Goal: Information Seeking & Learning: Learn about a topic

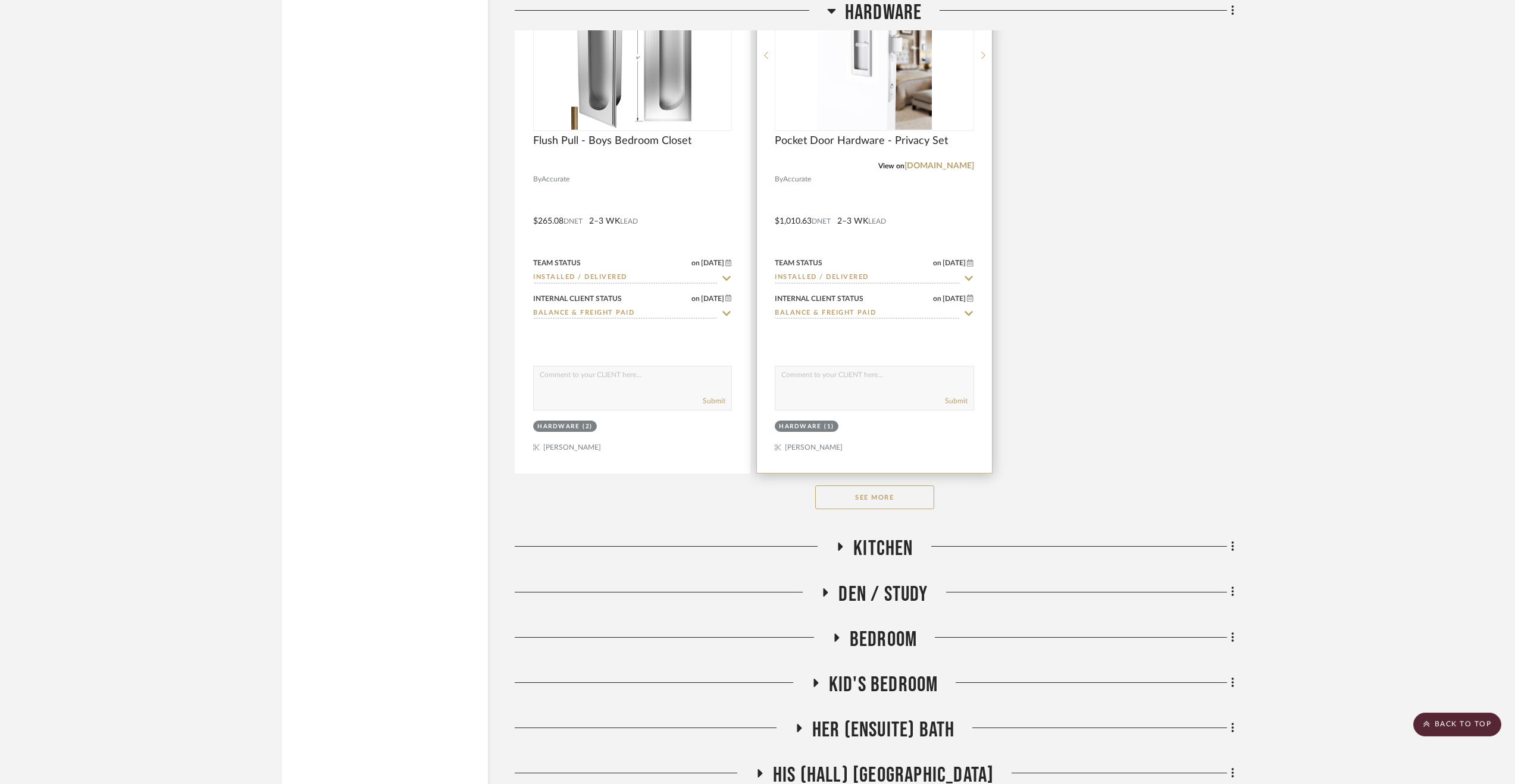
scroll to position [3482, 0]
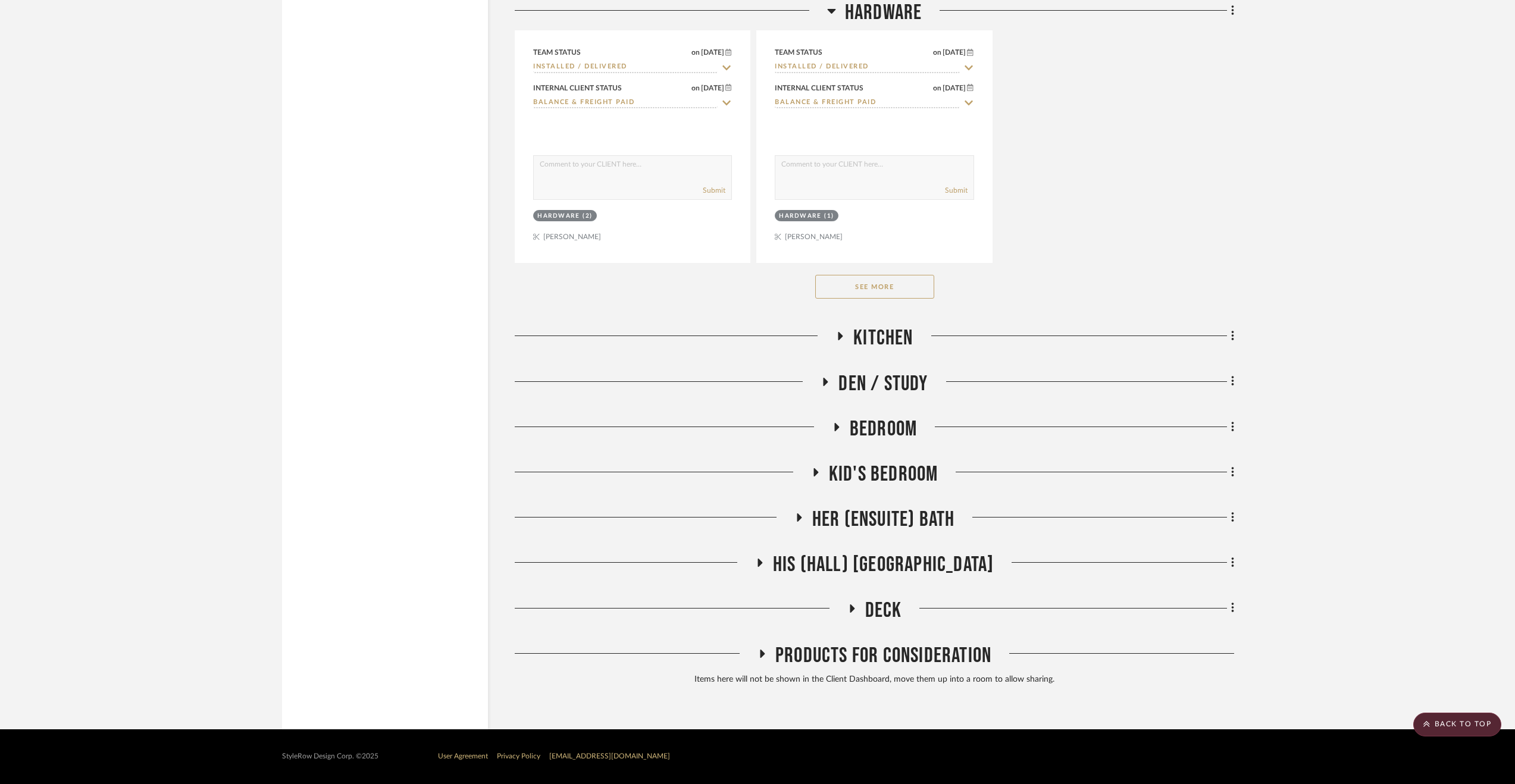
click at [880, 606] on span "Deck" at bounding box center [884, 610] width 37 height 26
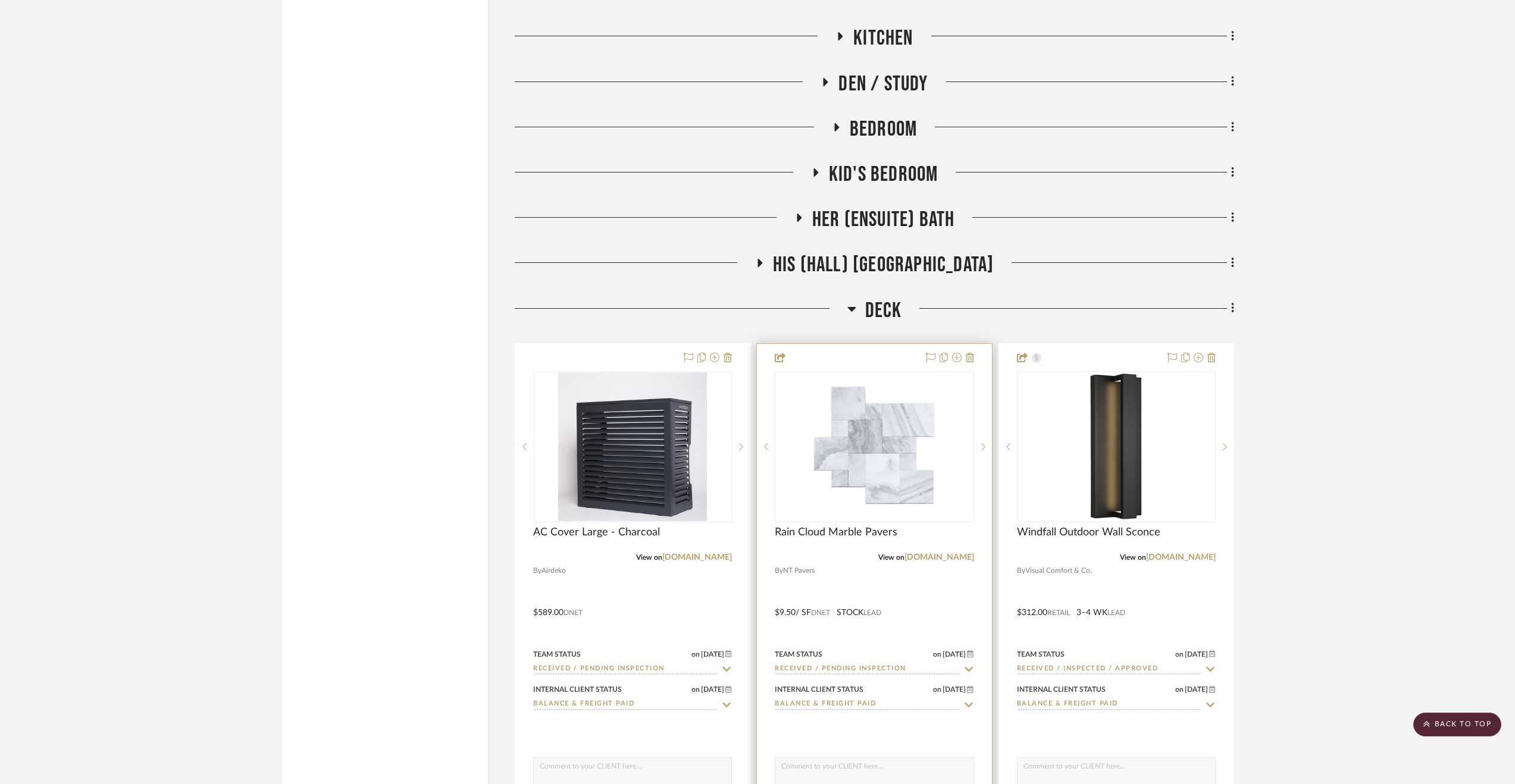
scroll to position [4019, 0]
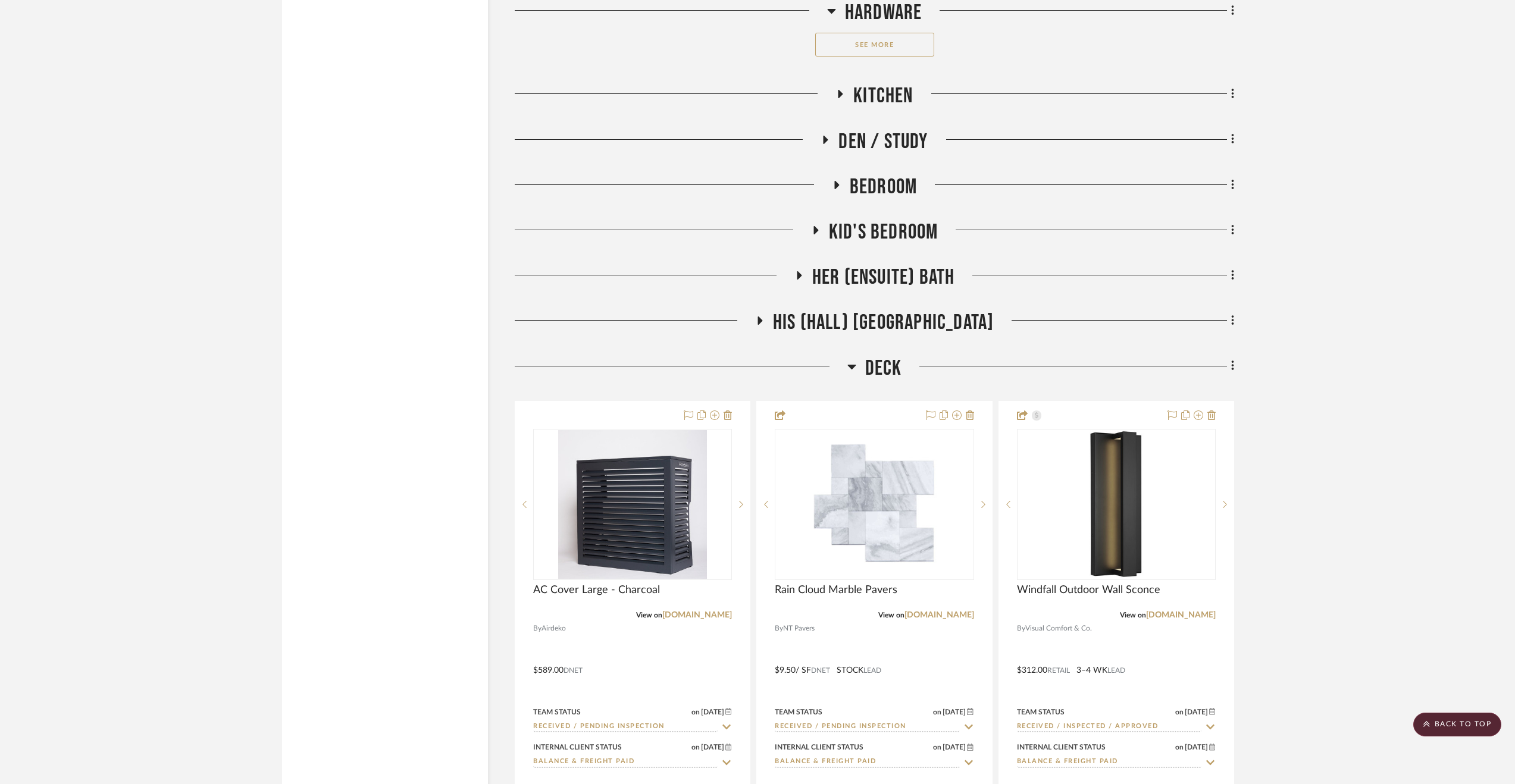
click at [896, 363] on span "Deck" at bounding box center [884, 368] width 37 height 26
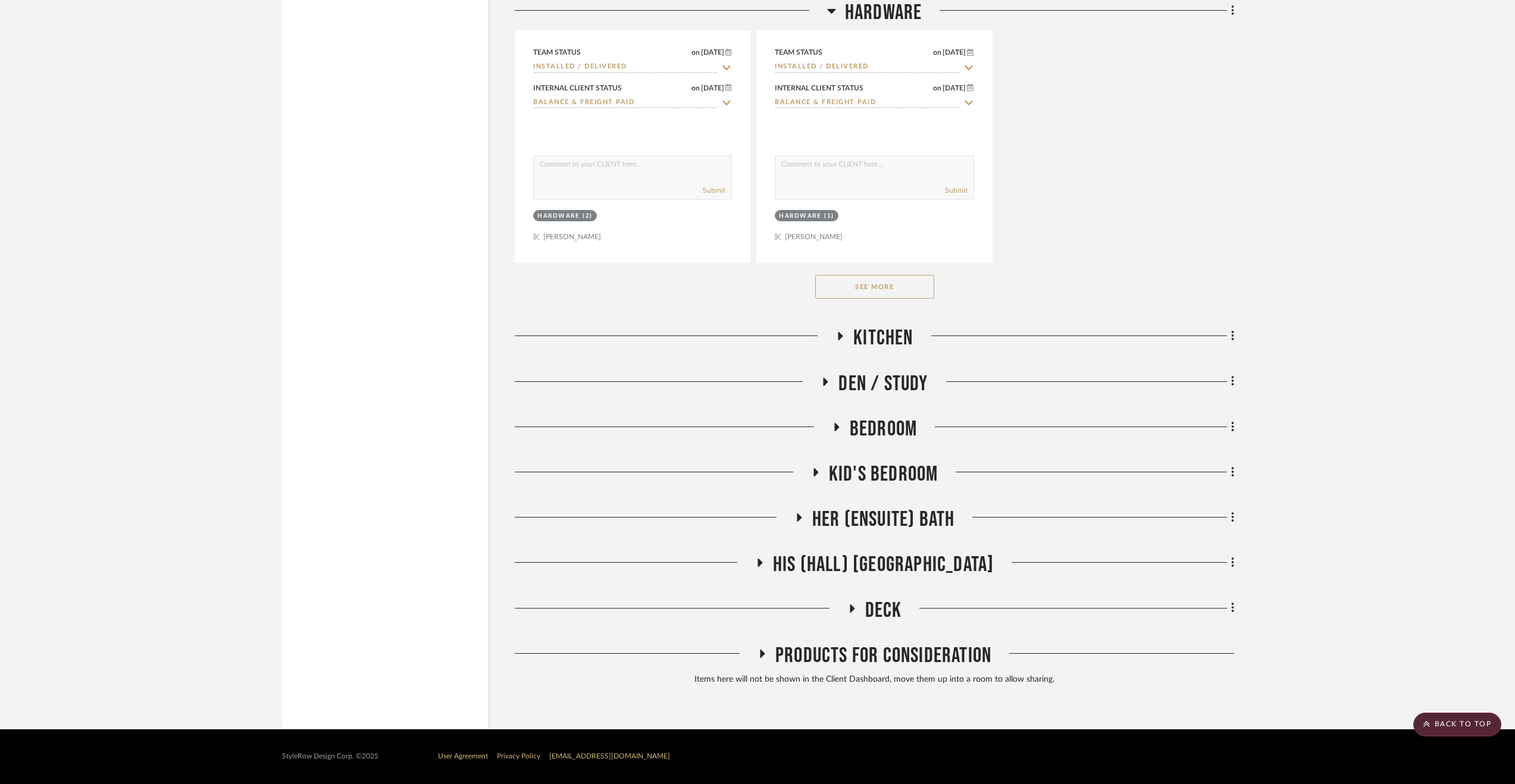
click at [884, 554] on span "His (Hall) Bath" at bounding box center [884, 564] width 221 height 26
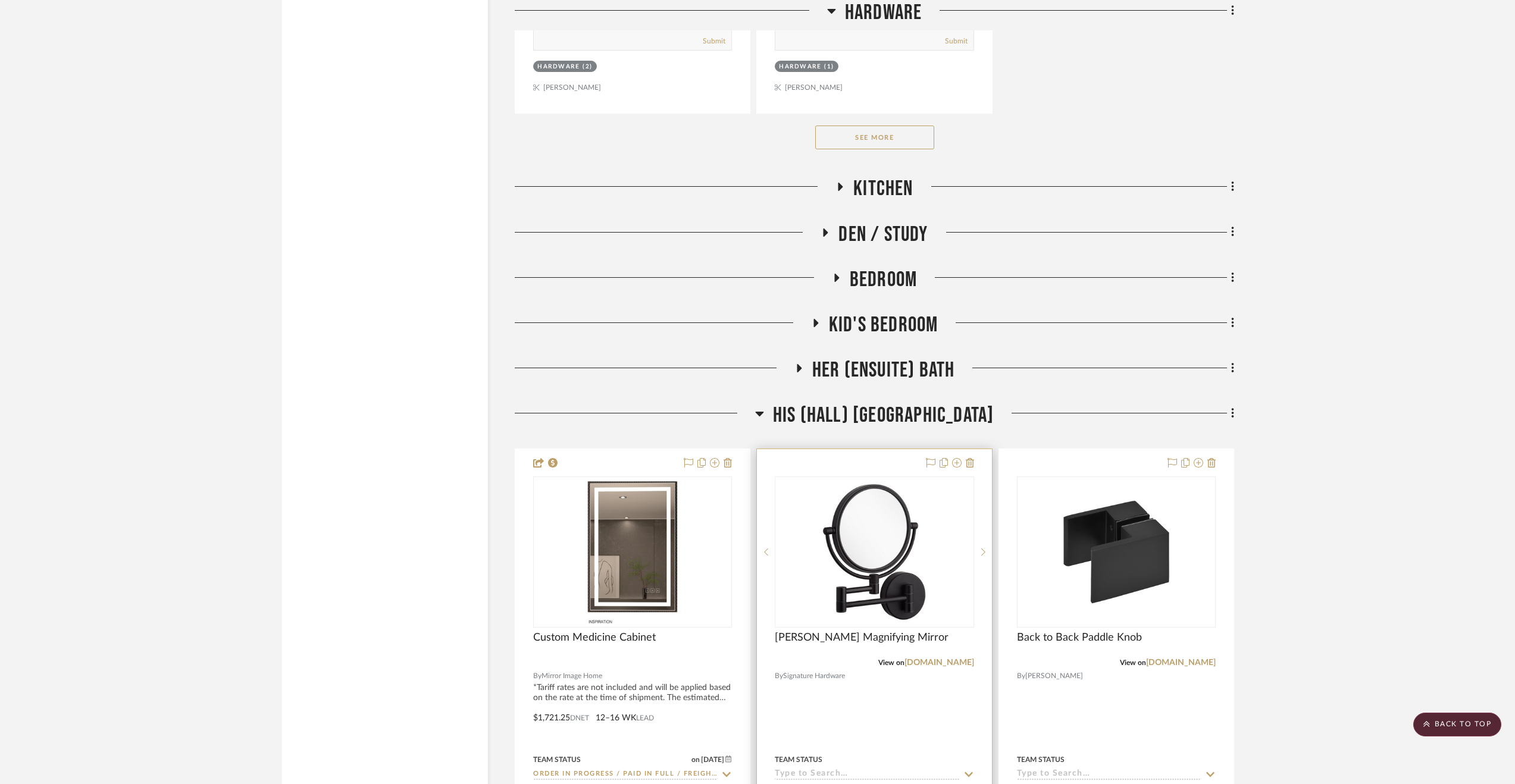
scroll to position [3575, 0]
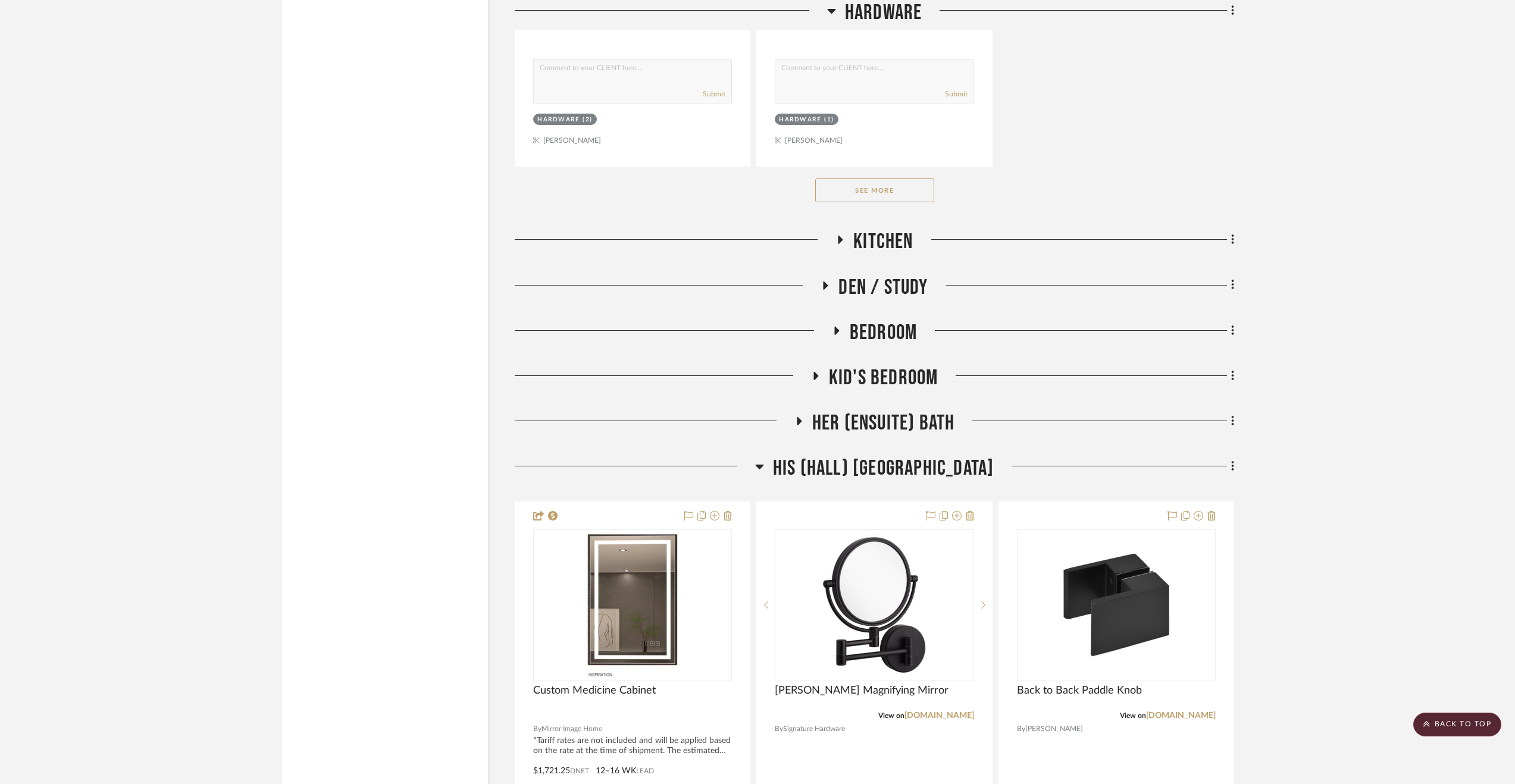
click at [913, 396] on div "Kid's Bedroom" at bounding box center [874, 380] width 720 height 30
click at [922, 429] on span "Her (Ensuite) Bath" at bounding box center [884, 423] width 143 height 26
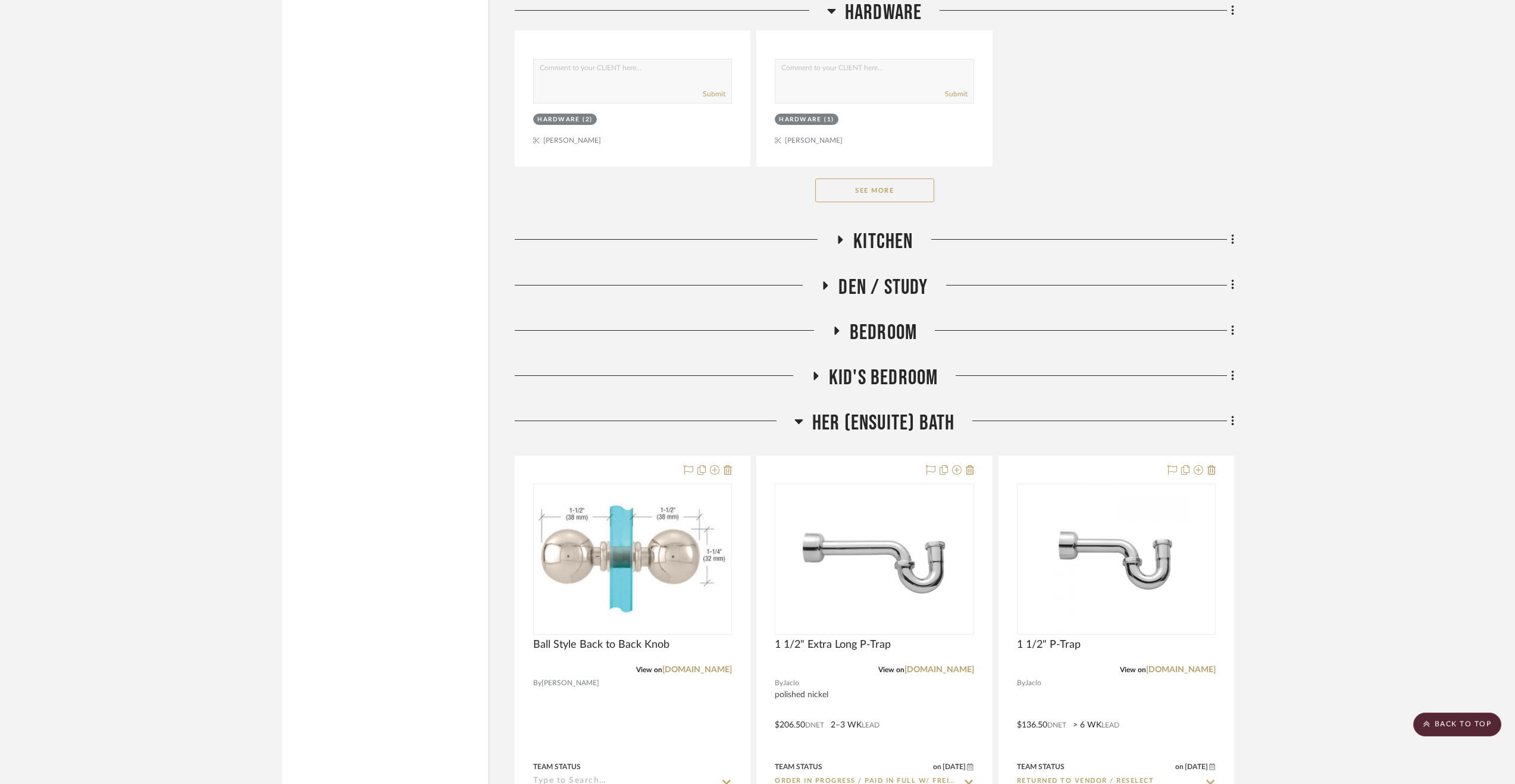
click at [922, 429] on span "Her (Ensuite) Bath" at bounding box center [884, 423] width 143 height 26
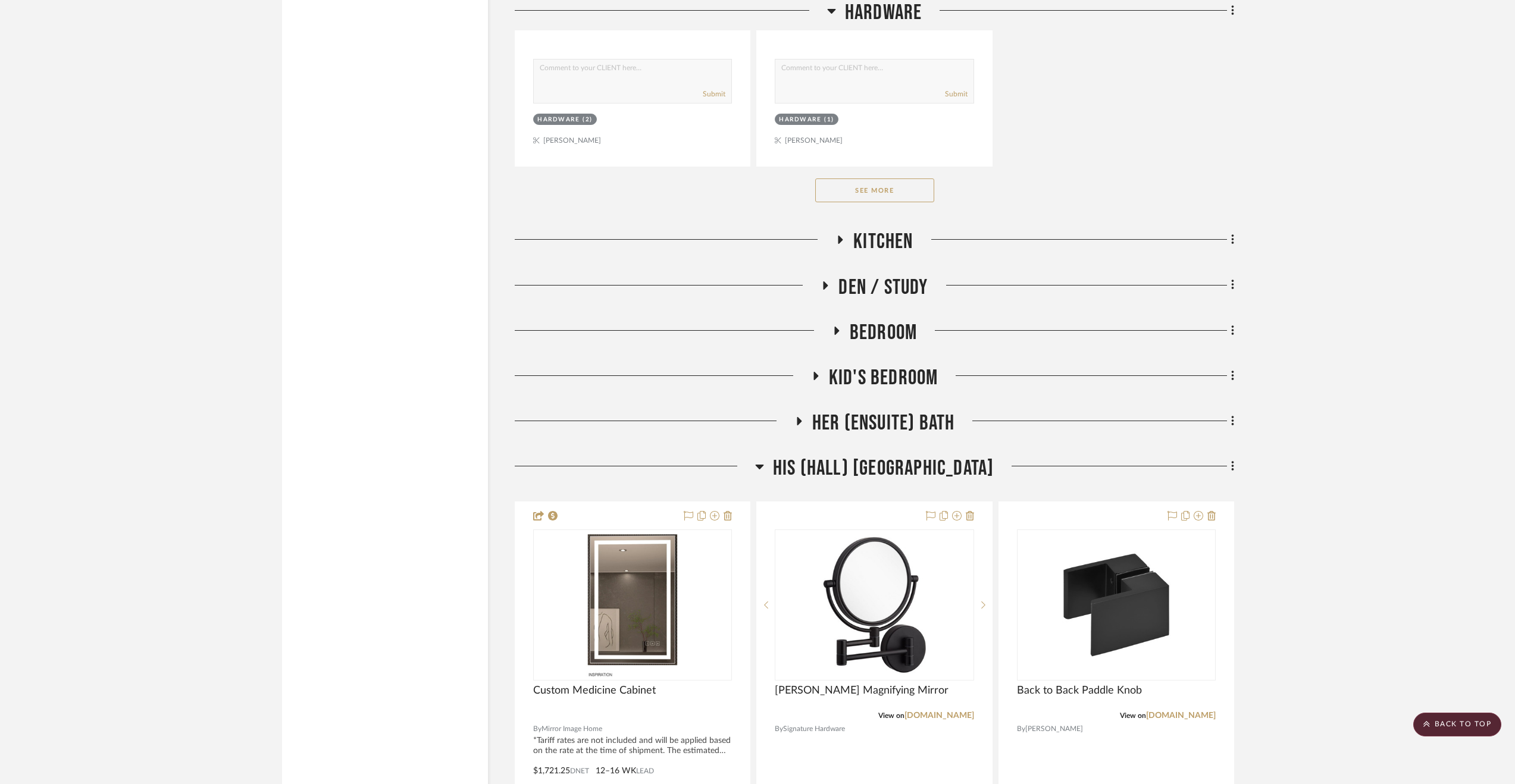
click at [928, 373] on span "Kid's Bedroom" at bounding box center [884, 378] width 110 height 26
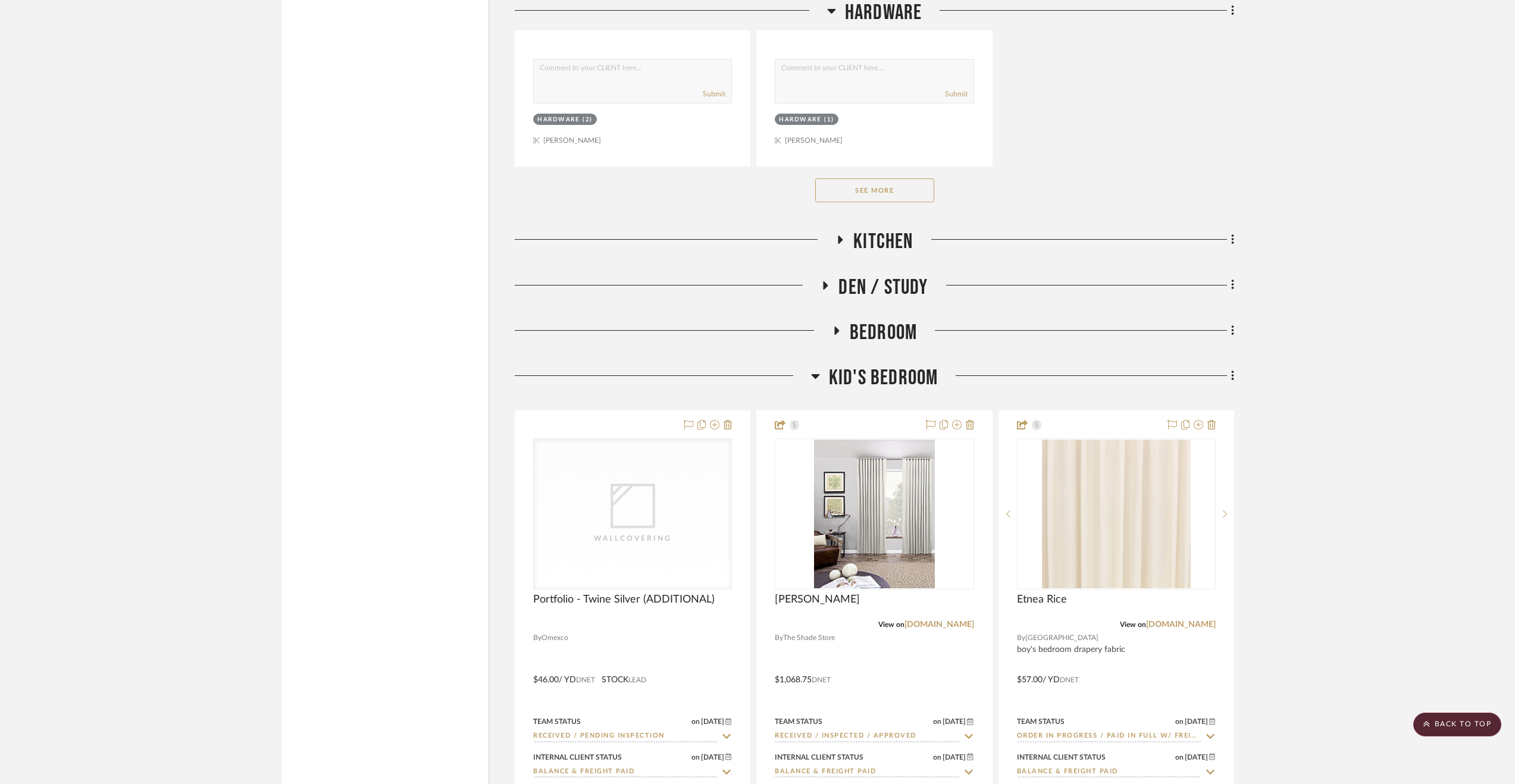
click at [928, 375] on span "Kid's Bedroom" at bounding box center [884, 378] width 110 height 26
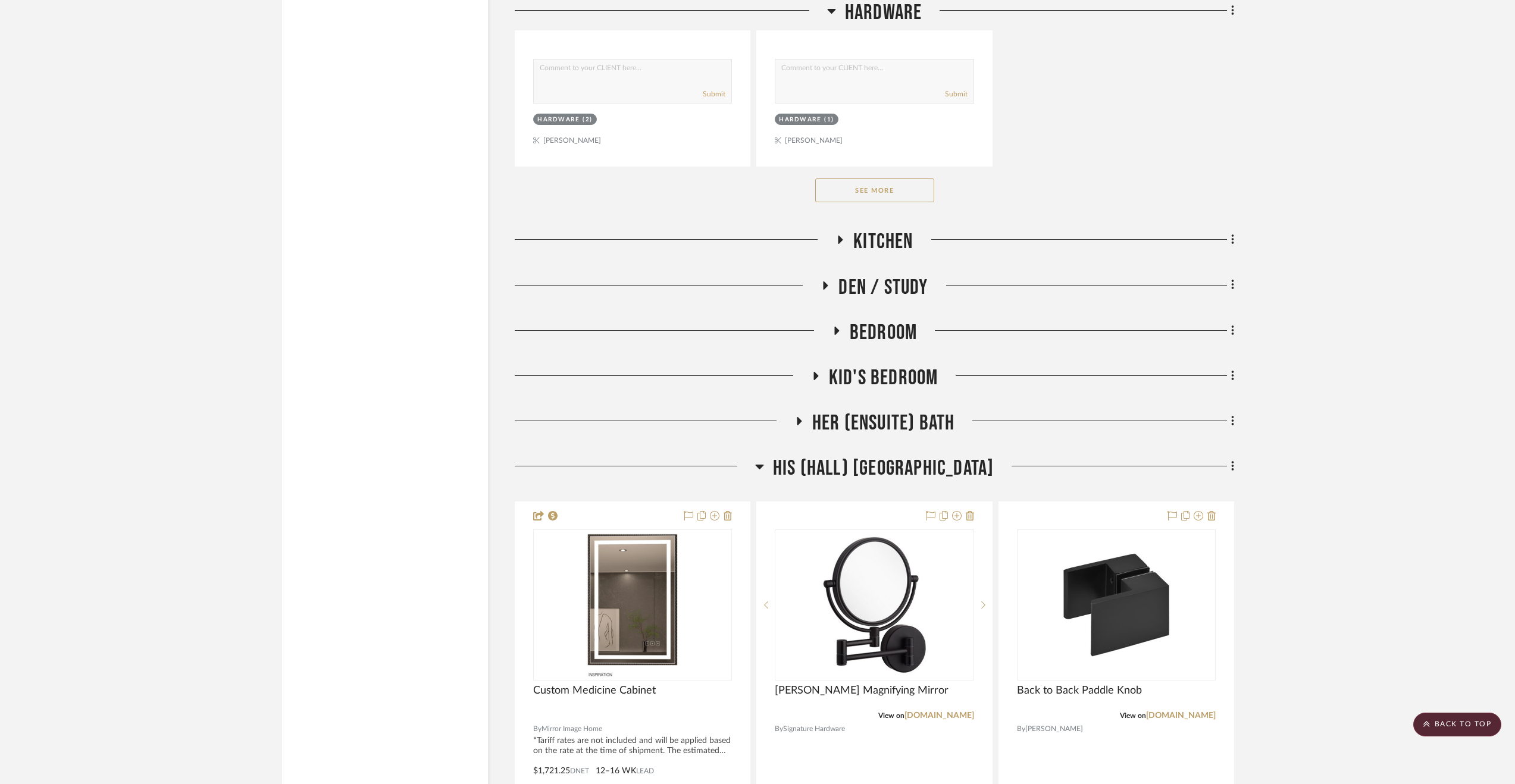
click at [918, 368] on span "Kid's Bedroom" at bounding box center [884, 378] width 110 height 26
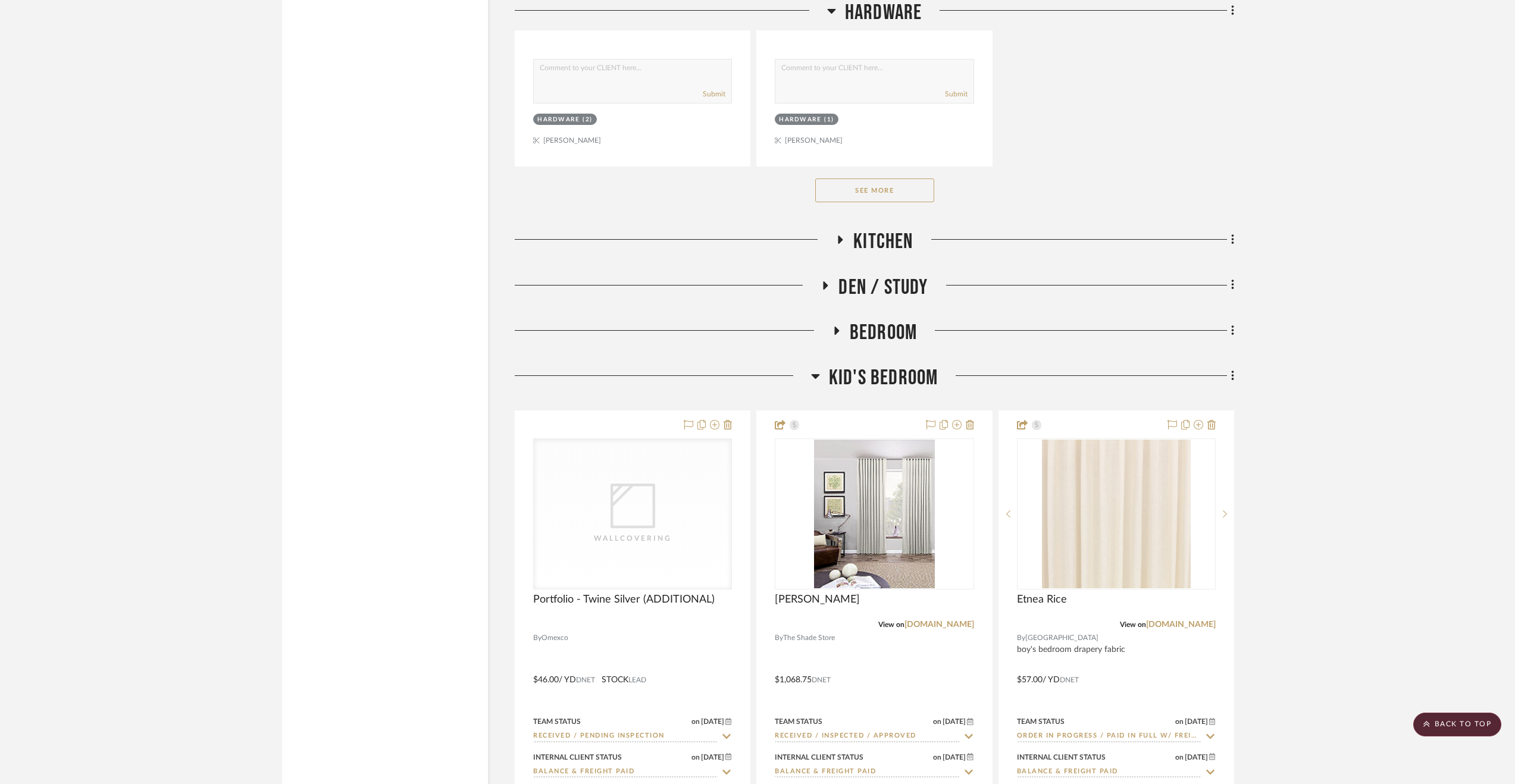
click at [916, 363] on div "Construction Sketches FF+E Client Invoices Orders General Kiely_St...t_250722.p…" at bounding box center [874, 10] width 720 height 6573
click at [903, 323] on span "Bedroom" at bounding box center [883, 332] width 67 height 26
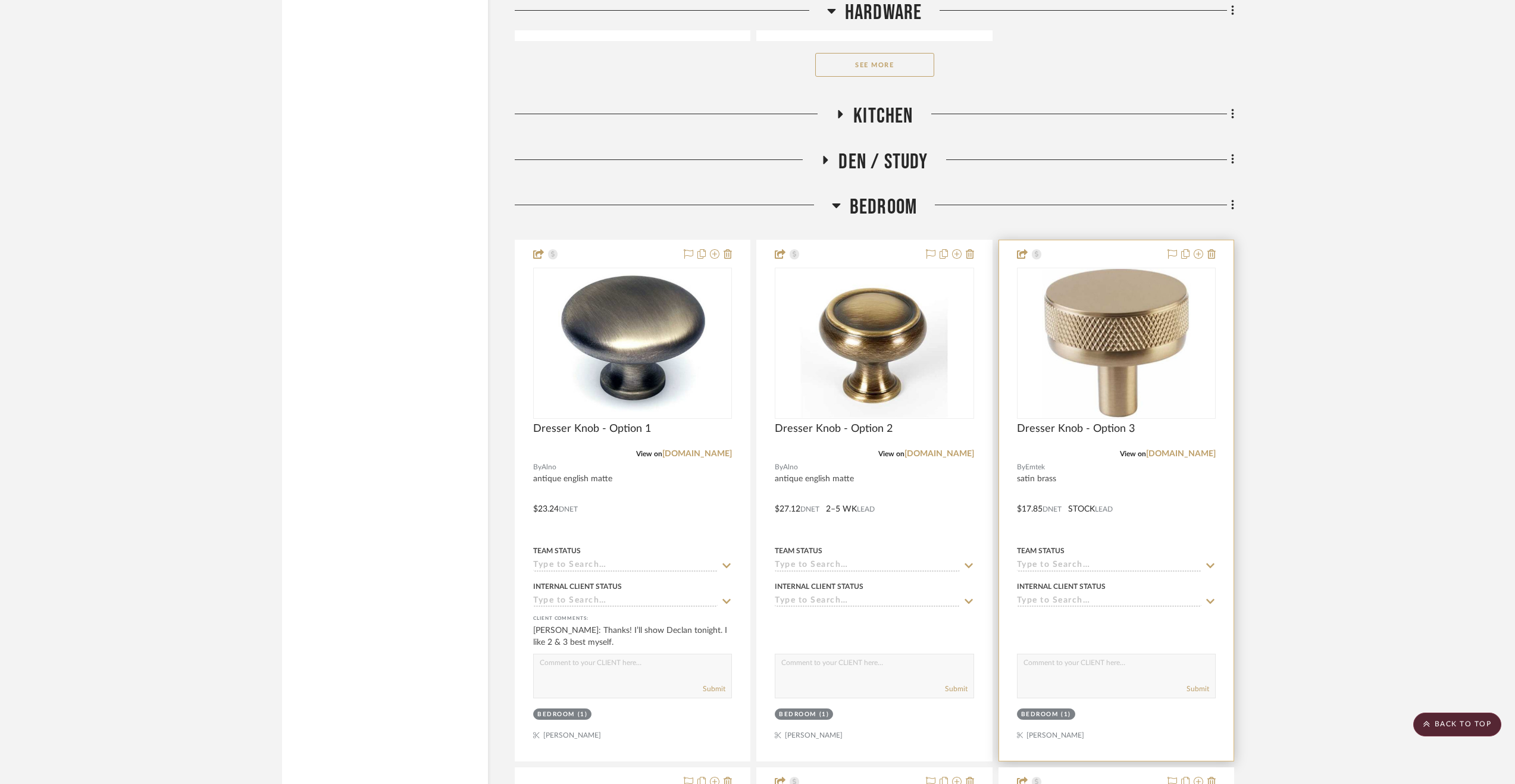
scroll to position [3754, 0]
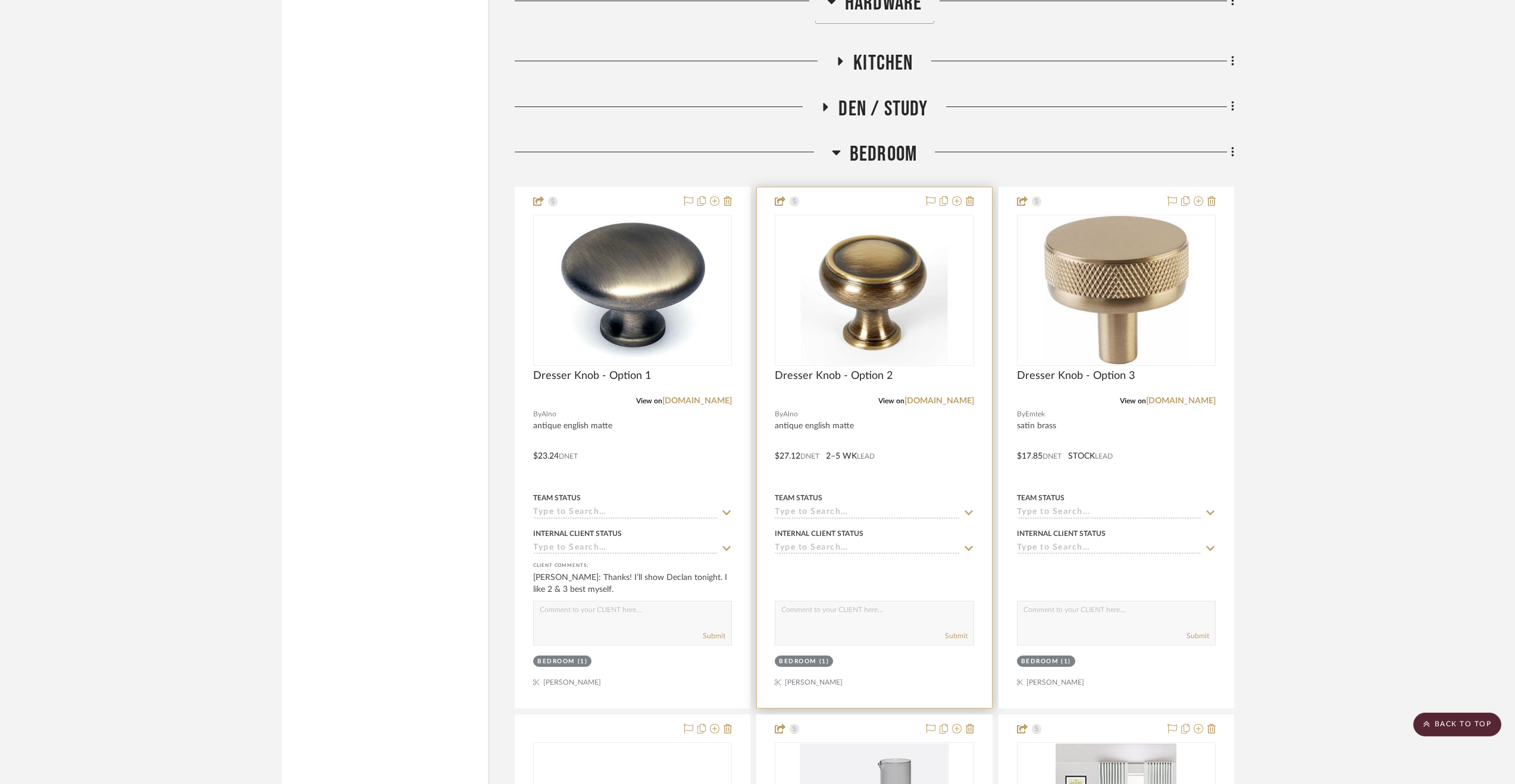
click at [949, 445] on div at bounding box center [874, 447] width 234 height 520
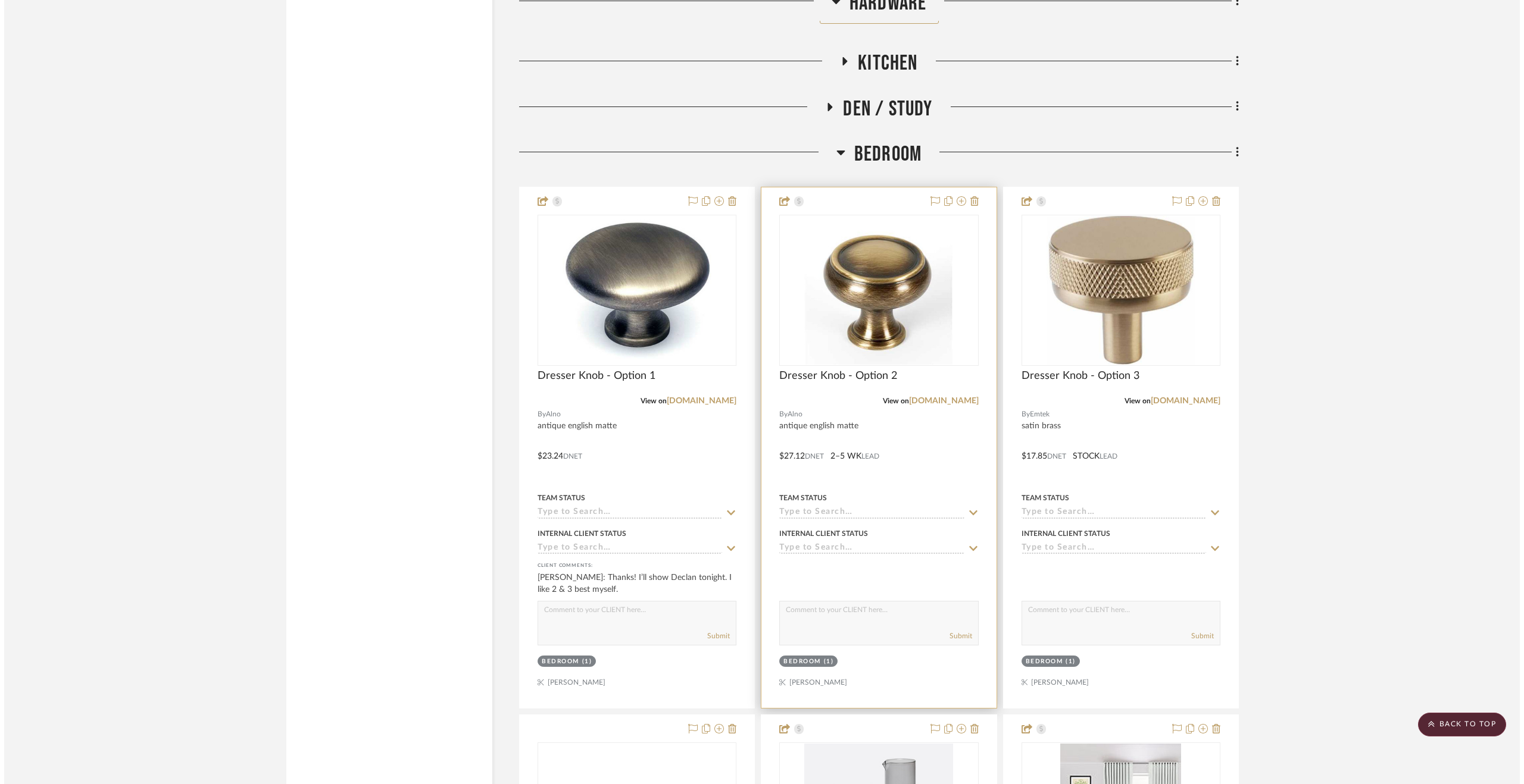
scroll to position [0, 0]
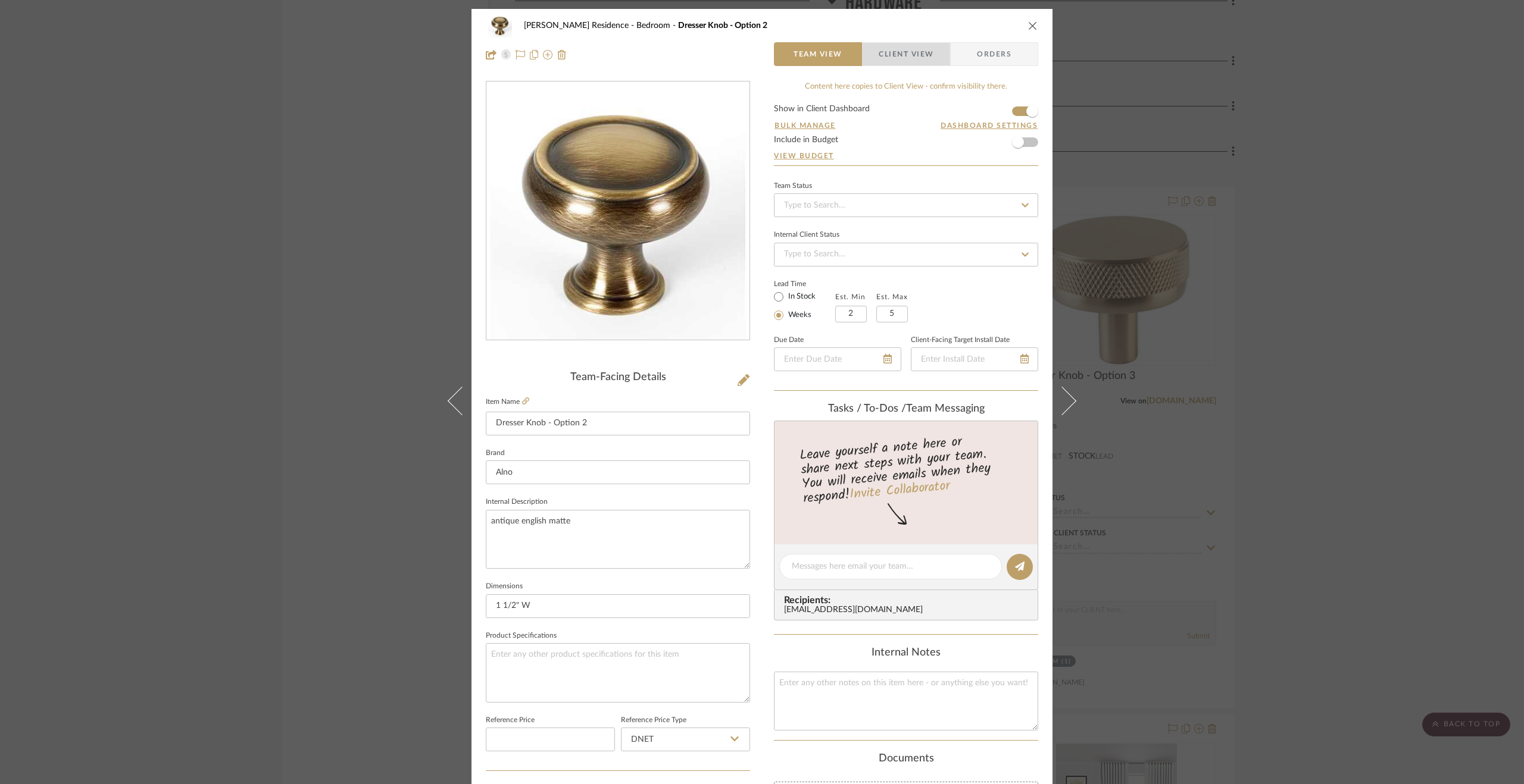
click at [914, 55] on span "Client View" at bounding box center [906, 54] width 55 height 24
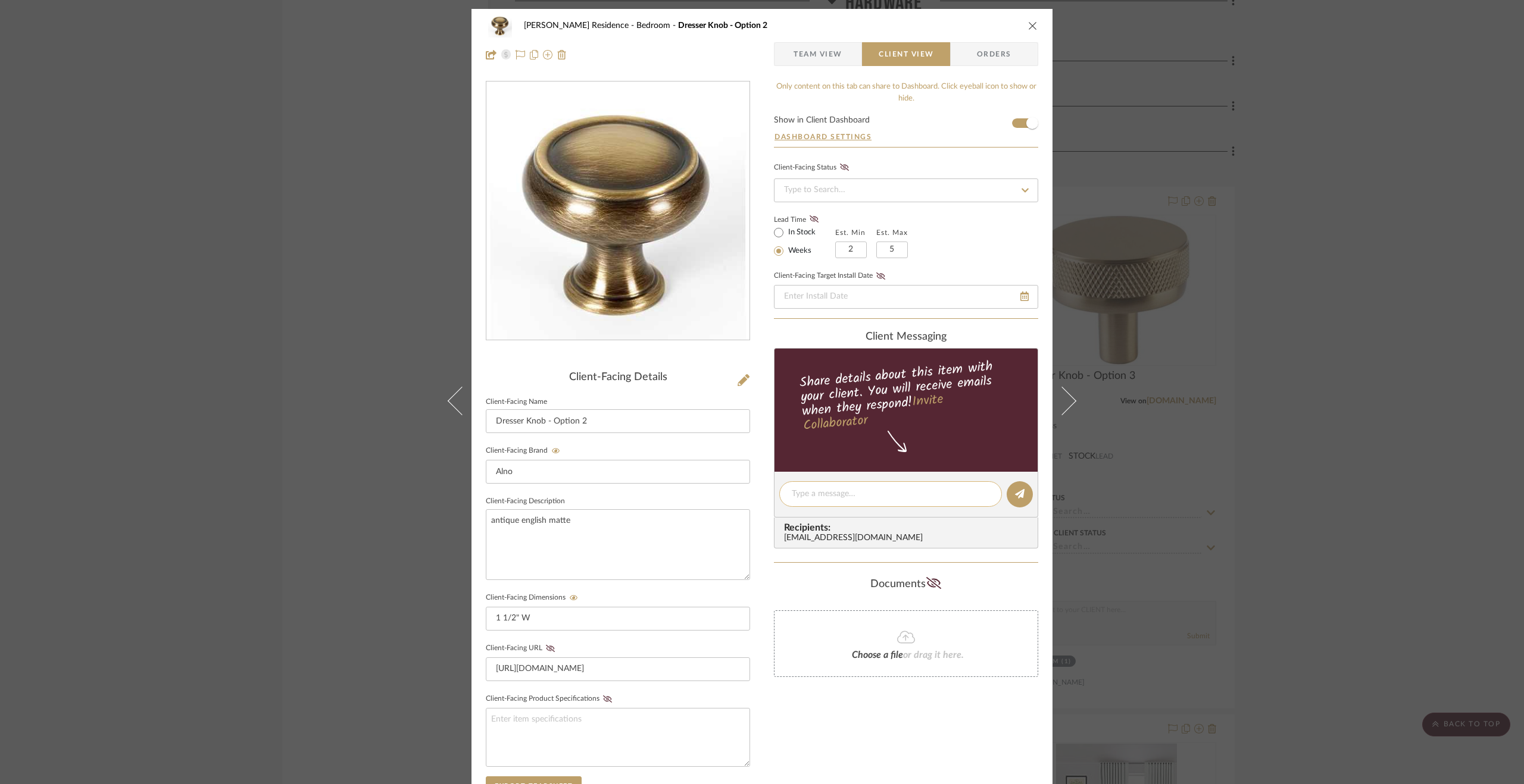
click at [844, 494] on textarea at bounding box center [891, 494] width 198 height 13
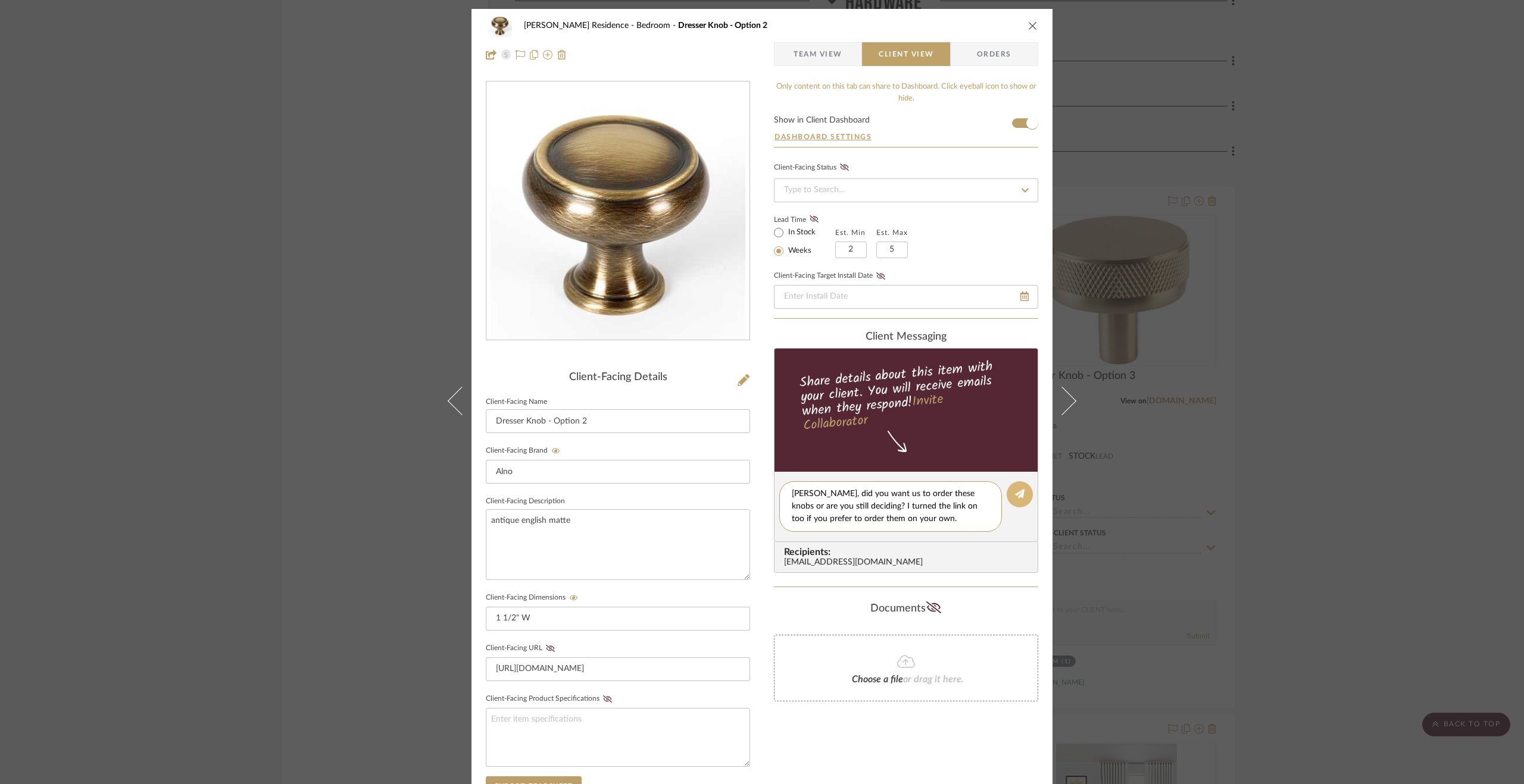
type textarea "Cristina, did you want us to order these knobs or are you still deciding? I tur…"
click at [1020, 491] on button at bounding box center [1020, 494] width 27 height 27
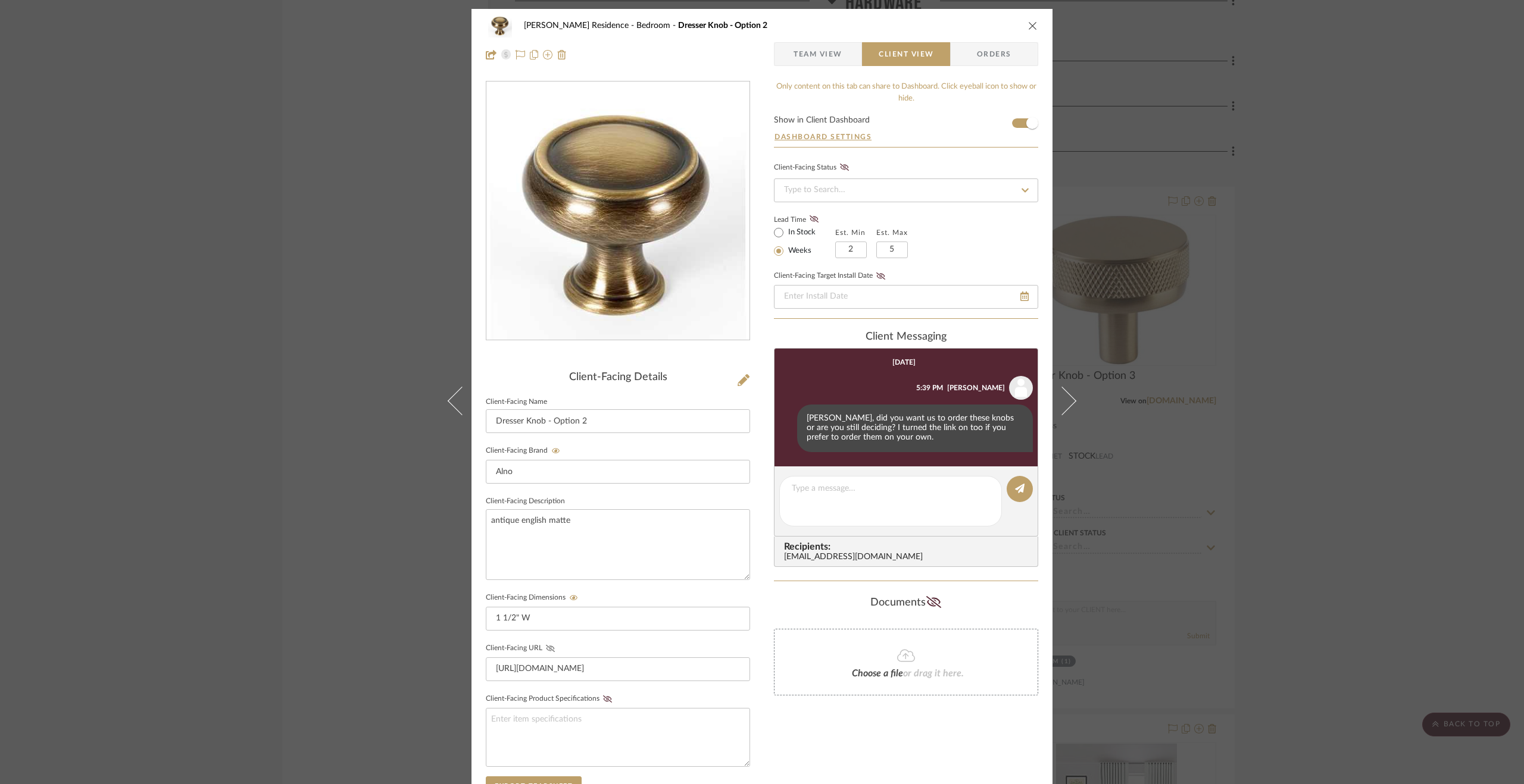
click at [546, 646] on icon at bounding box center [550, 648] width 9 height 7
click at [784, 431] on fa-icon at bounding box center [786, 428] width 4 height 10
click at [727, 414] on span "Edit Message" at bounding box center [726, 413] width 49 height 10
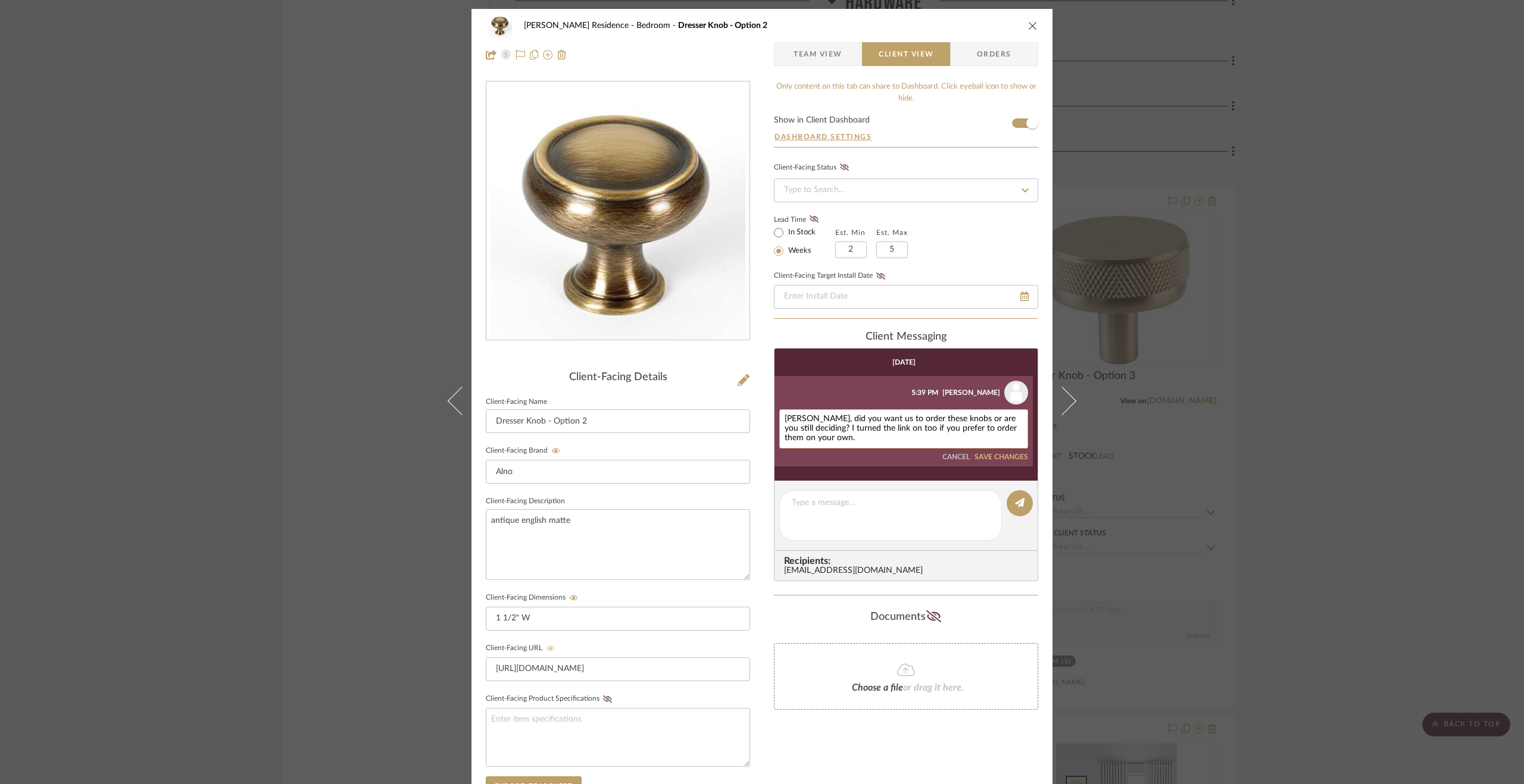
click at [786, 419] on textarea "Cristina, did you want us to order these knobs or are you still deciding? I tur…" at bounding box center [903, 429] width 238 height 29
type textarea "Christina, did you want us to order these knobs or are you still deciding? I tu…"
click at [1015, 455] on button "SAVE CHANGES" at bounding box center [1001, 457] width 54 height 8
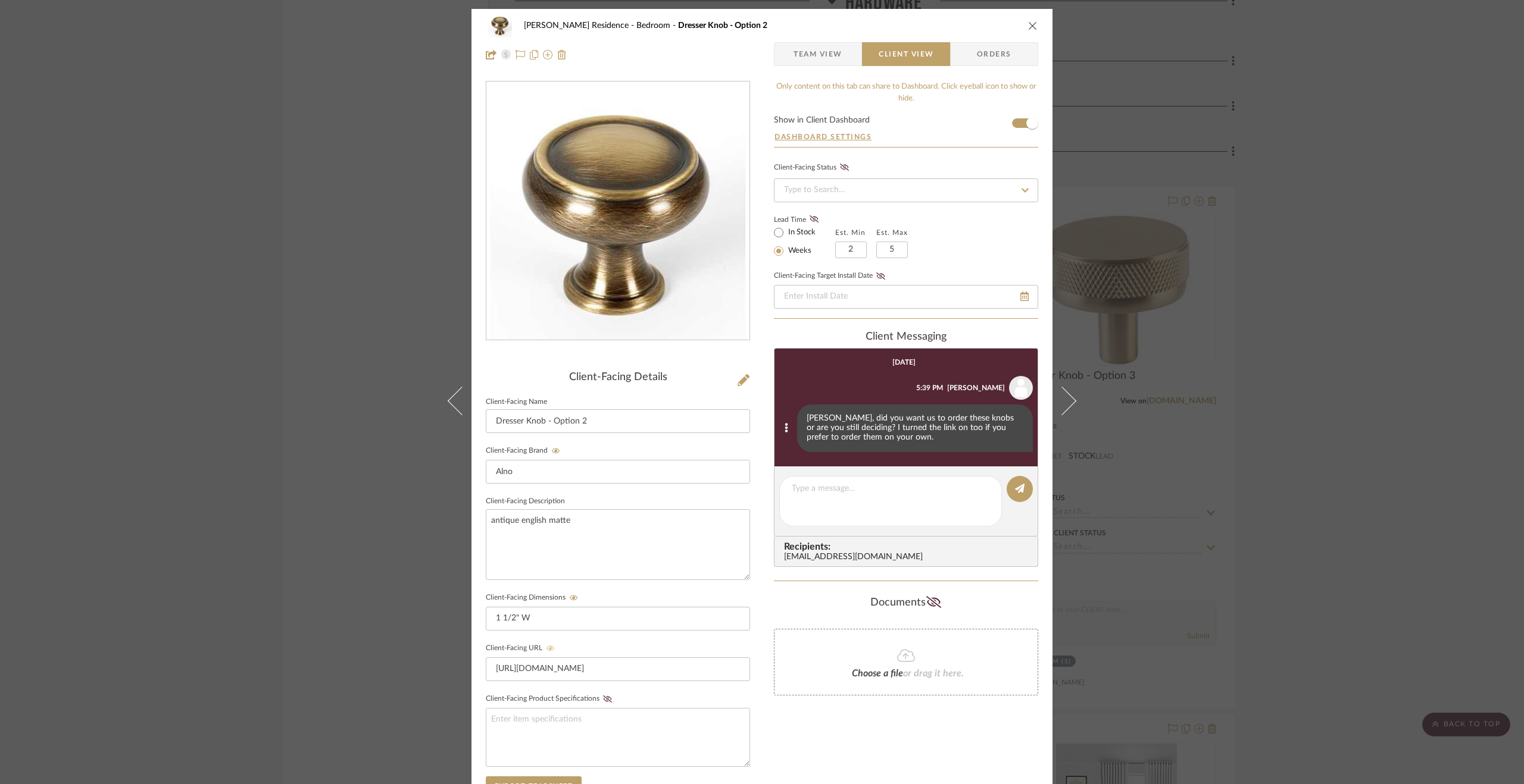
click at [1434, 437] on div "Kiely Residence Bedroom Dresser Knob - Option 2 Team View Client View Orders Cl…" at bounding box center [762, 392] width 1524 height 784
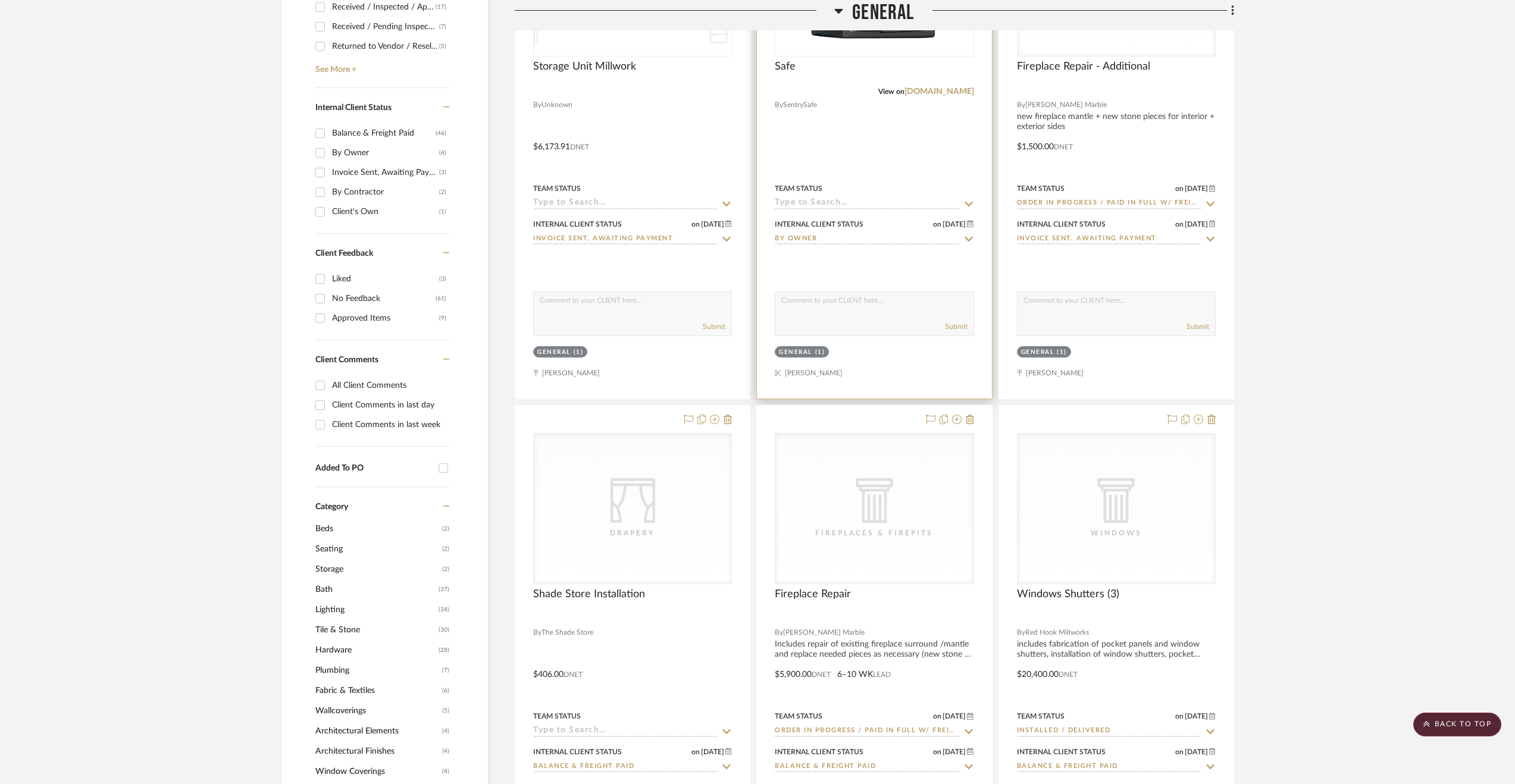
scroll to position [483, 0]
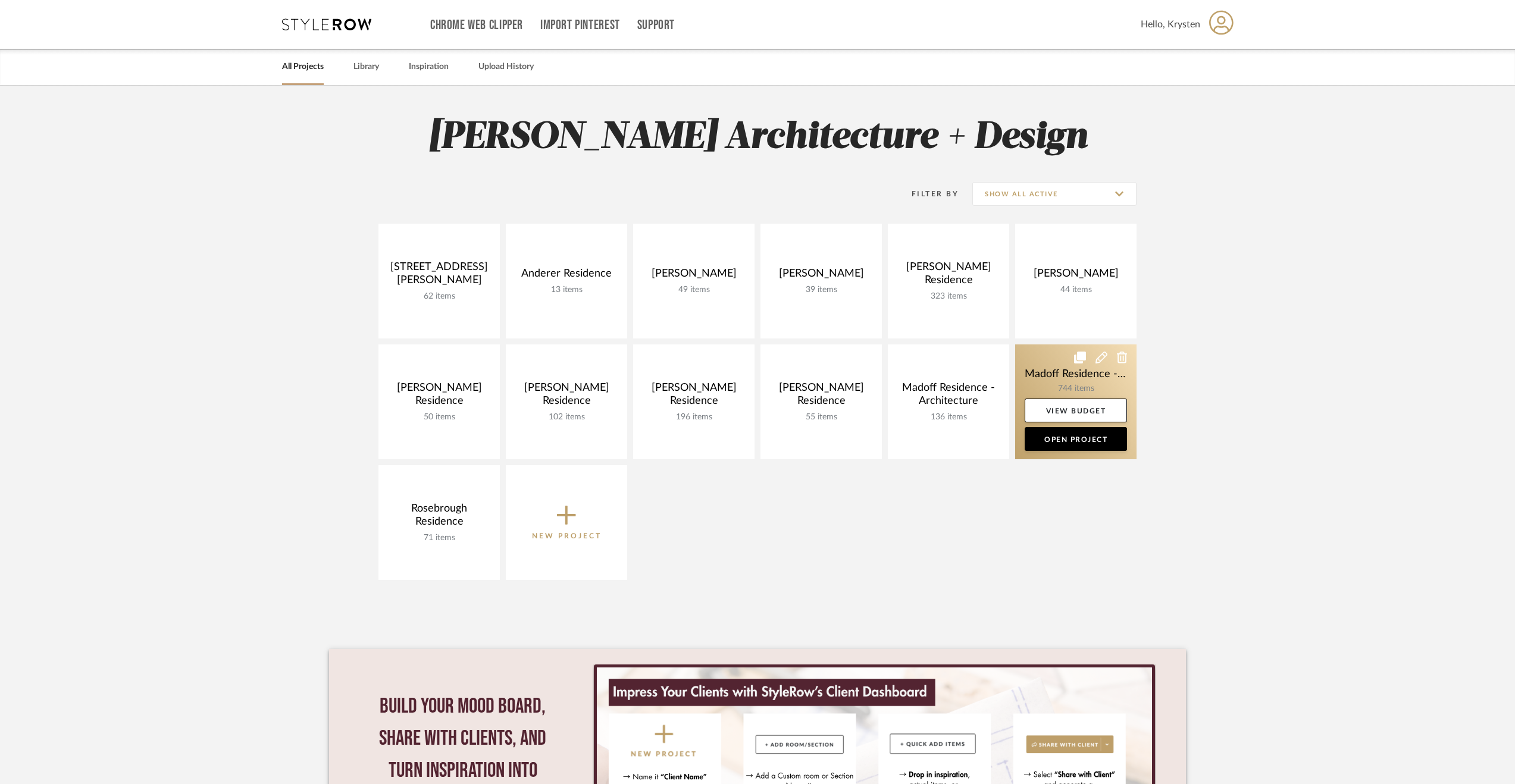
click at [1048, 378] on link at bounding box center [1076, 402] width 122 height 115
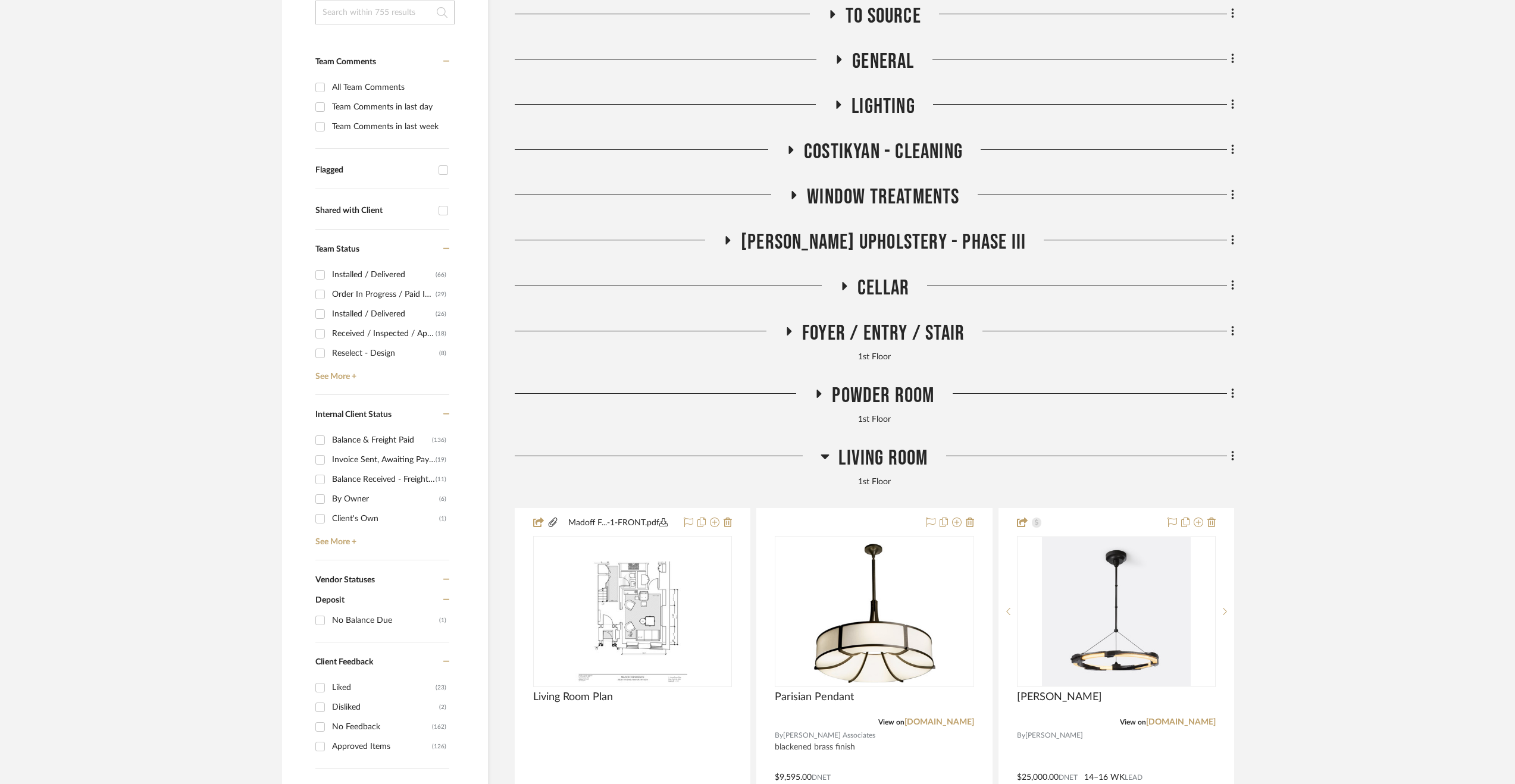
scroll to position [316, 0]
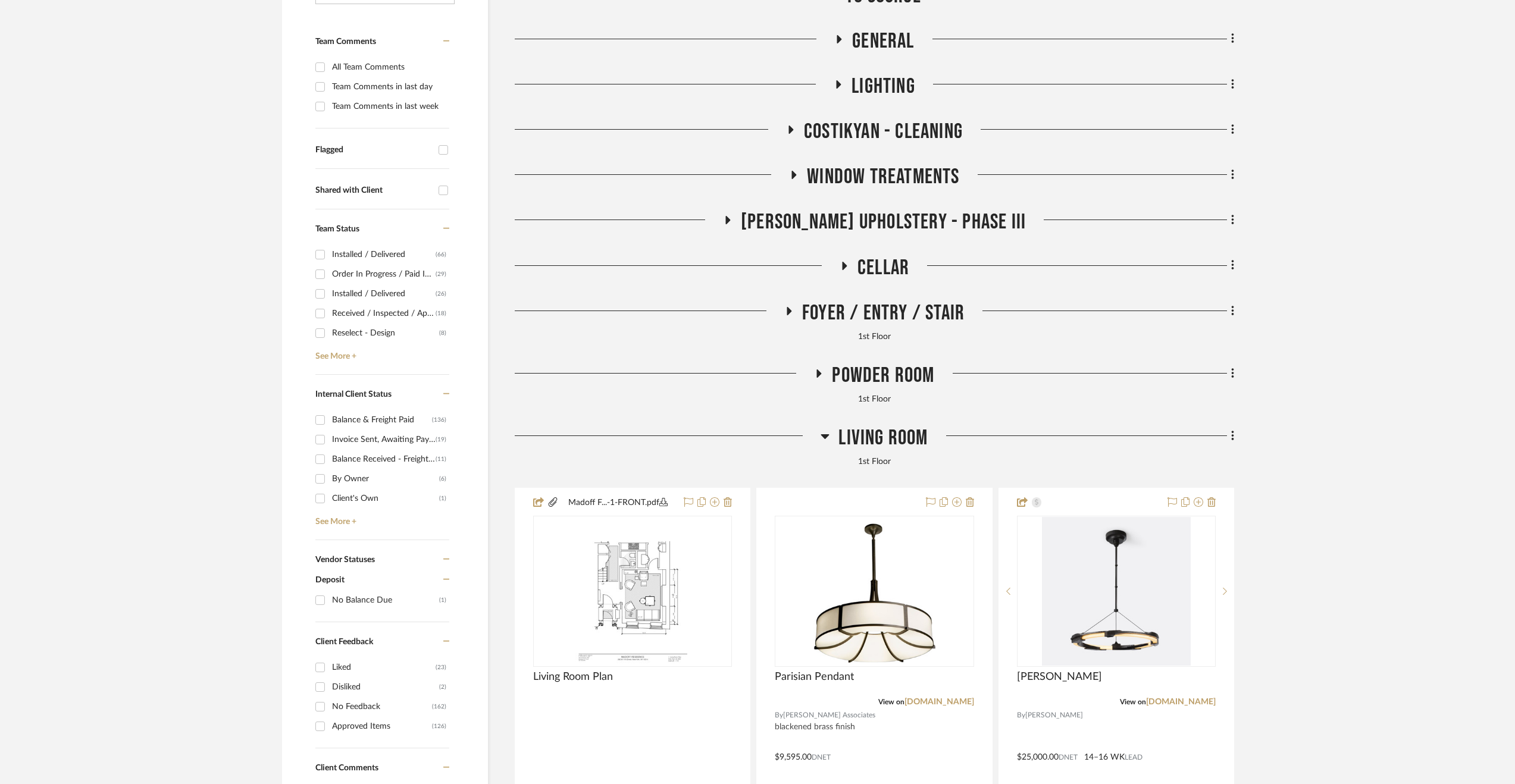
click at [907, 435] on span "Living Room" at bounding box center [882, 438] width 89 height 26
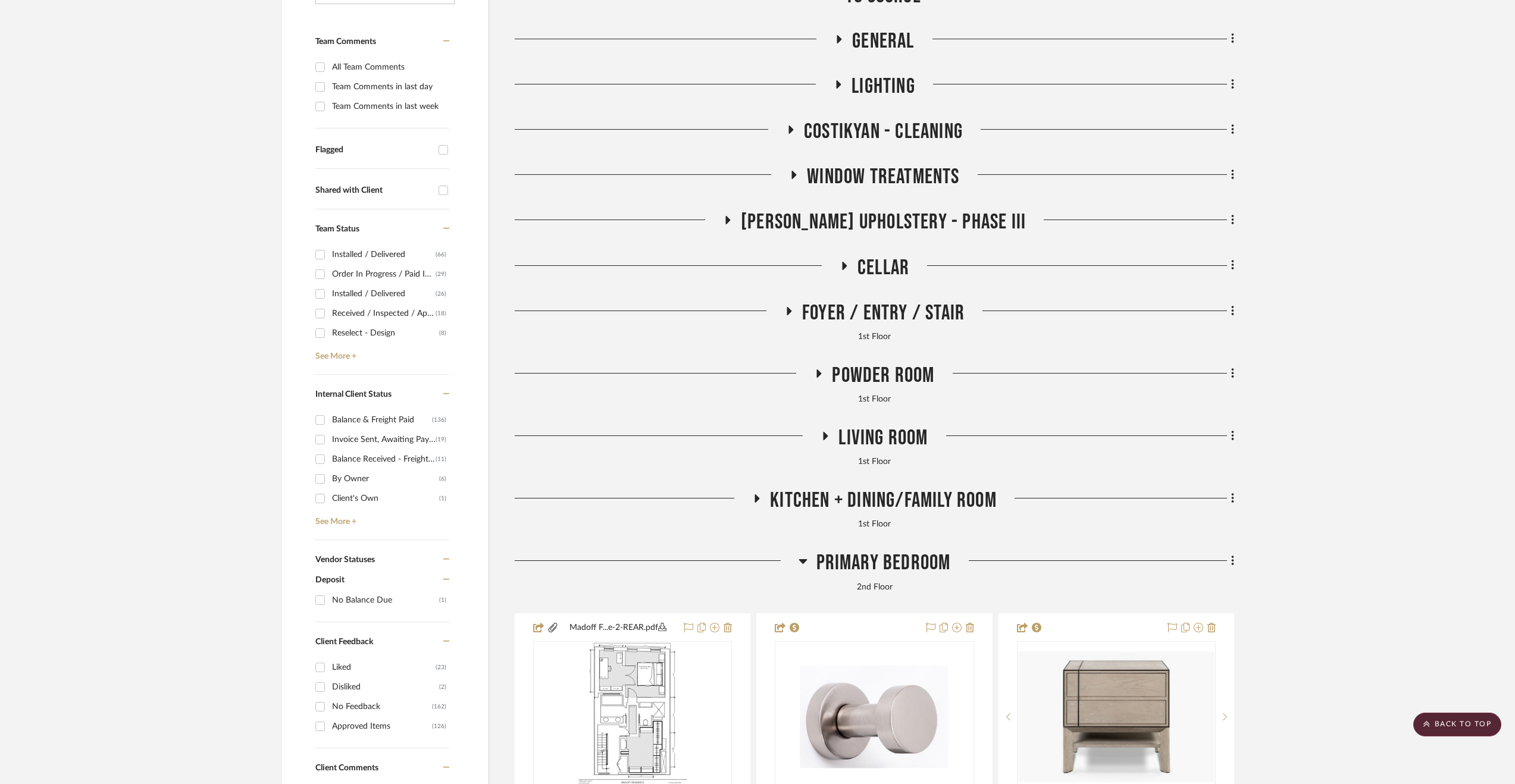
click at [885, 553] on span "Primary Bedroom" at bounding box center [884, 563] width 134 height 26
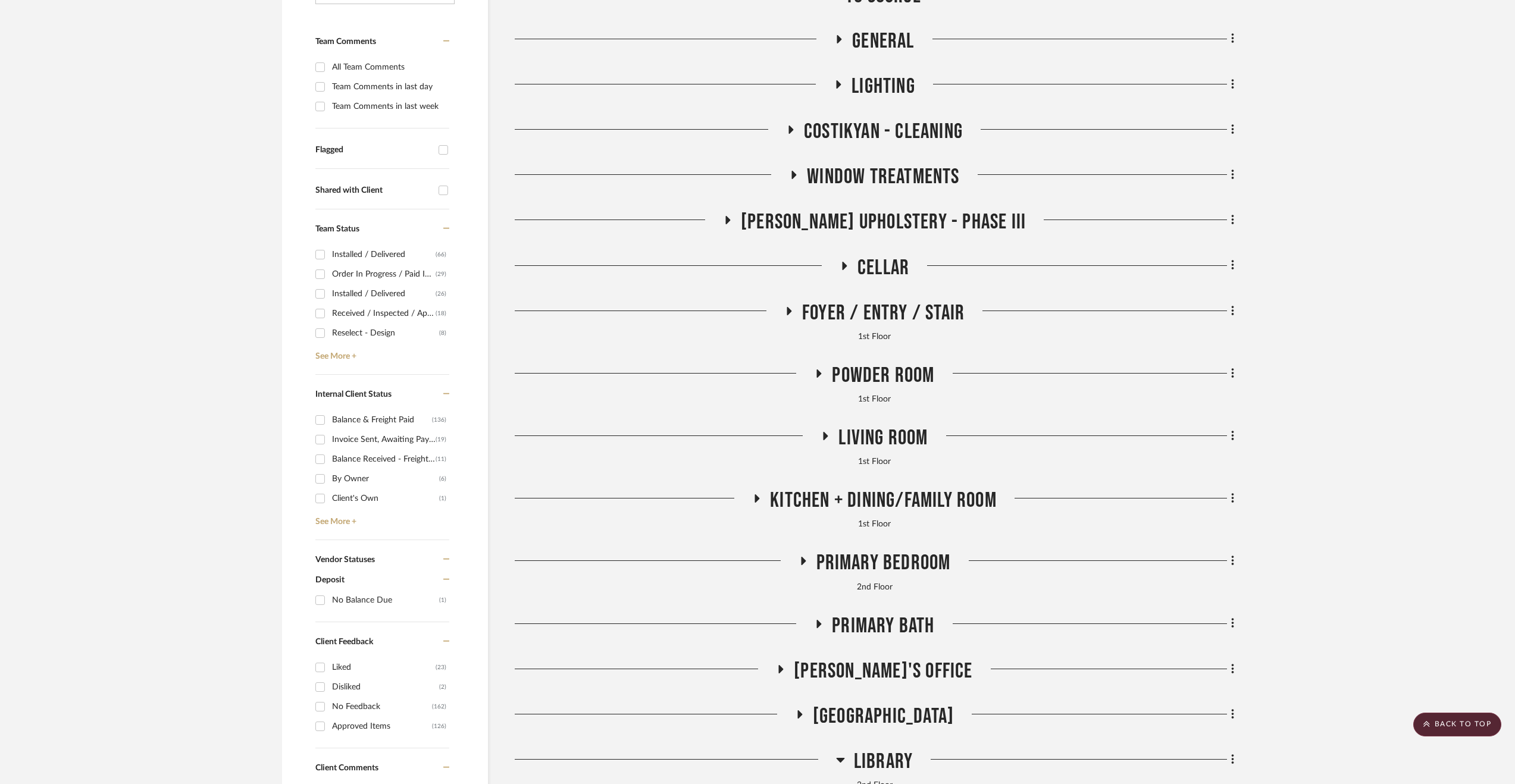
click at [875, 623] on span "Primary Bath" at bounding box center [883, 626] width 102 height 26
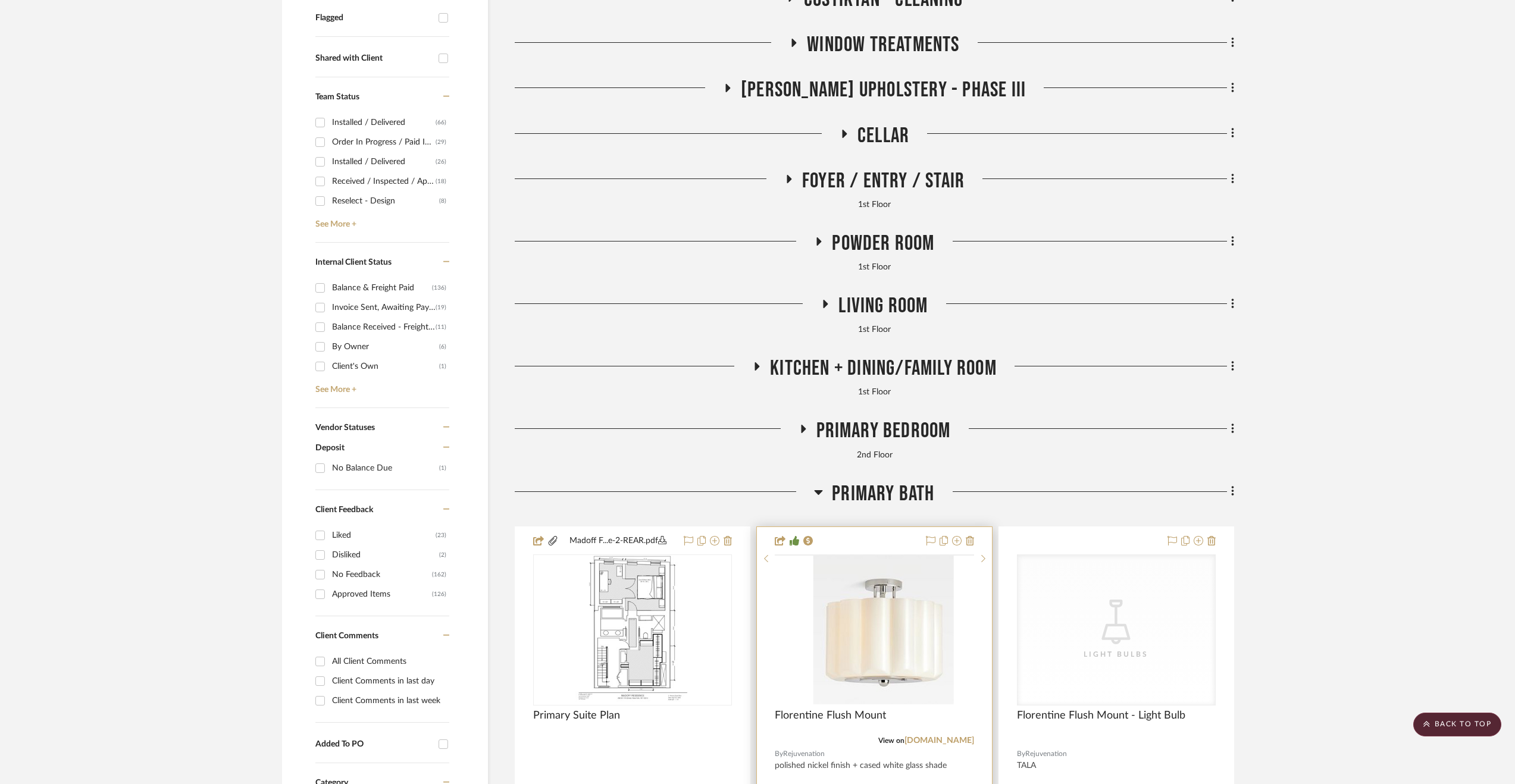
scroll to position [614, 0]
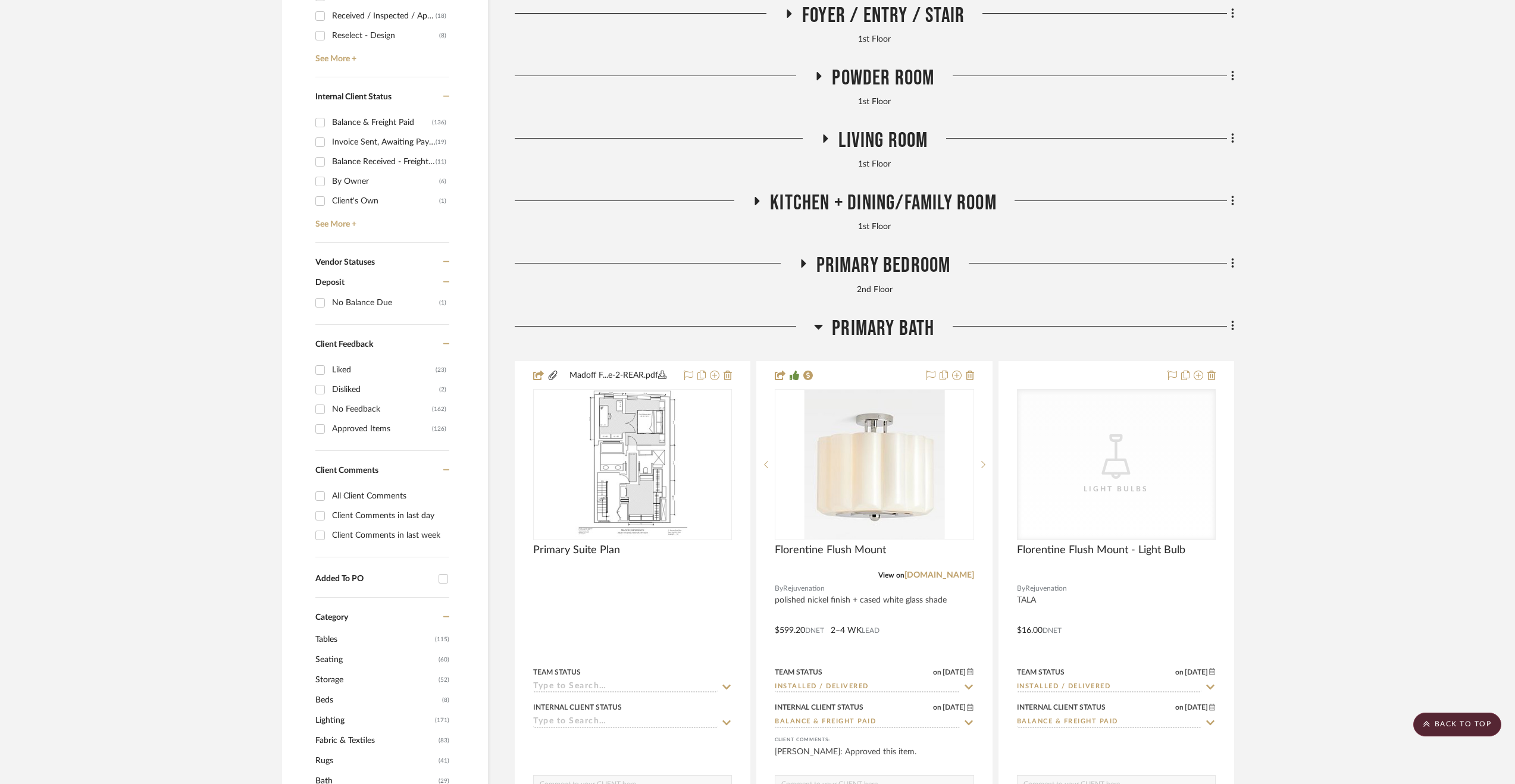
click at [861, 320] on span "Primary Bath" at bounding box center [883, 329] width 102 height 26
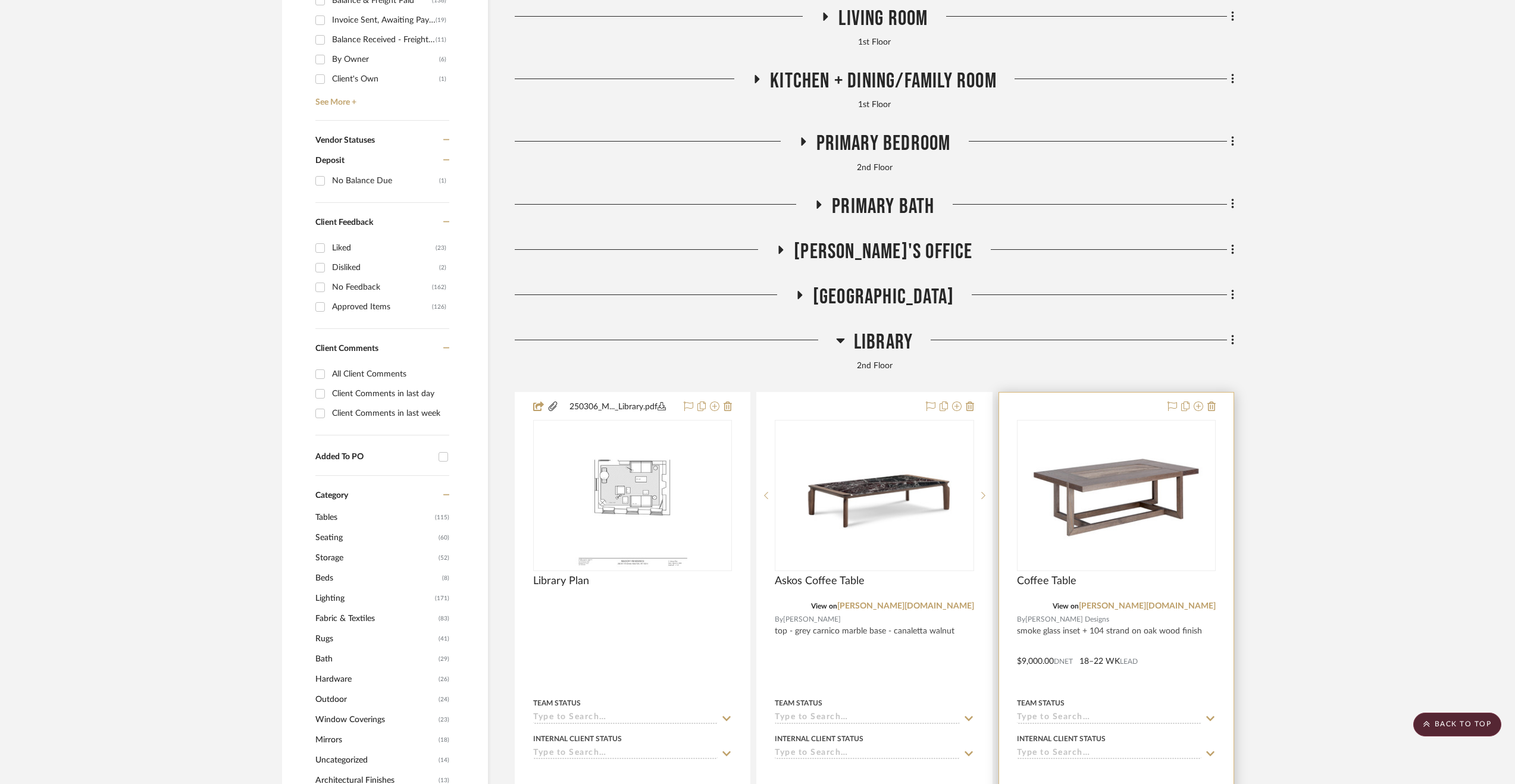
scroll to position [852, 0]
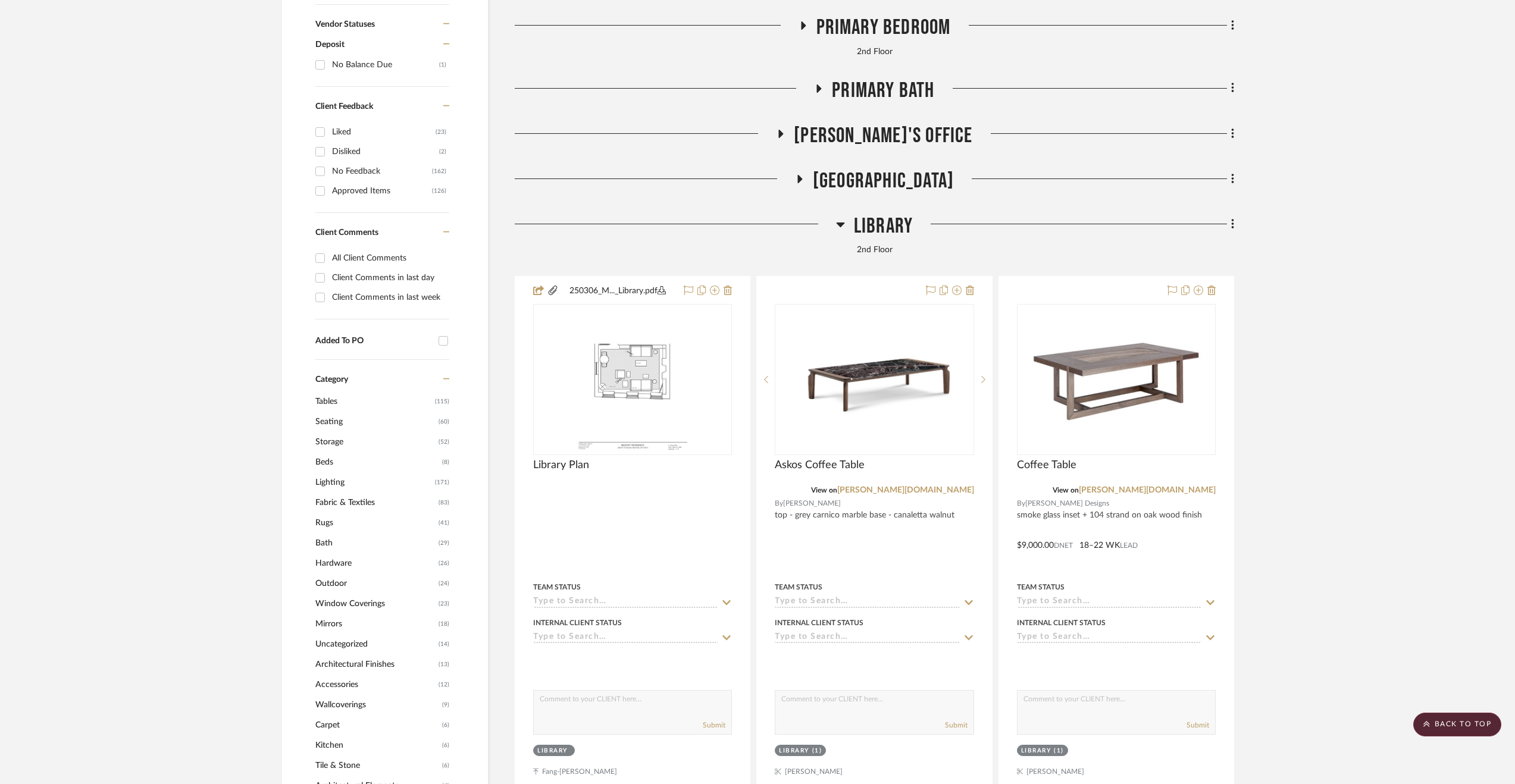
click at [872, 224] on span "Library" at bounding box center [883, 226] width 59 height 26
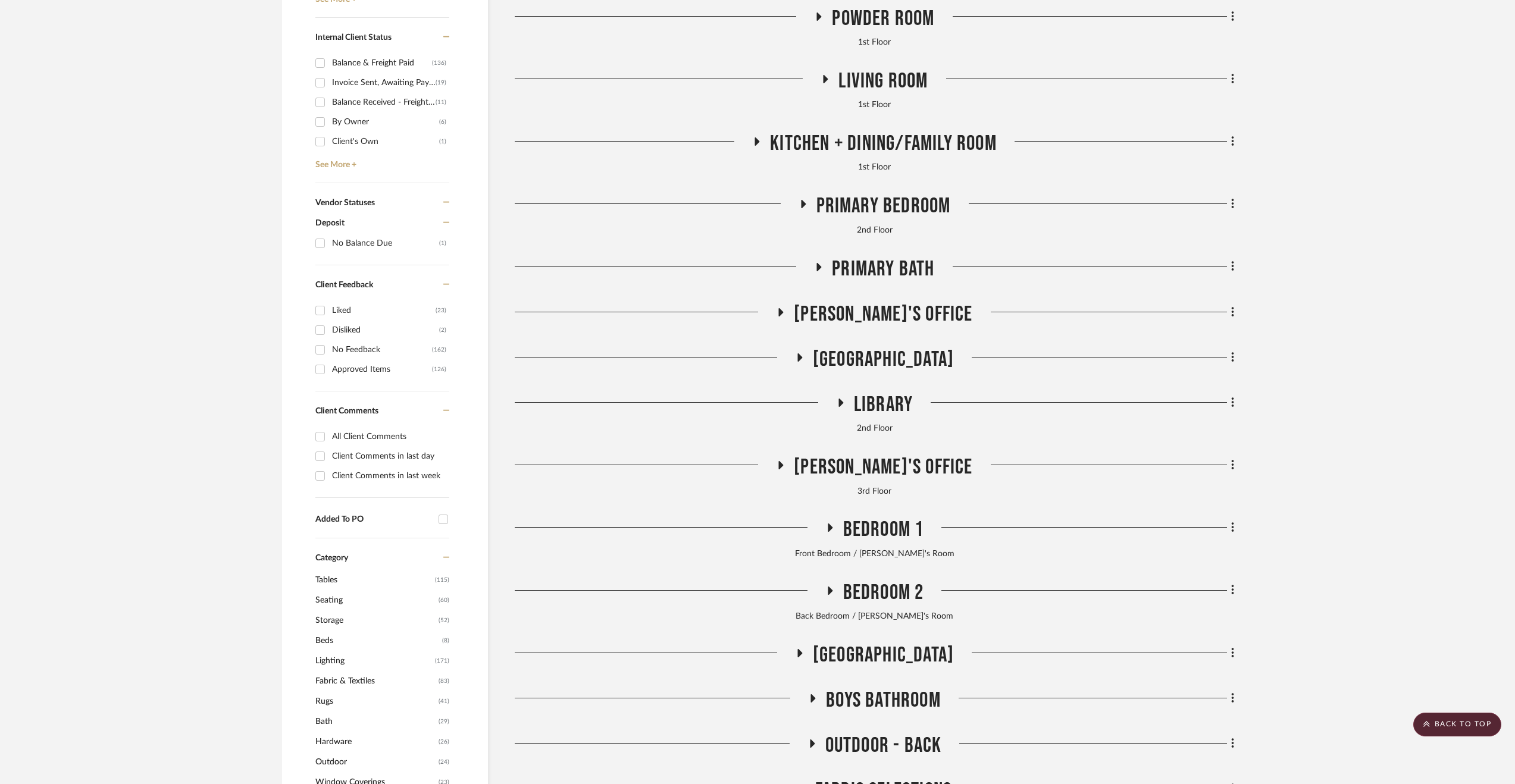
scroll to position [554, 0]
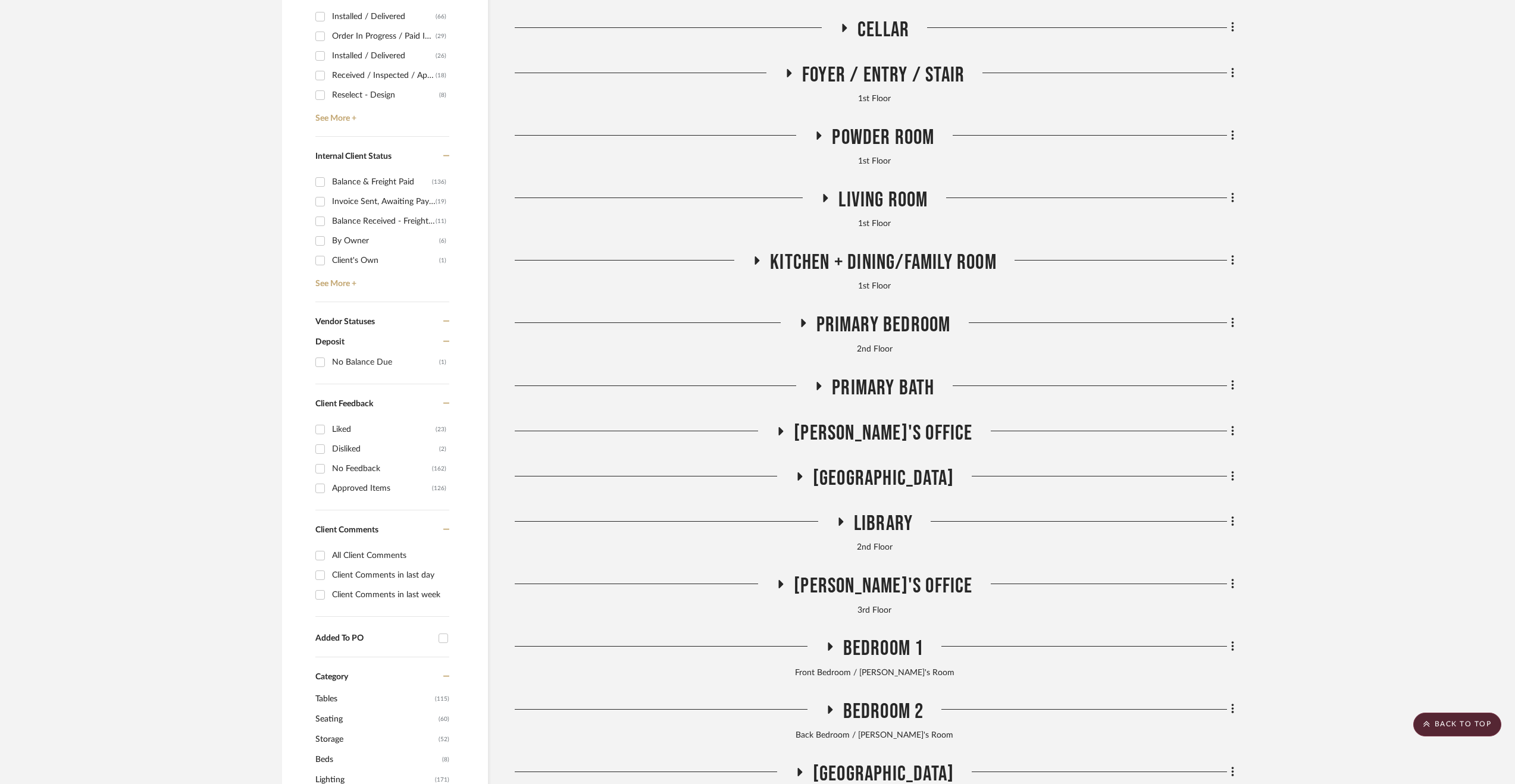
click at [882, 517] on span "Library" at bounding box center [883, 523] width 59 height 26
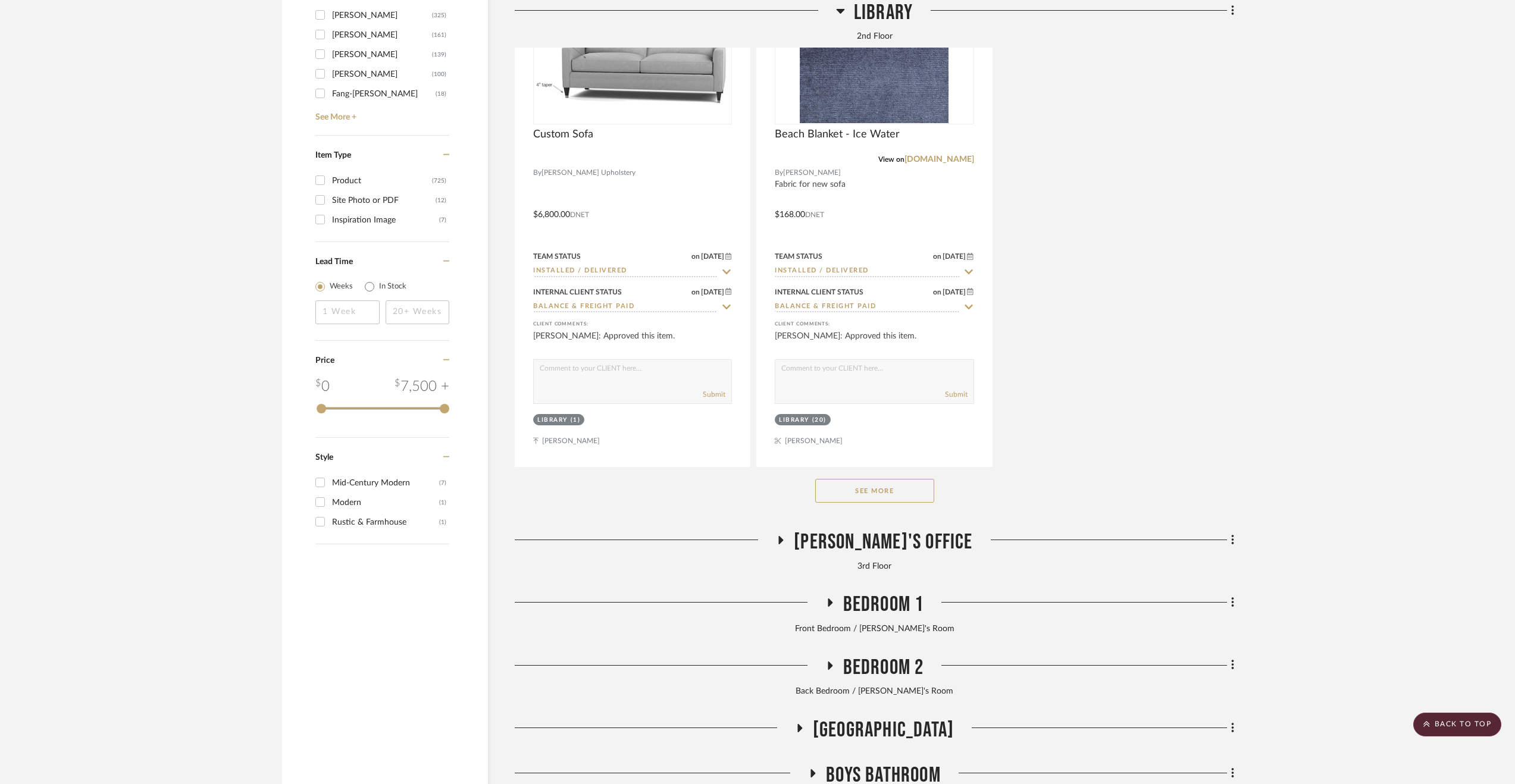
scroll to position [2279, 0]
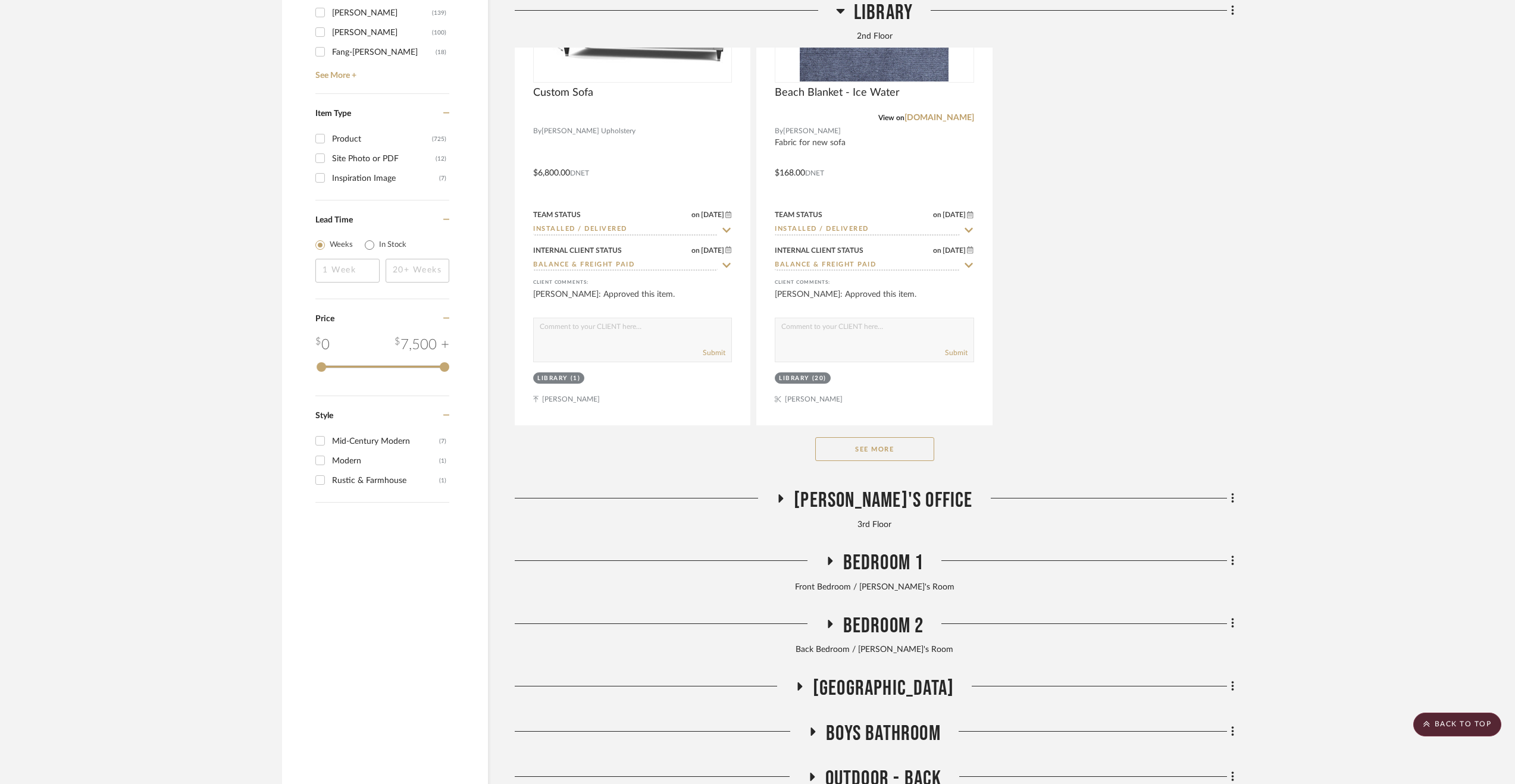
drag, startPoint x: 887, startPoint y: 464, endPoint x: 875, endPoint y: 455, distance: 15.0
click at [887, 464] on div "See More" at bounding box center [874, 449] width 720 height 48
click at [878, 452] on button "See More" at bounding box center [874, 449] width 119 height 24
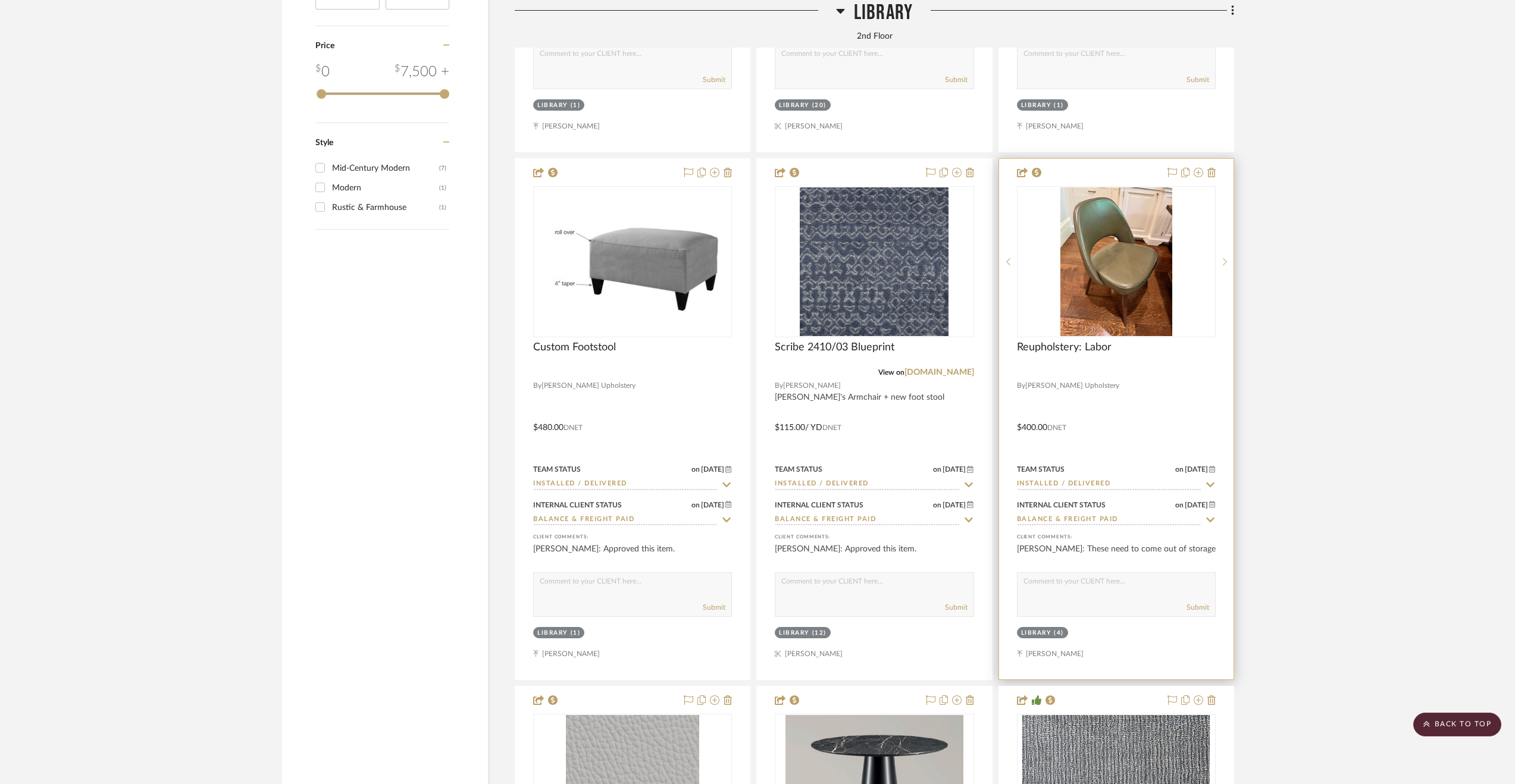
scroll to position [2636, 0]
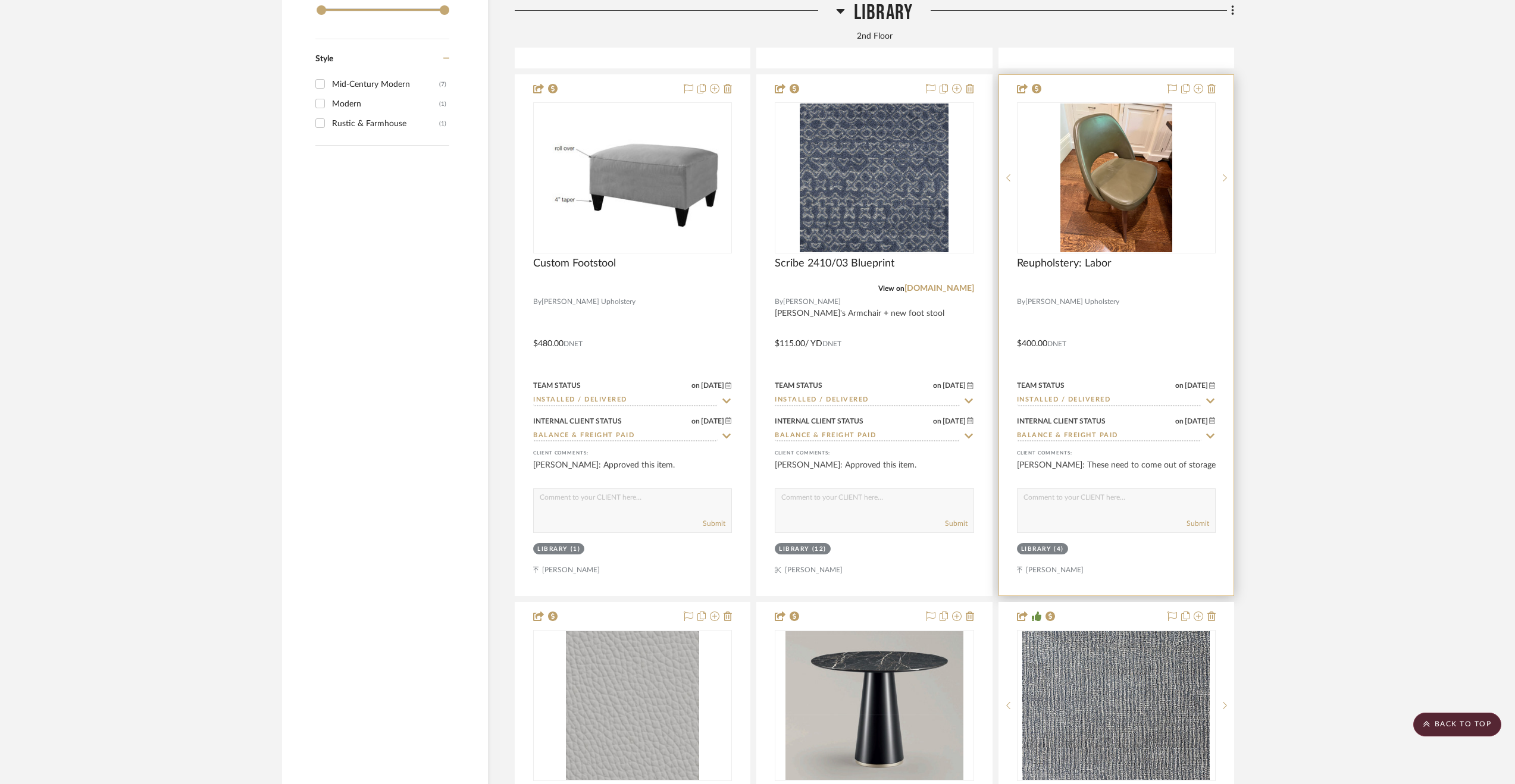
click at [1160, 311] on div at bounding box center [1116, 335] width 234 height 520
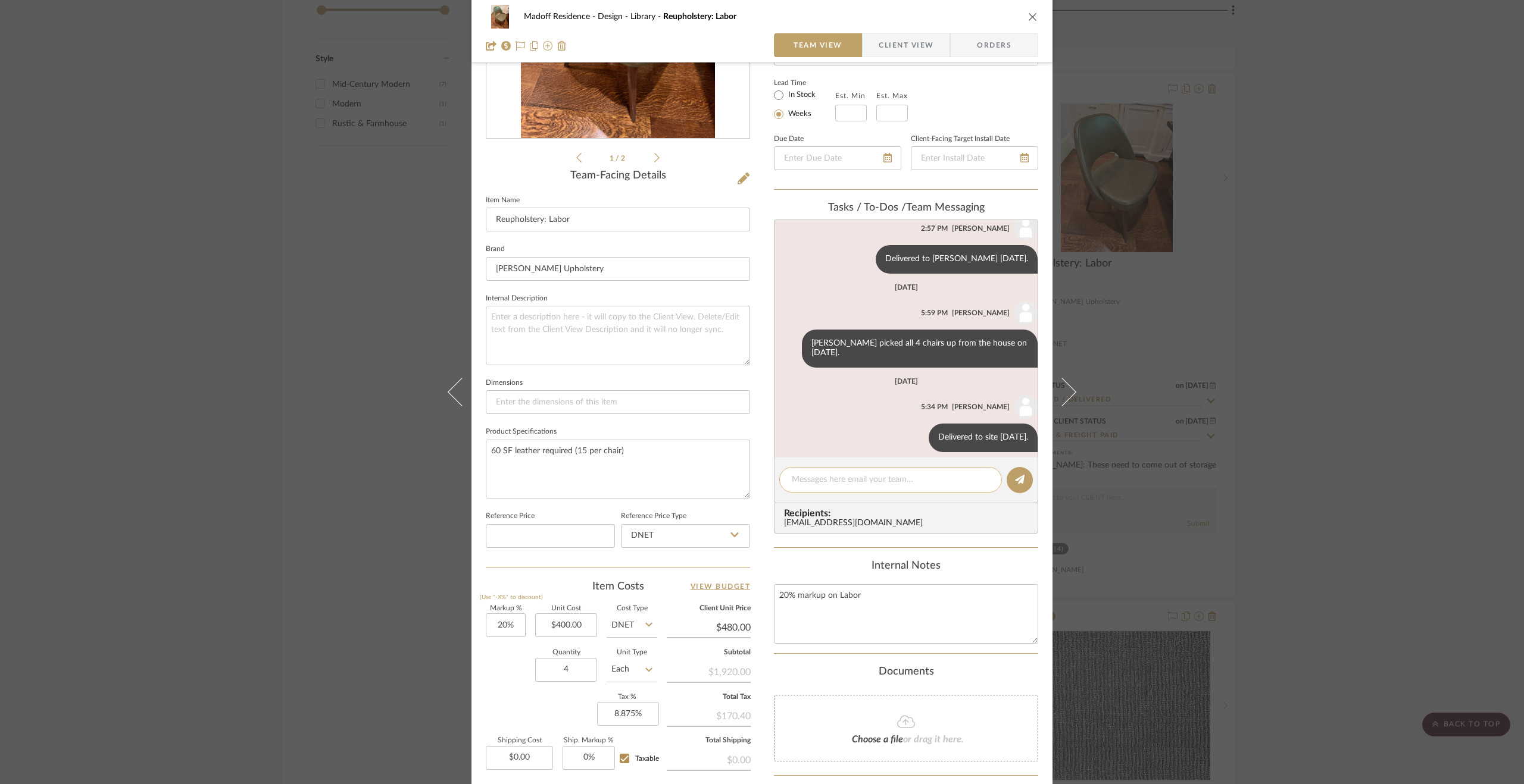
scroll to position [238, 0]
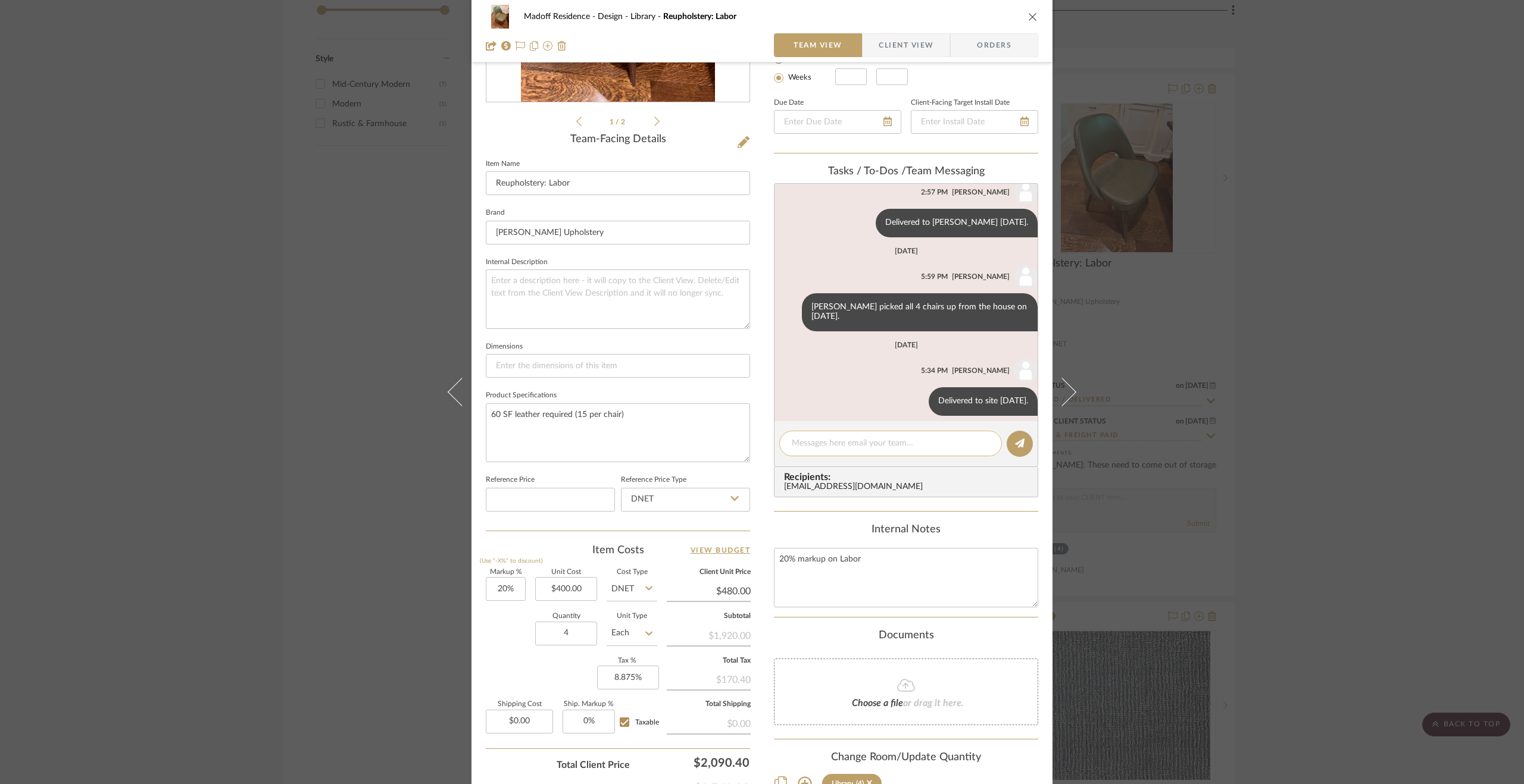
click at [875, 443] on textarea at bounding box center [891, 443] width 198 height 13
type textarea "$1600 paid via zelle [DATE]."
click at [1019, 438] on icon at bounding box center [1019, 443] width 10 height 10
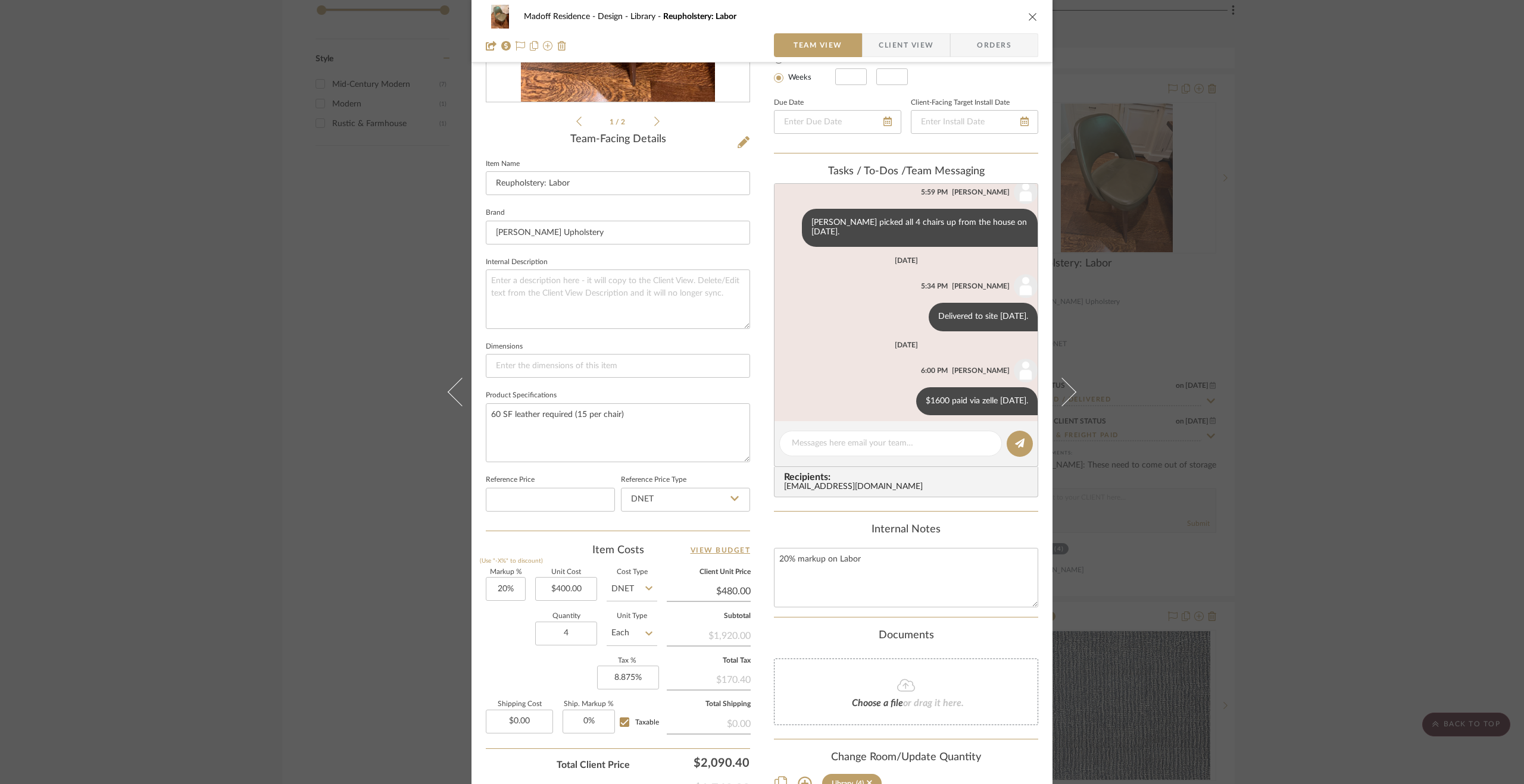
scroll to position [116, 0]
click at [1268, 483] on div "Madoff Residence - Design Library Reupholstery: Labor Team View Client View Ord…" at bounding box center [762, 392] width 1524 height 784
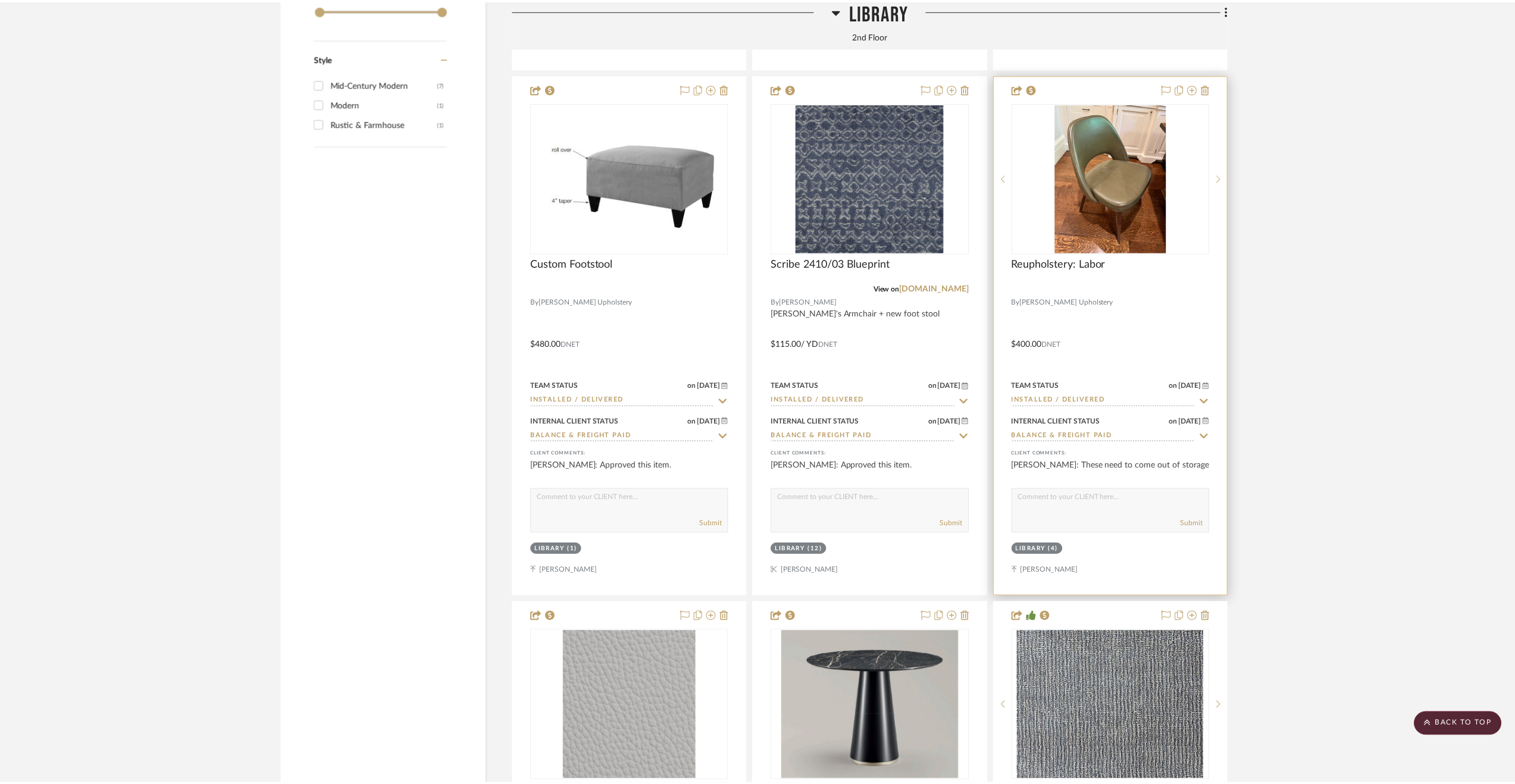
scroll to position [2636, 0]
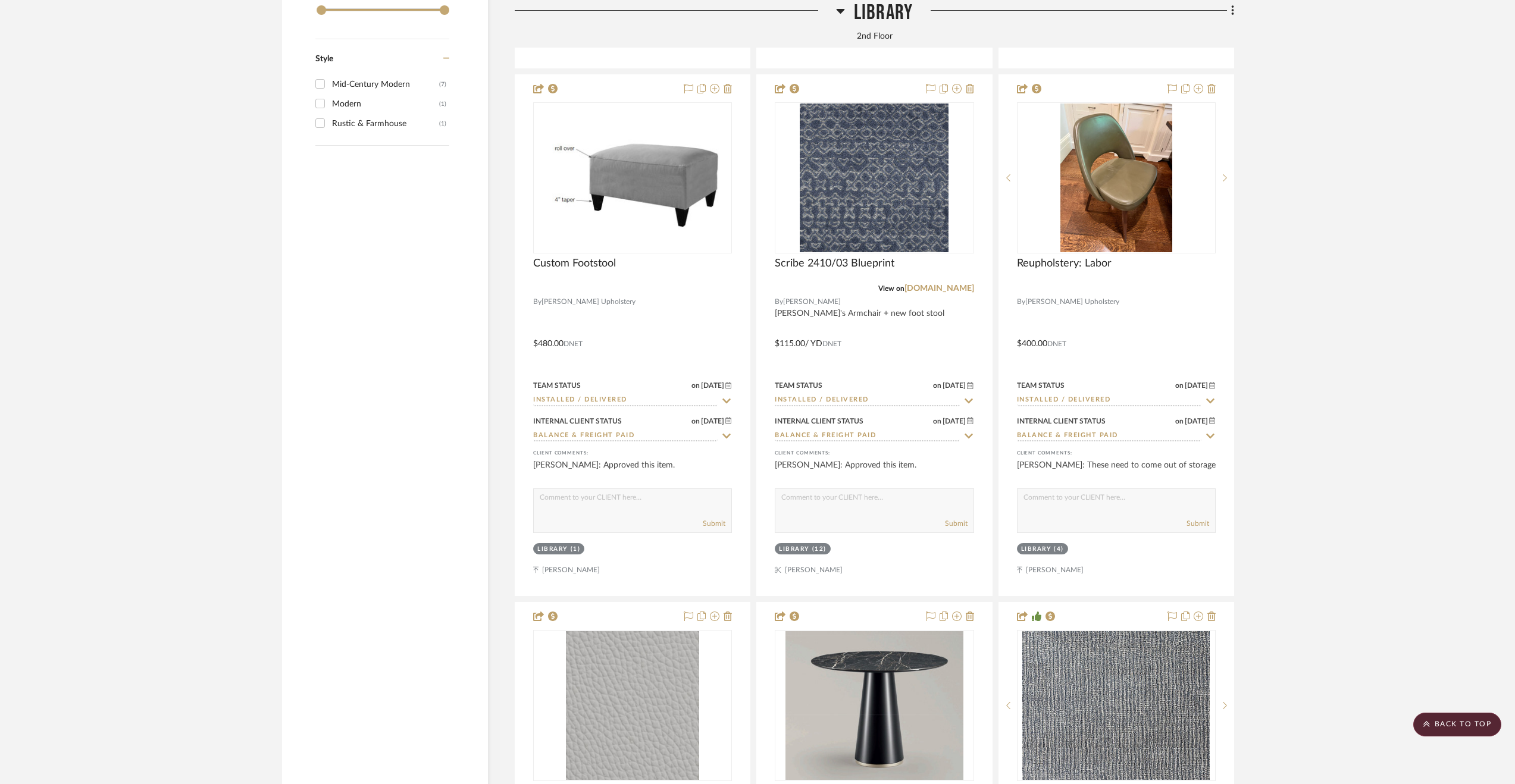
click at [1430, 512] on project-details-page "SHOW ME Project: Madoff Residence - Design [GEOGRAPHIC_DATA] Project Settings +…" at bounding box center [757, 73] width 1515 height 5248
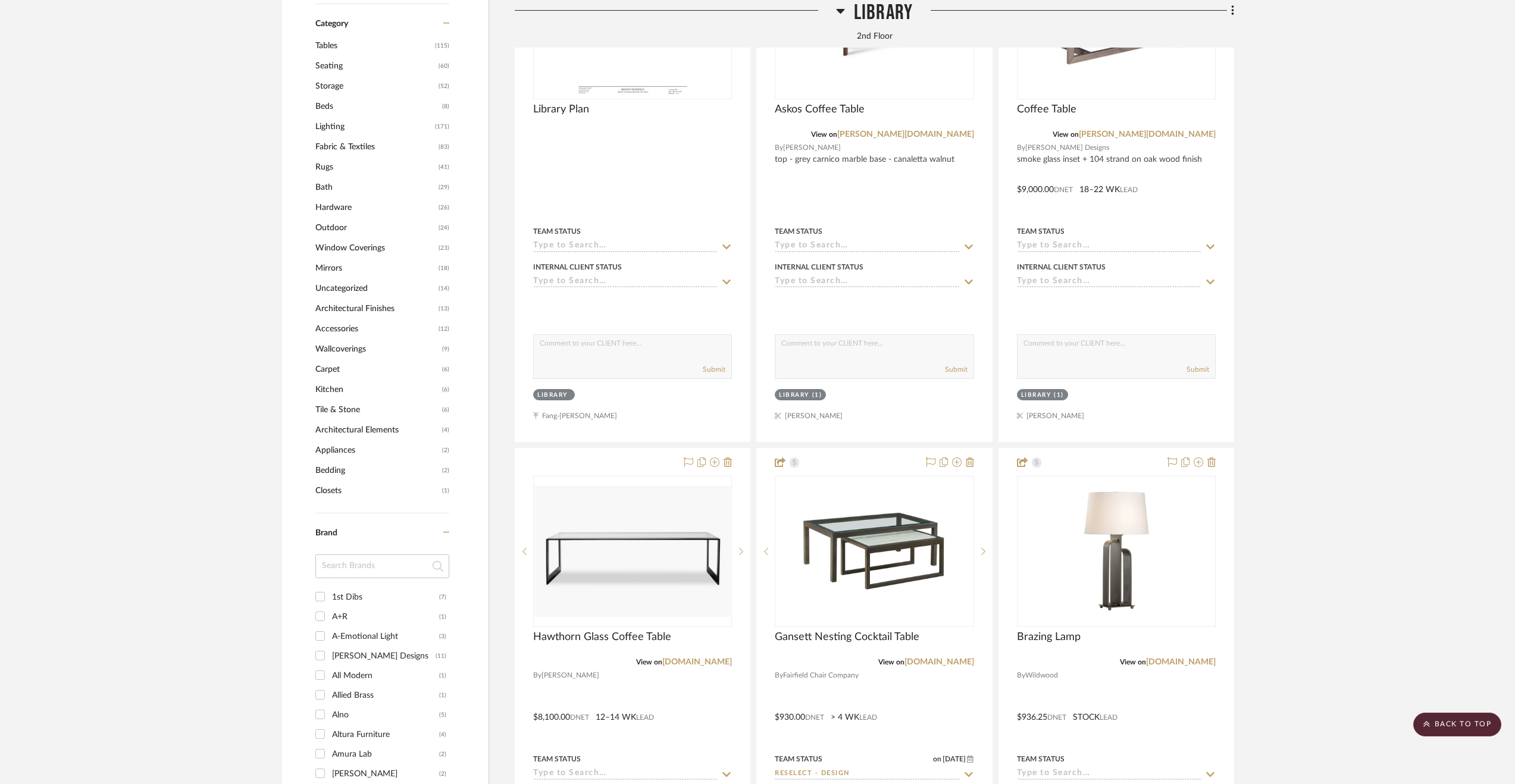
scroll to position [970, 0]
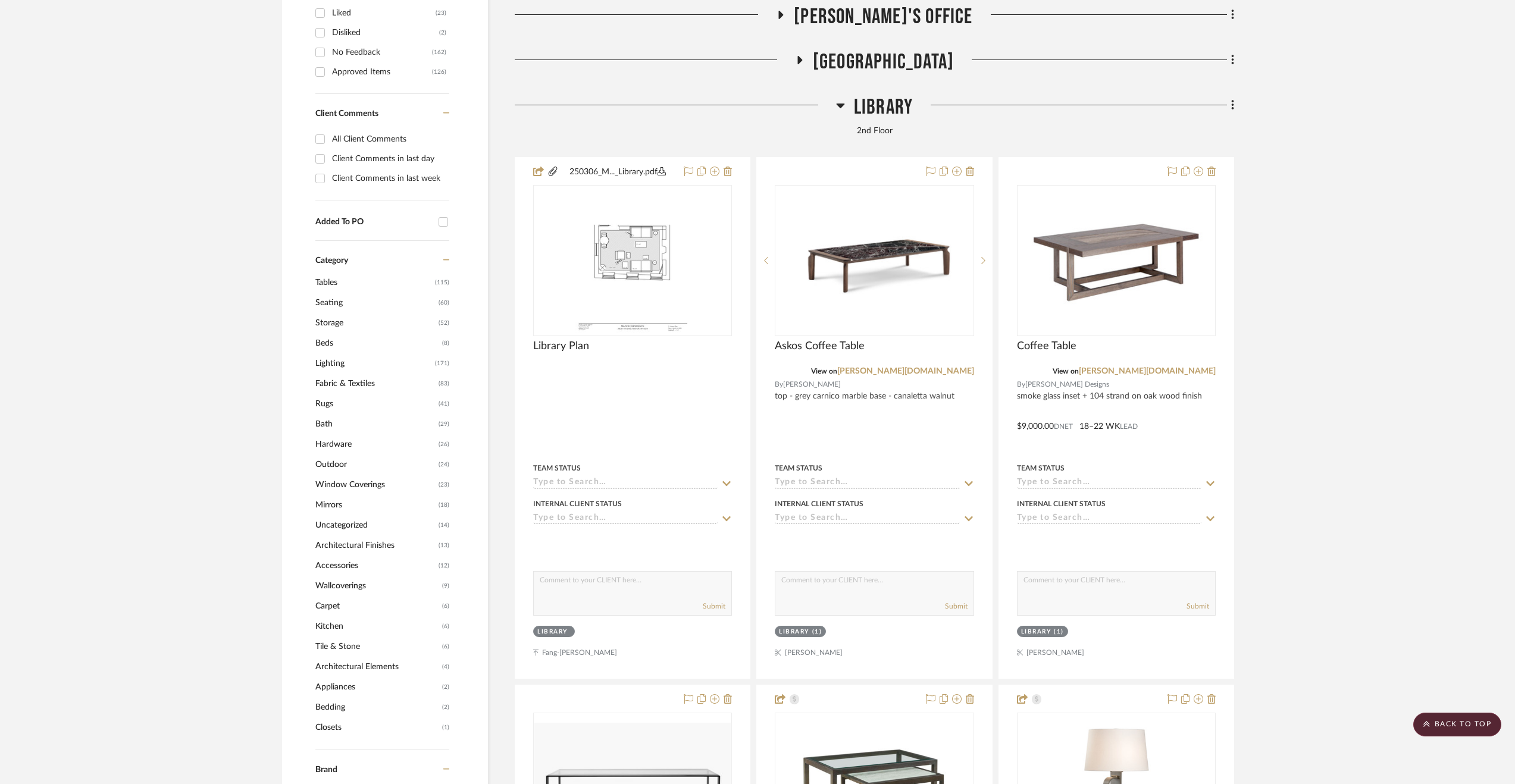
click at [888, 103] on span "Library" at bounding box center [883, 107] width 59 height 26
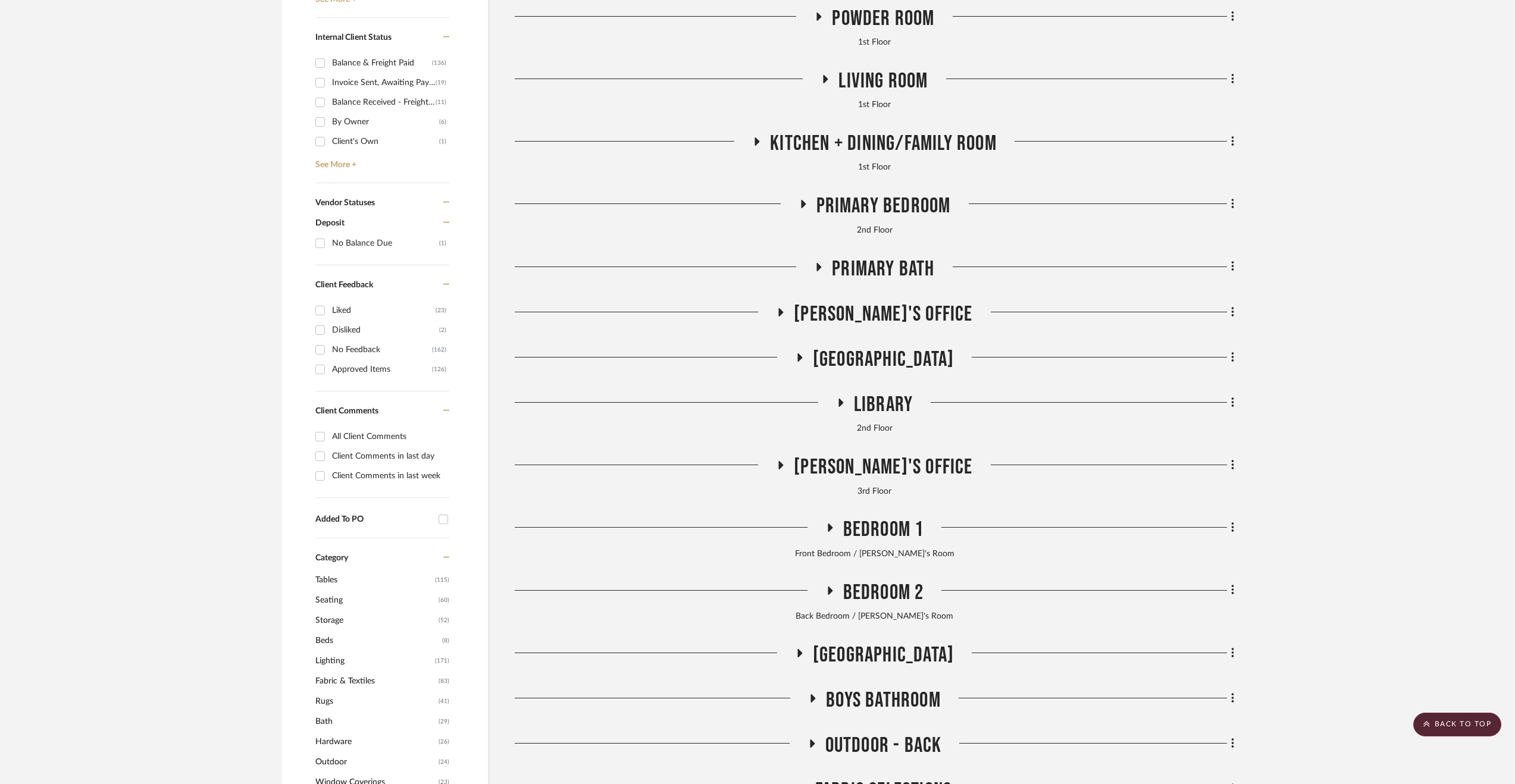
scroll to position [554, 0]
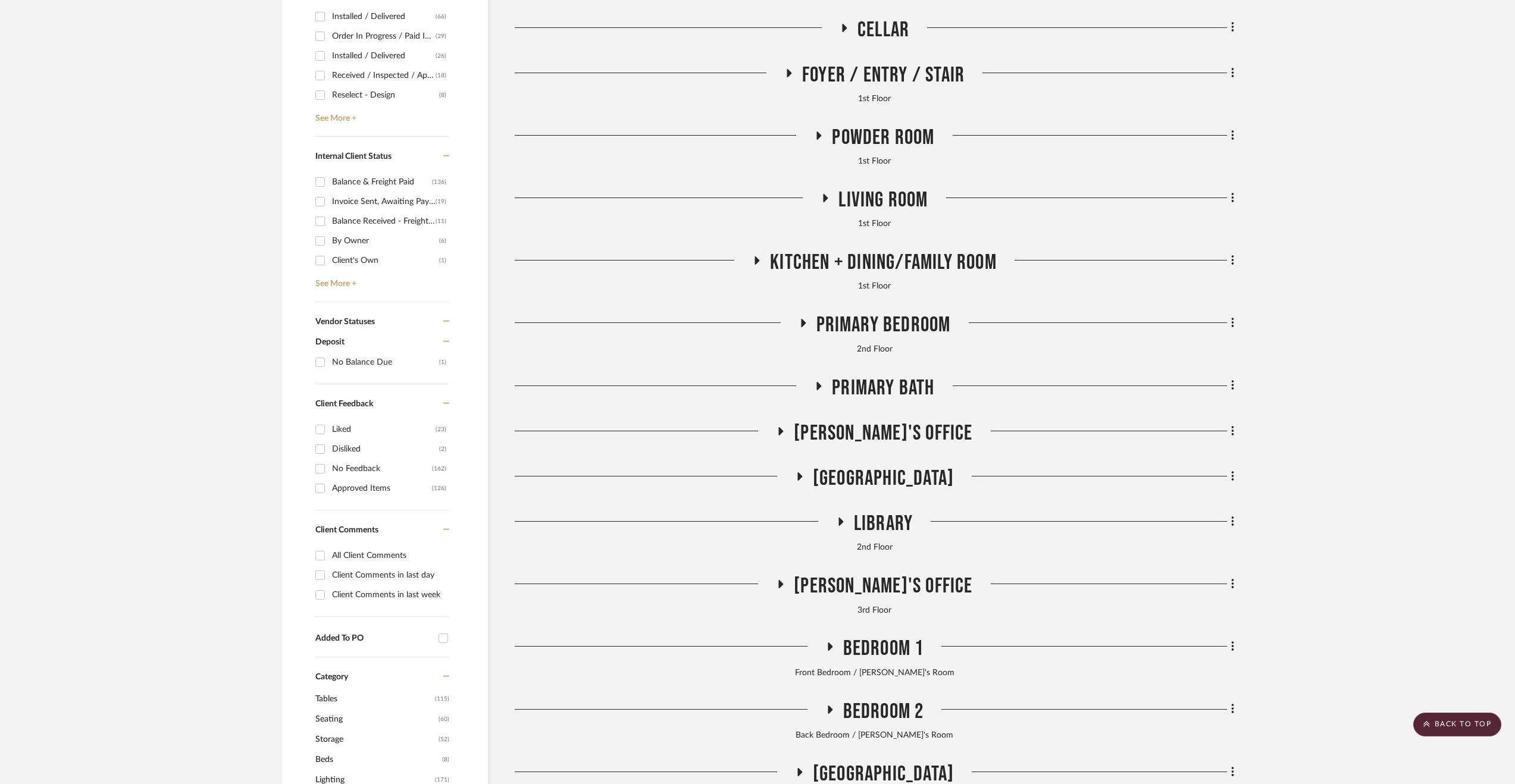
click at [891, 384] on span "Primary Bath" at bounding box center [883, 388] width 102 height 26
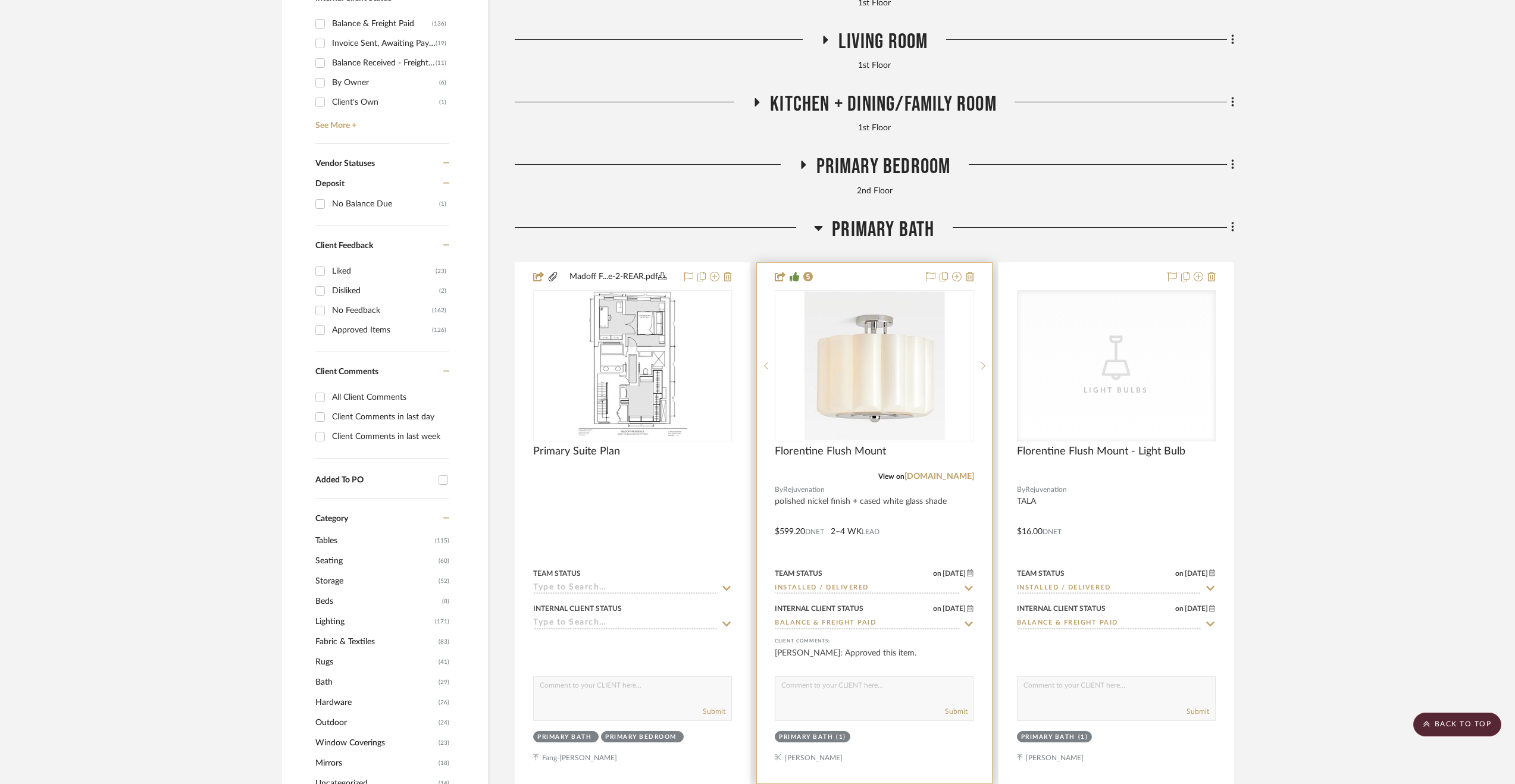
scroll to position [733, 0]
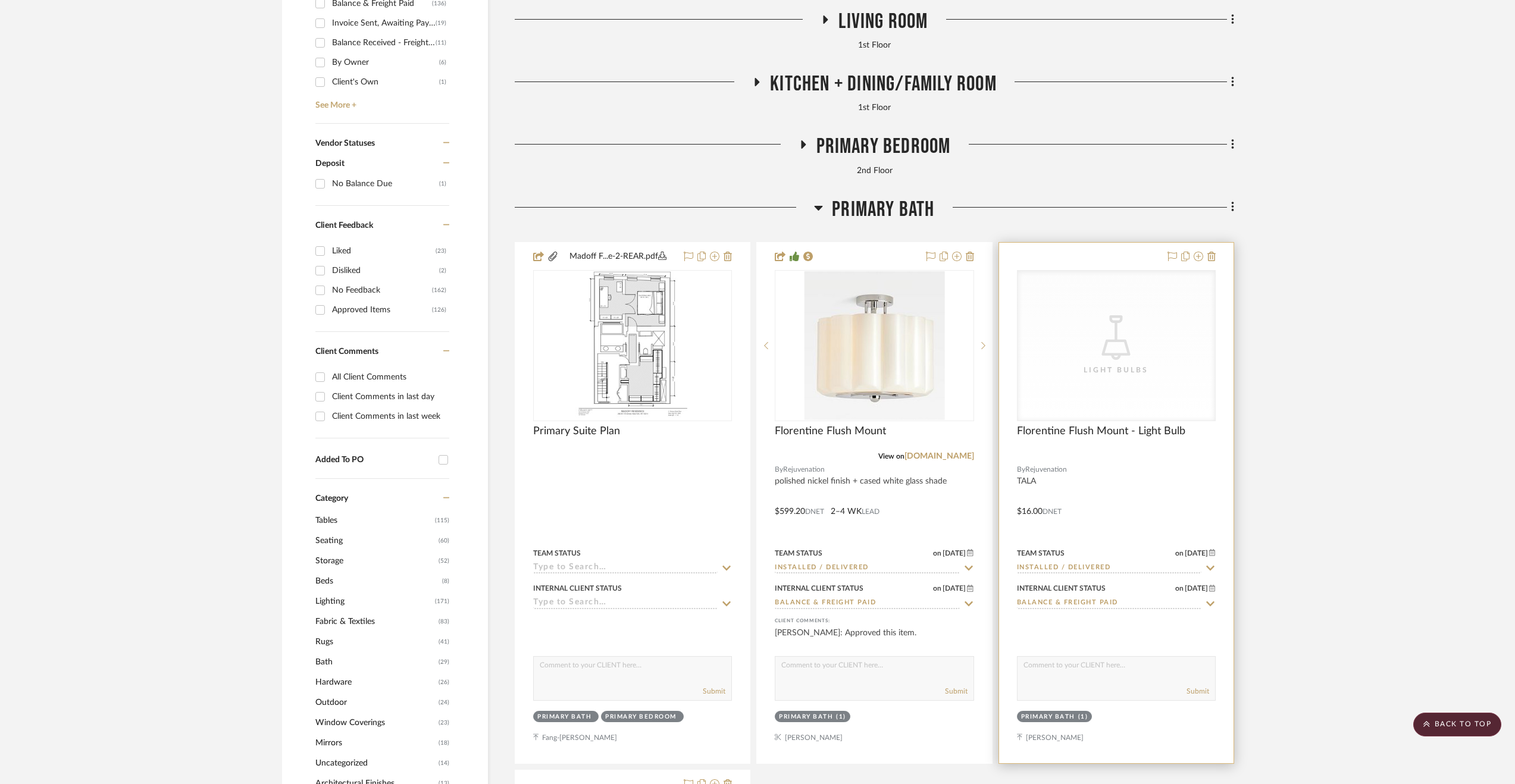
click at [1138, 489] on div at bounding box center [1116, 503] width 234 height 520
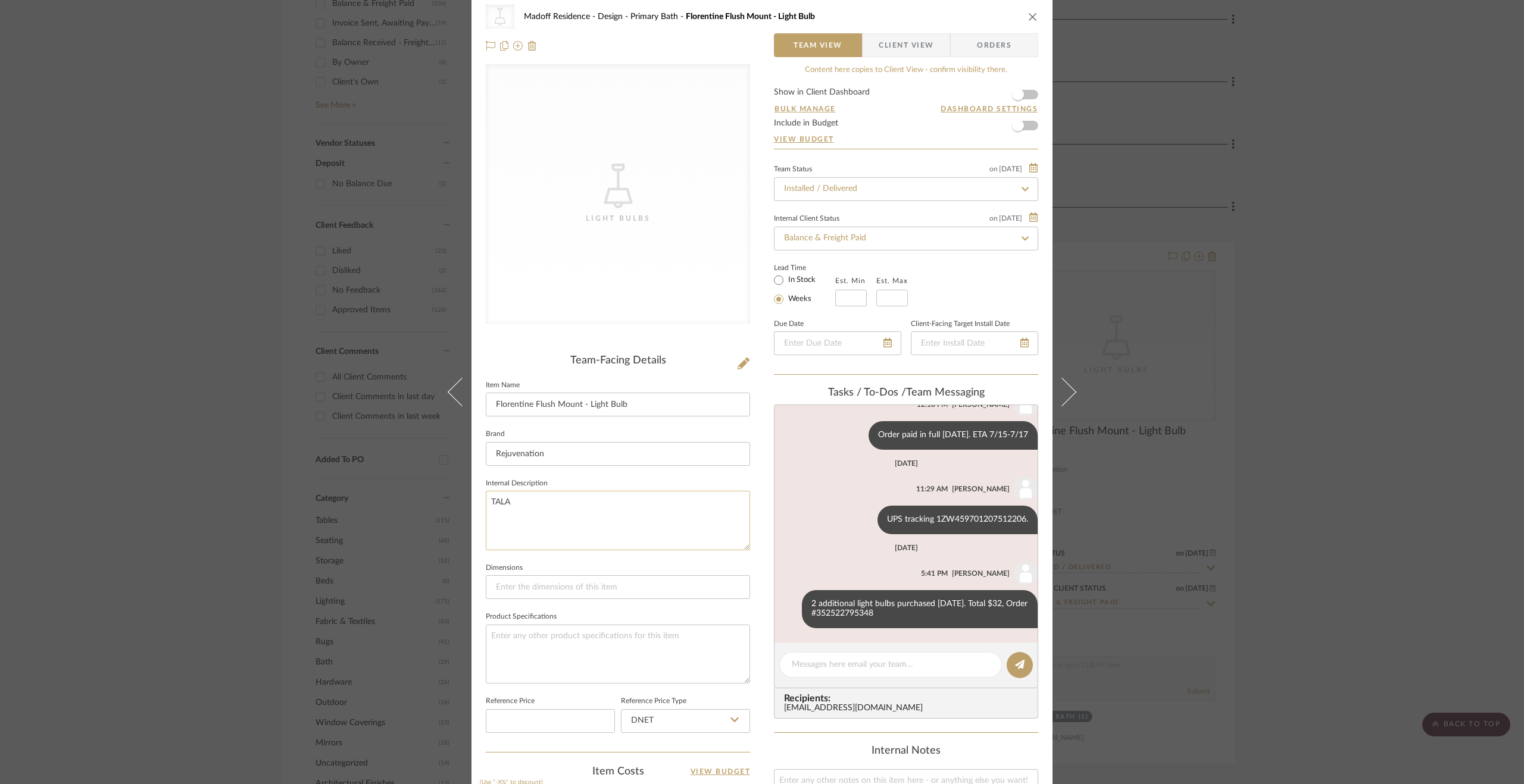
scroll to position [60, 0]
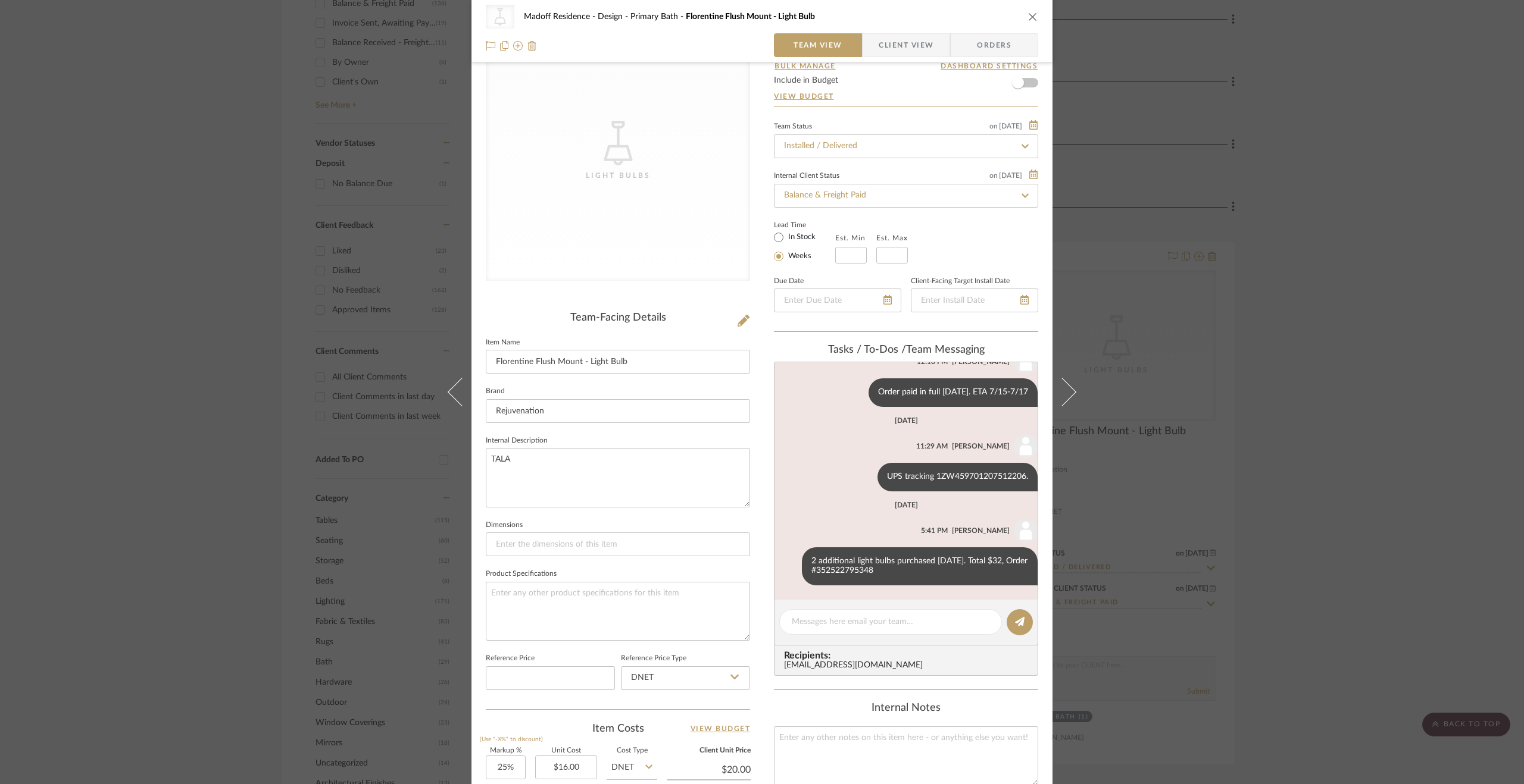
click at [1261, 452] on div "CategoryIconLighting Created with Sketch. Light Bulbs Madoff Residence - Design…" at bounding box center [762, 392] width 1524 height 784
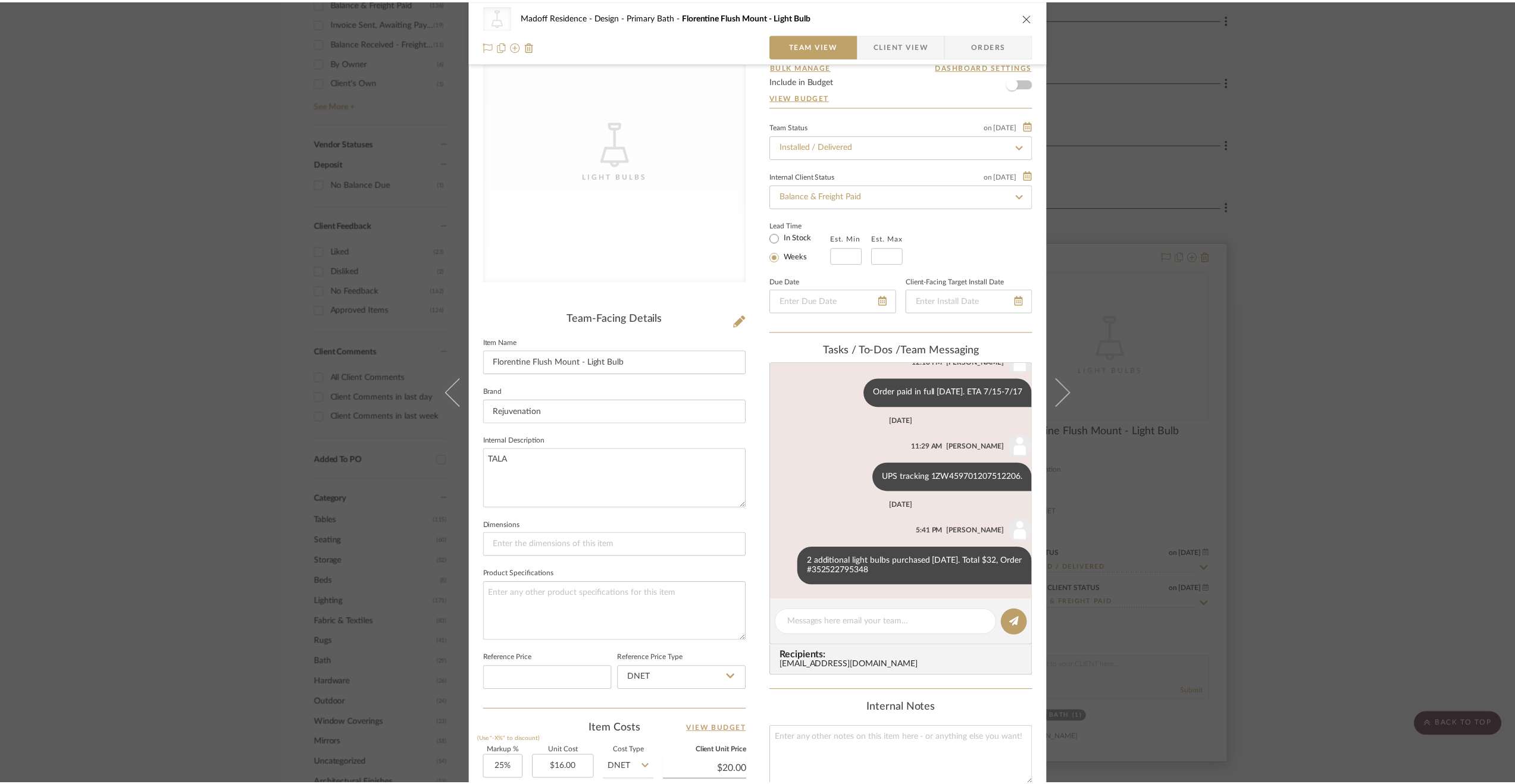
scroll to position [733, 0]
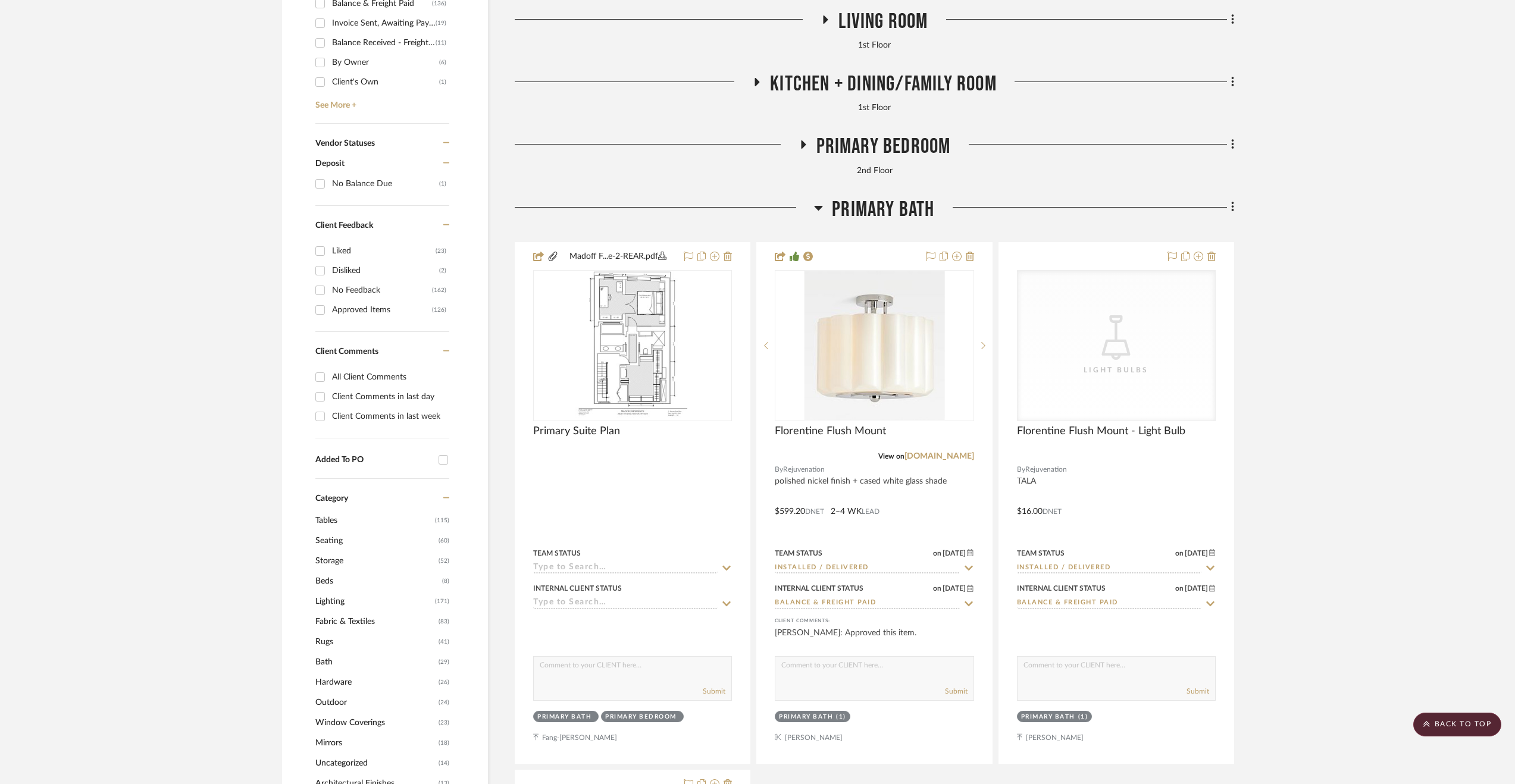
click at [899, 214] on span "Primary Bath" at bounding box center [883, 209] width 102 height 26
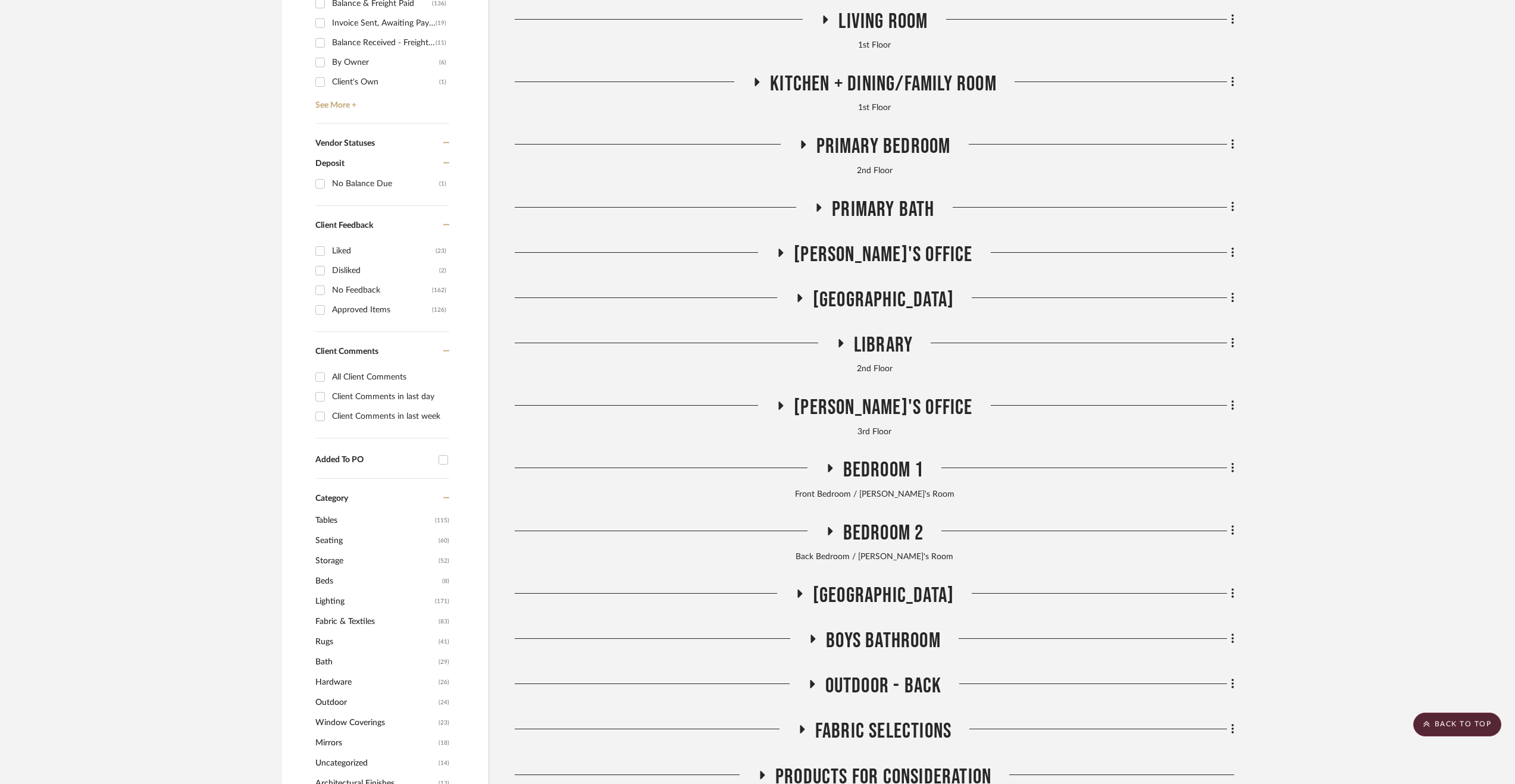
click at [889, 150] on span "Primary Bedroom" at bounding box center [884, 147] width 134 height 26
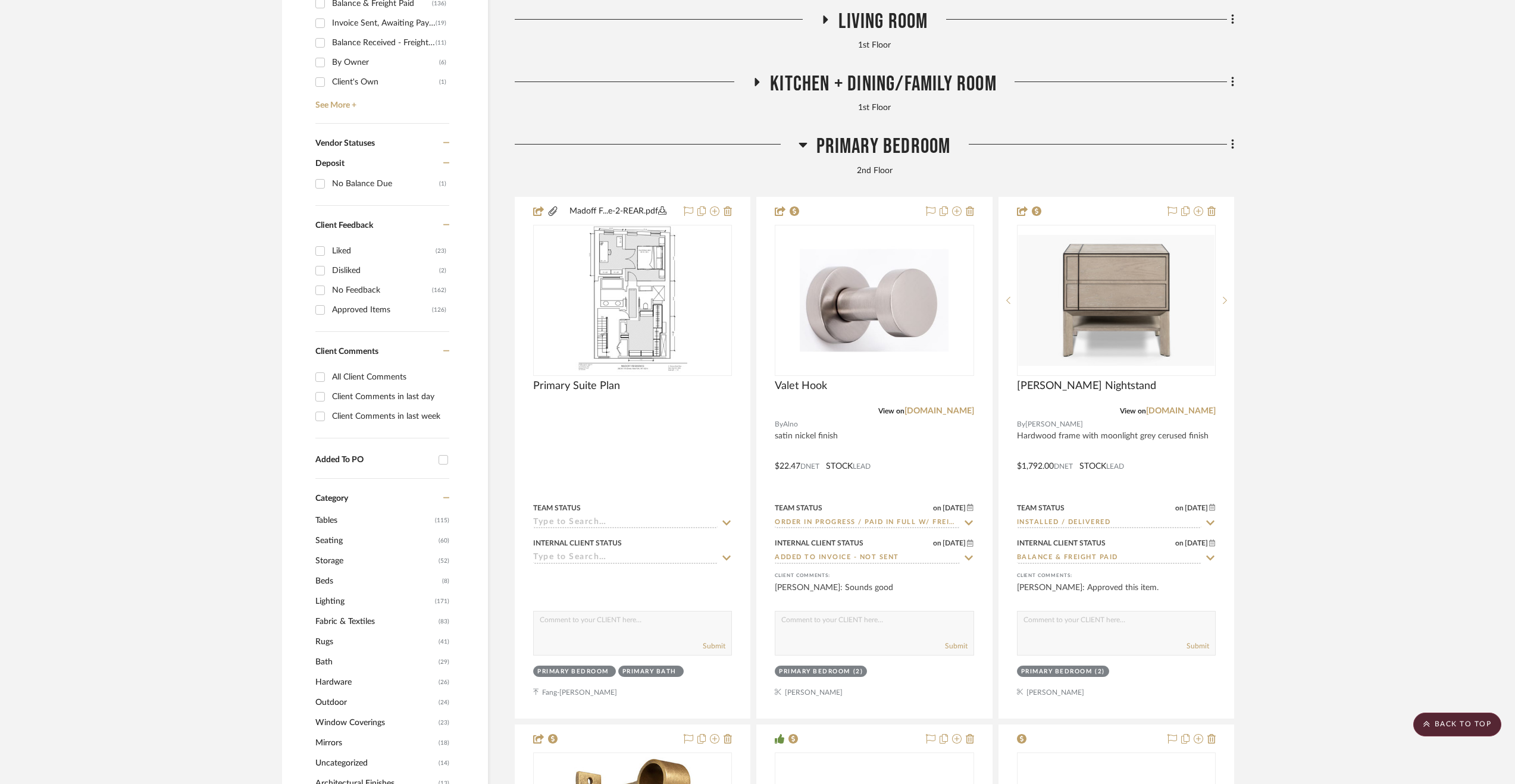
click at [894, 150] on span "Primary Bedroom" at bounding box center [884, 147] width 134 height 26
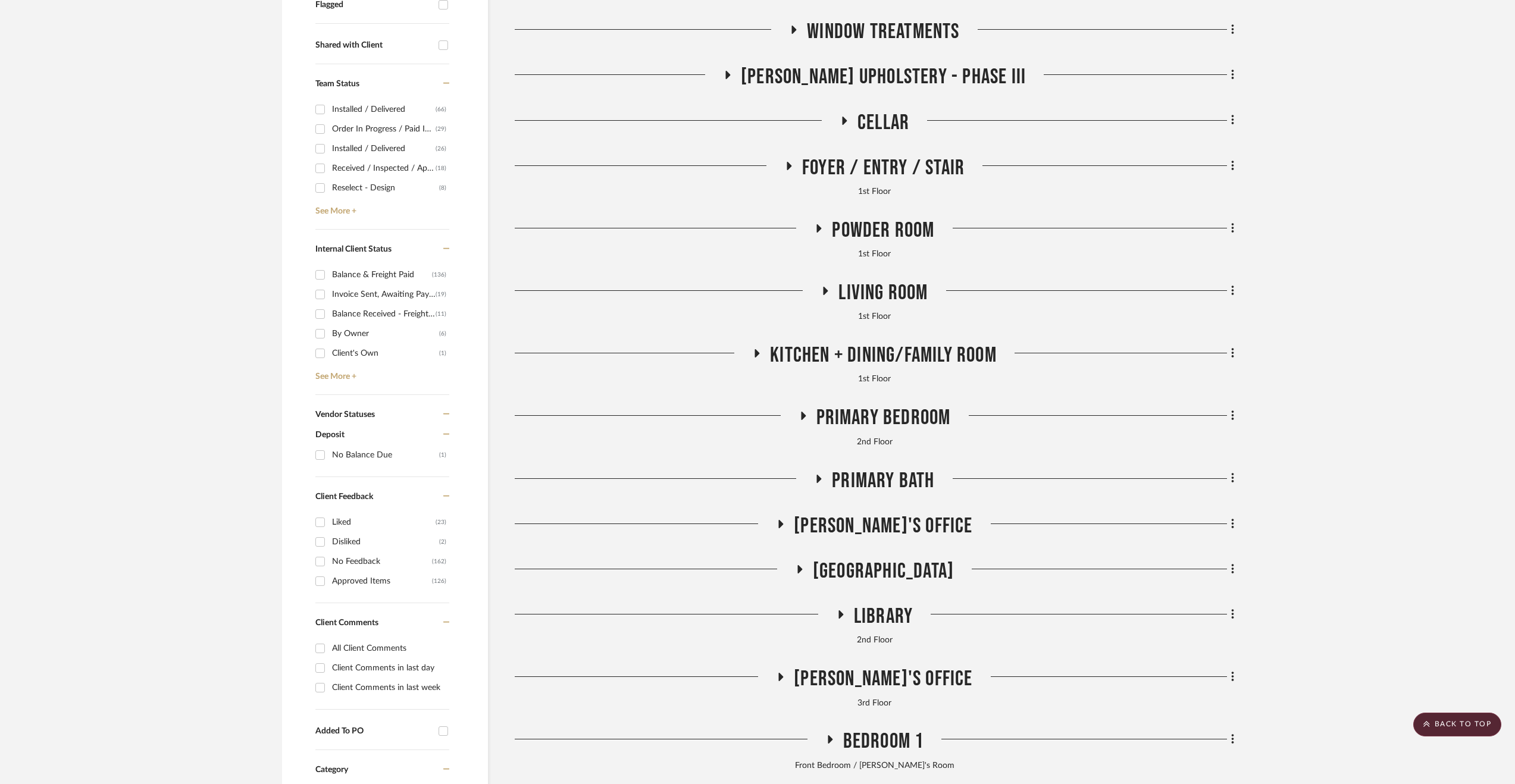
scroll to position [435, 0]
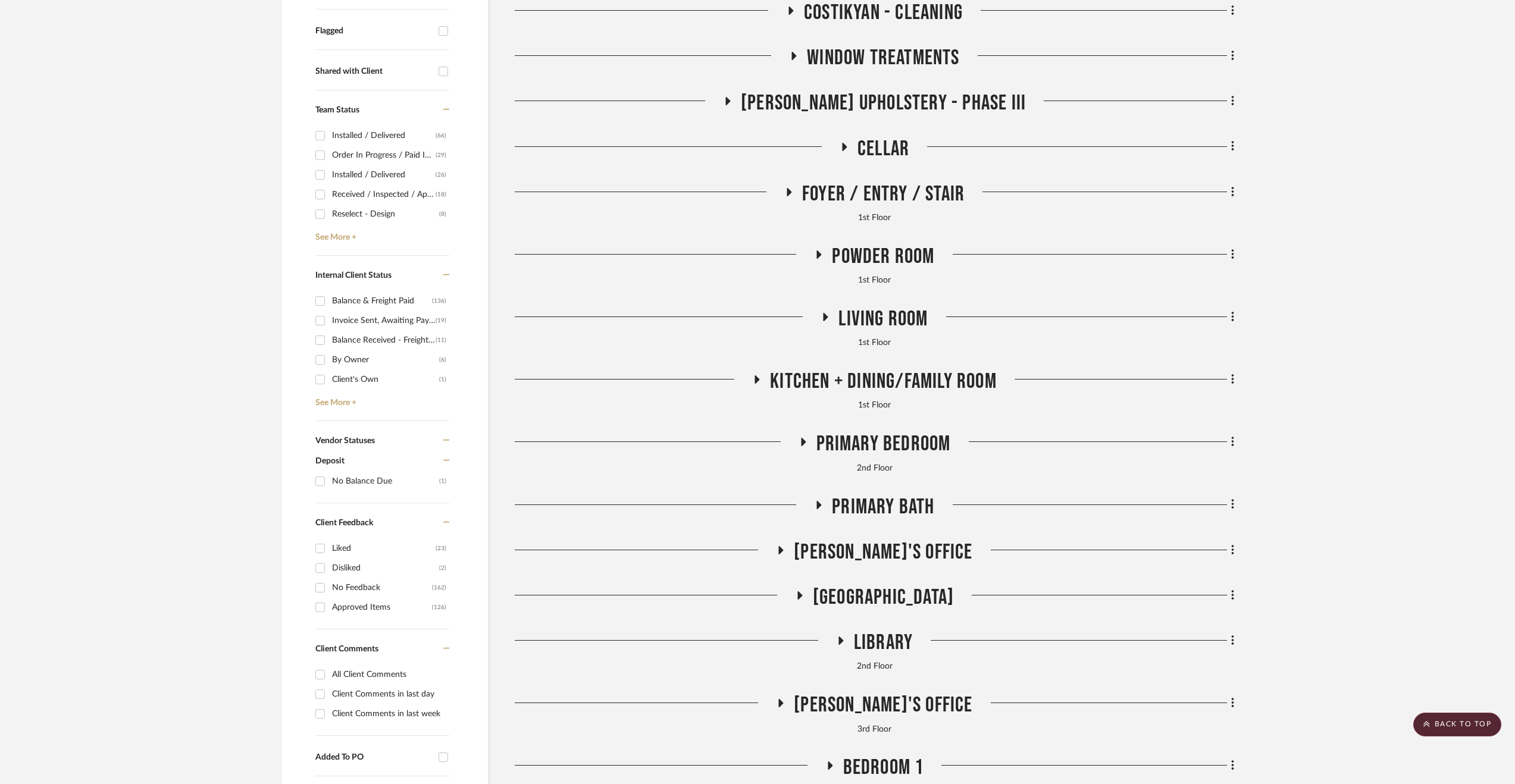
click at [885, 310] on span "Living Room" at bounding box center [882, 319] width 89 height 26
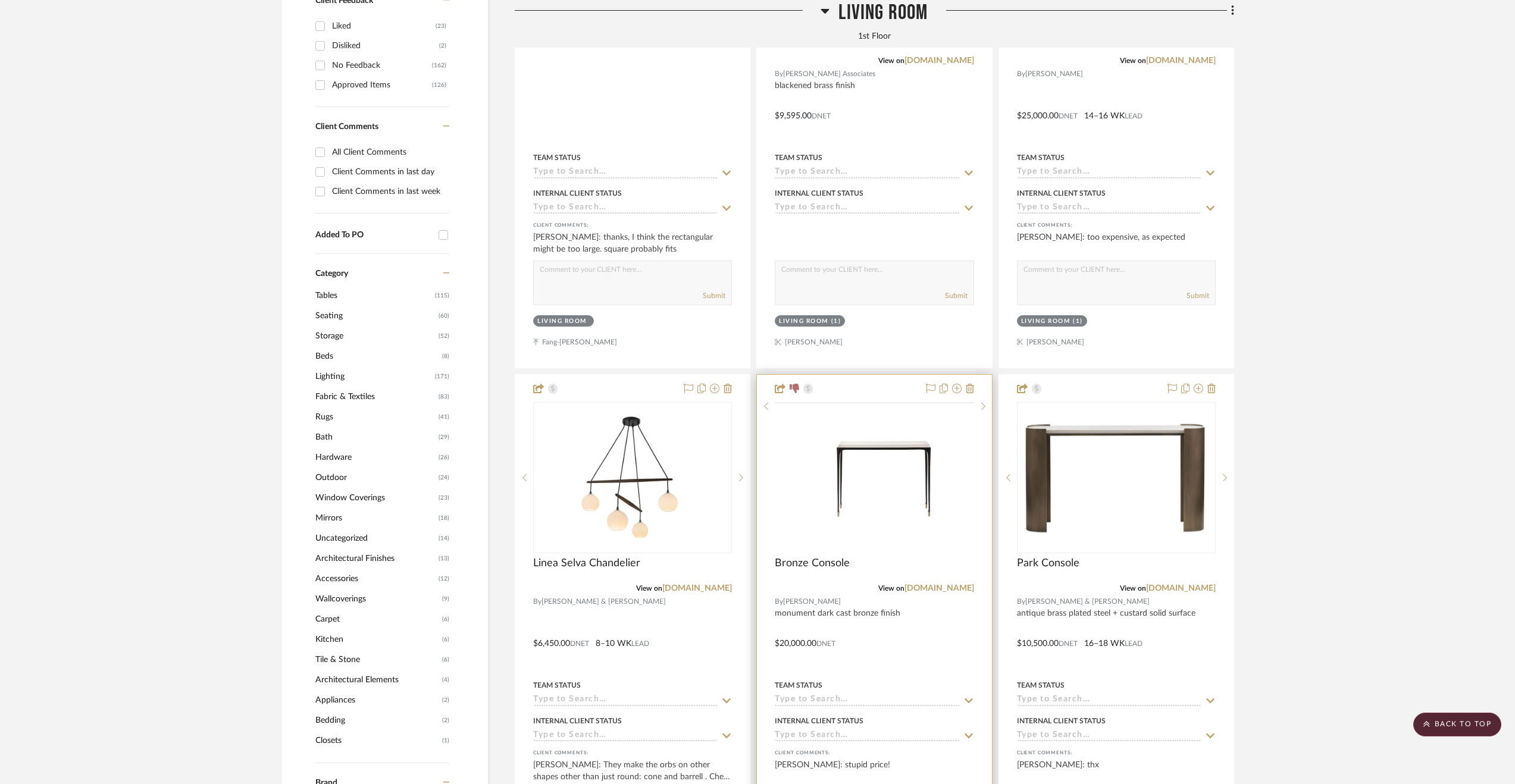
scroll to position [1090, 0]
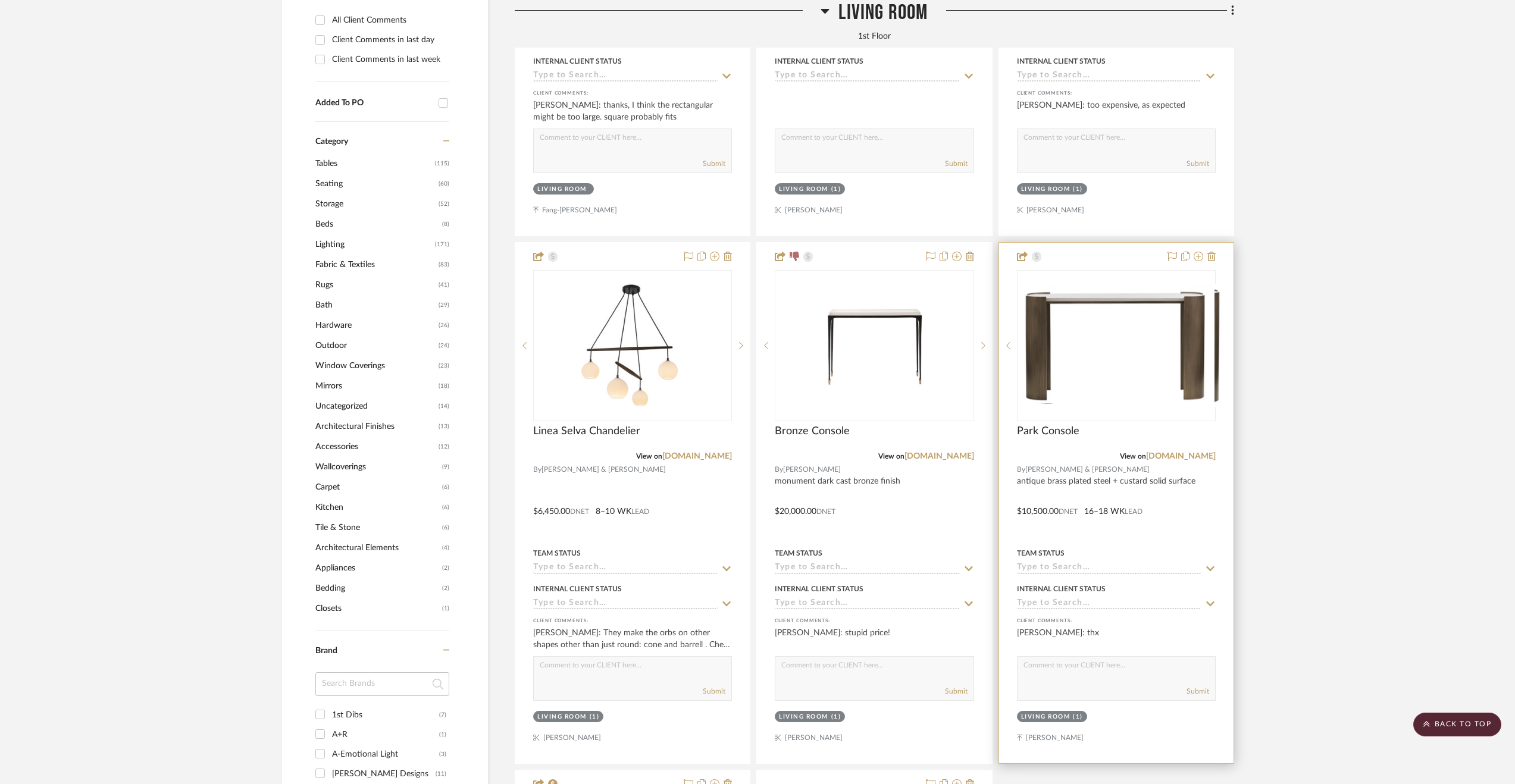
click at [1144, 517] on div at bounding box center [1116, 503] width 234 height 520
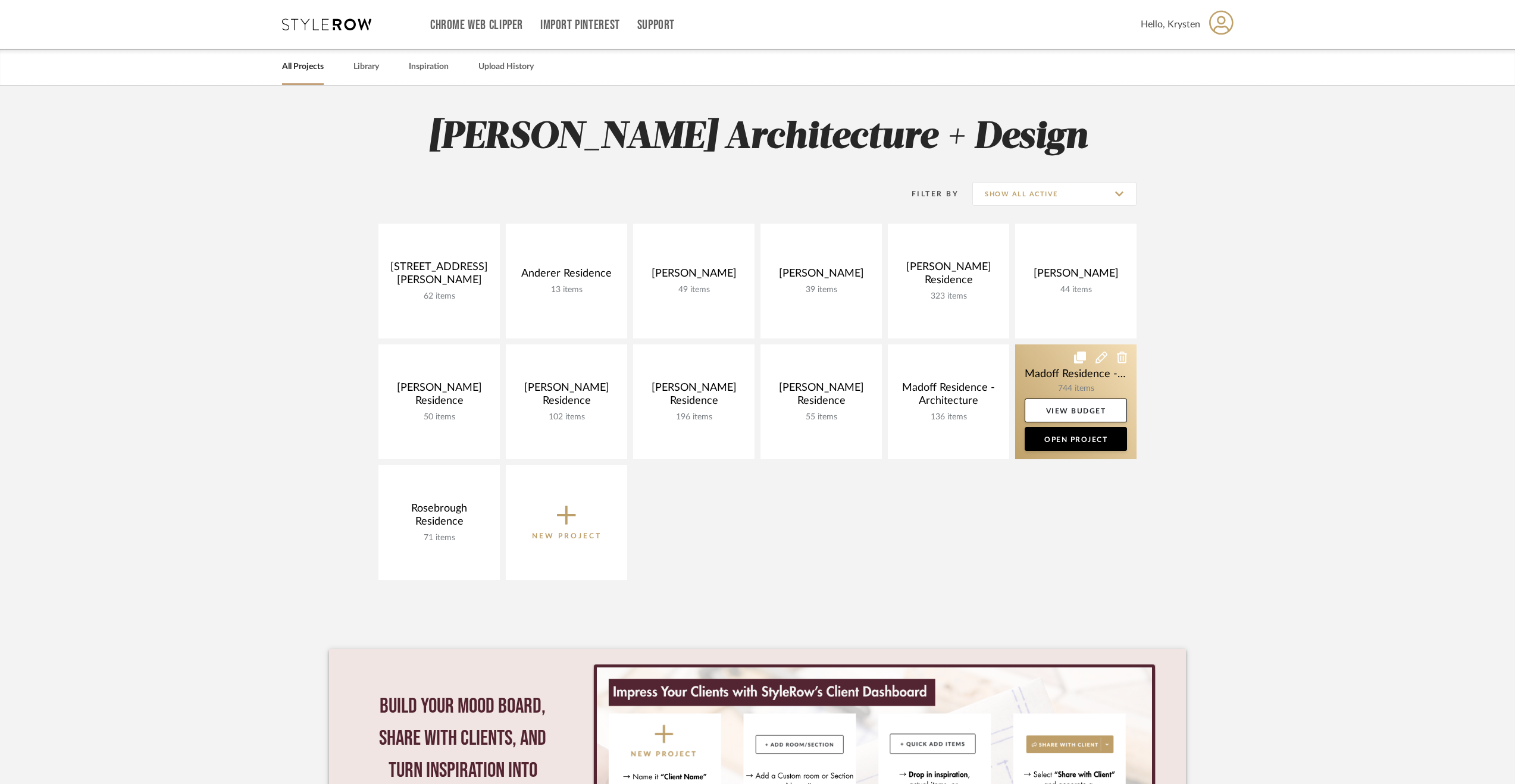
click at [1072, 385] on link at bounding box center [1076, 402] width 122 height 115
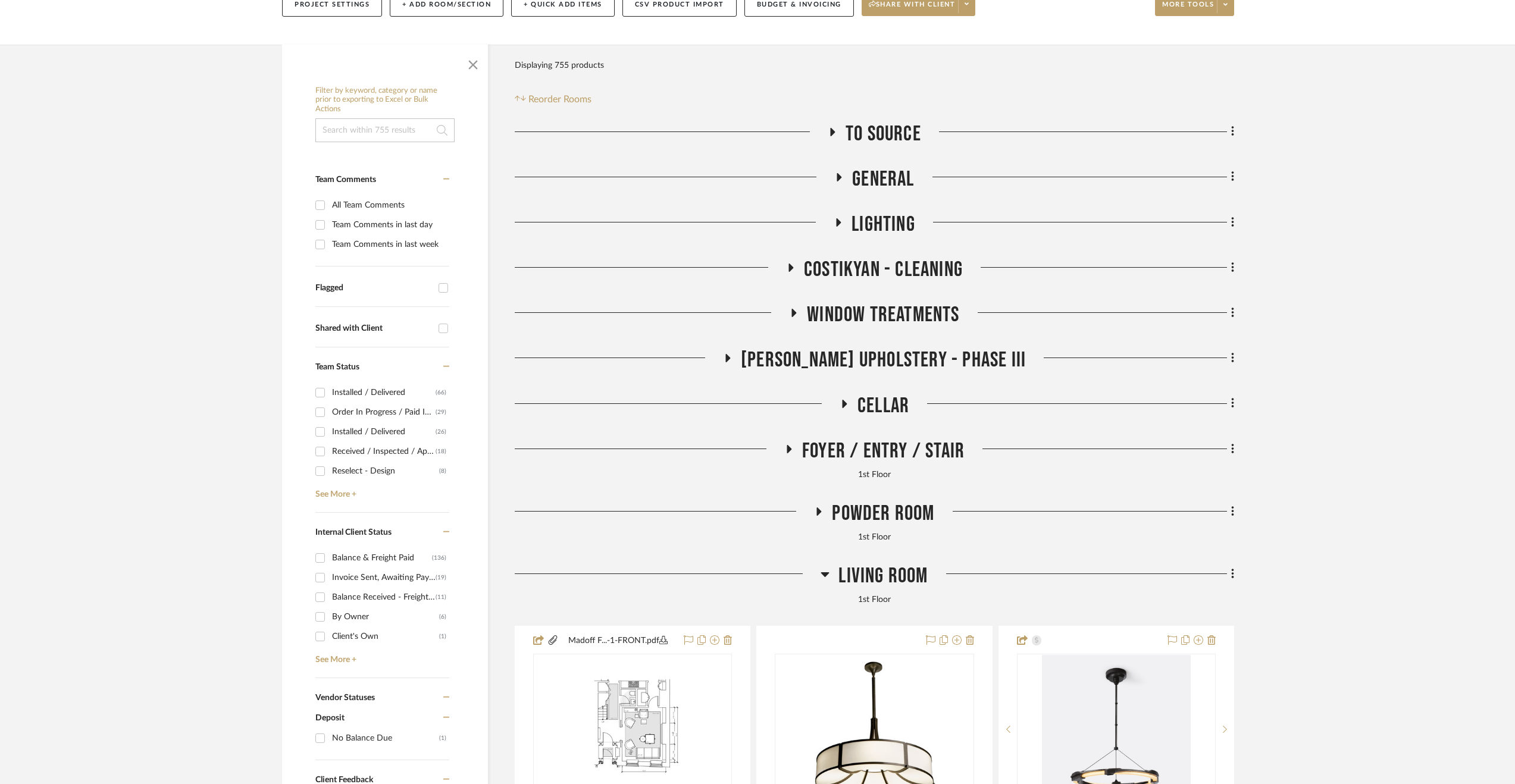
scroll to position [357, 0]
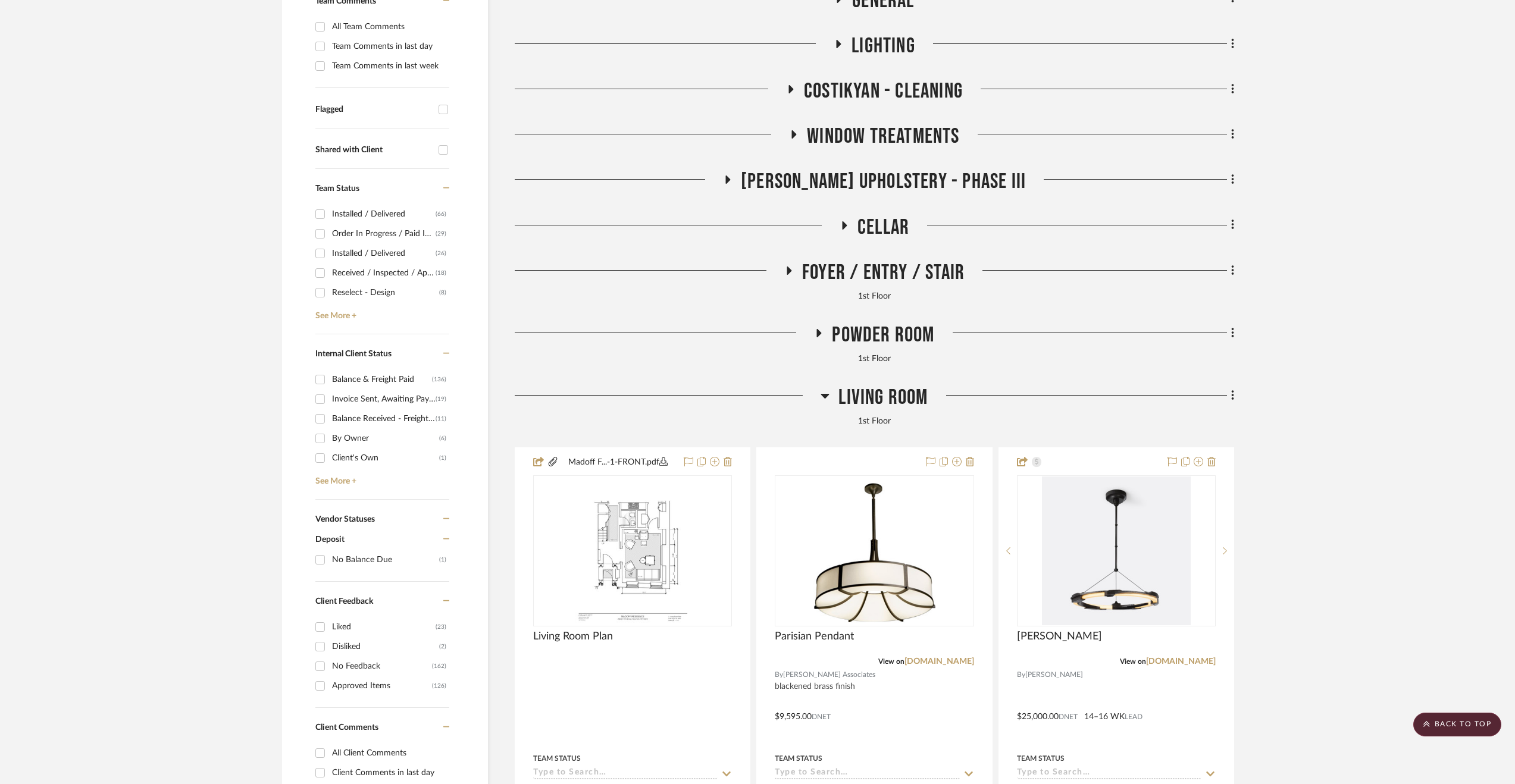
click at [881, 396] on span "Living Room" at bounding box center [882, 397] width 89 height 26
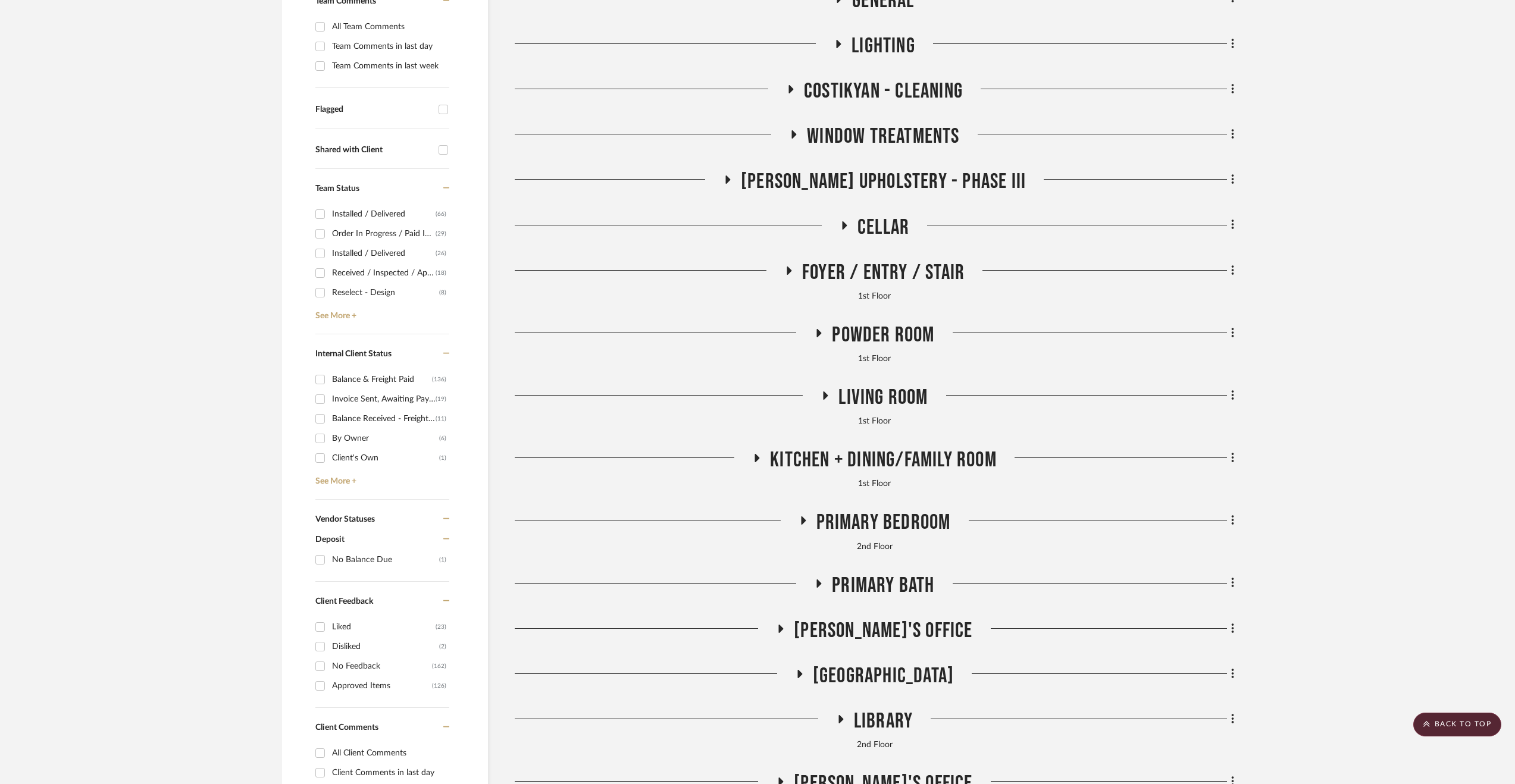
click at [935, 186] on span "[PERSON_NAME] Upholstery - Phase III" at bounding box center [883, 181] width 285 height 26
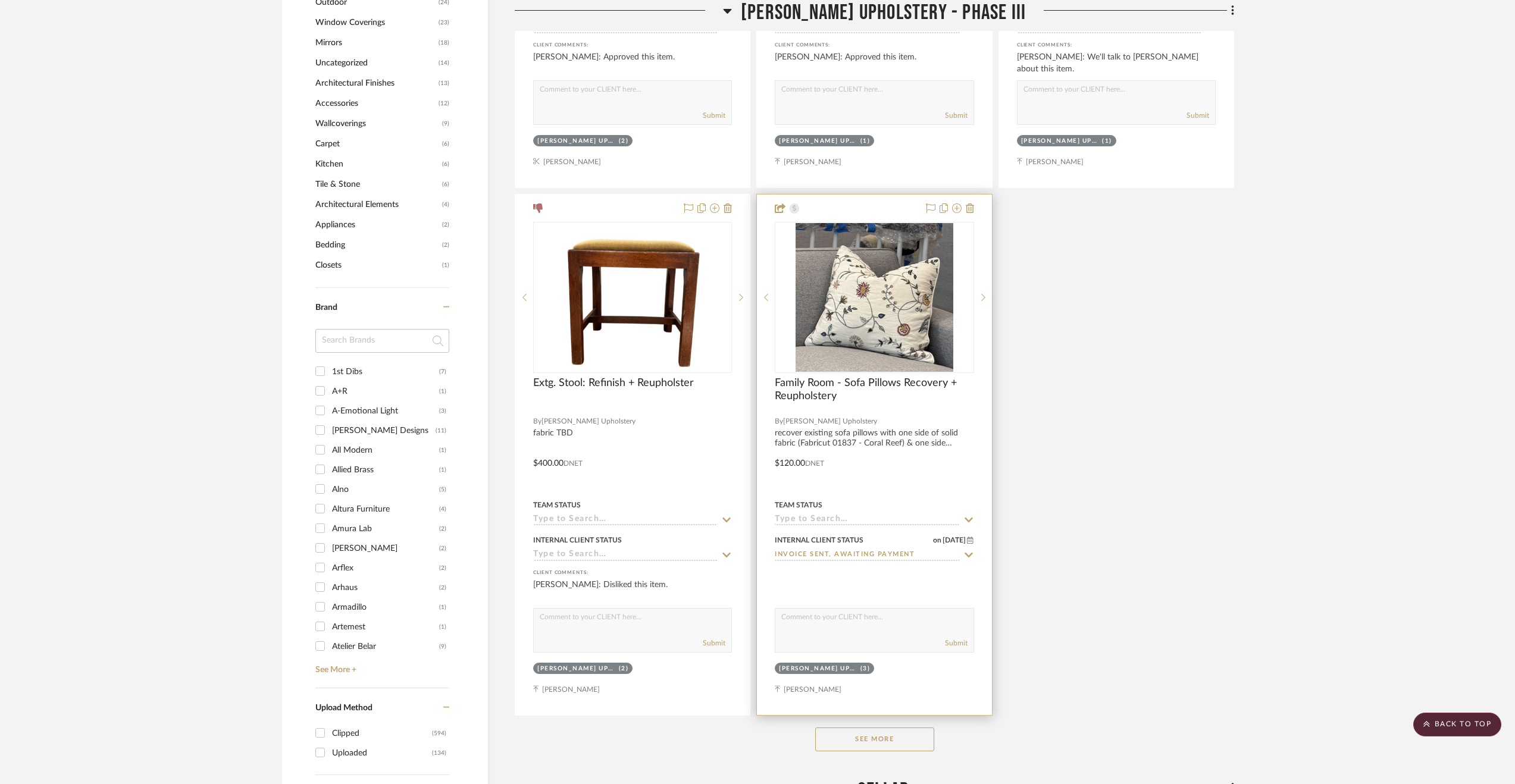
scroll to position [1487, 0]
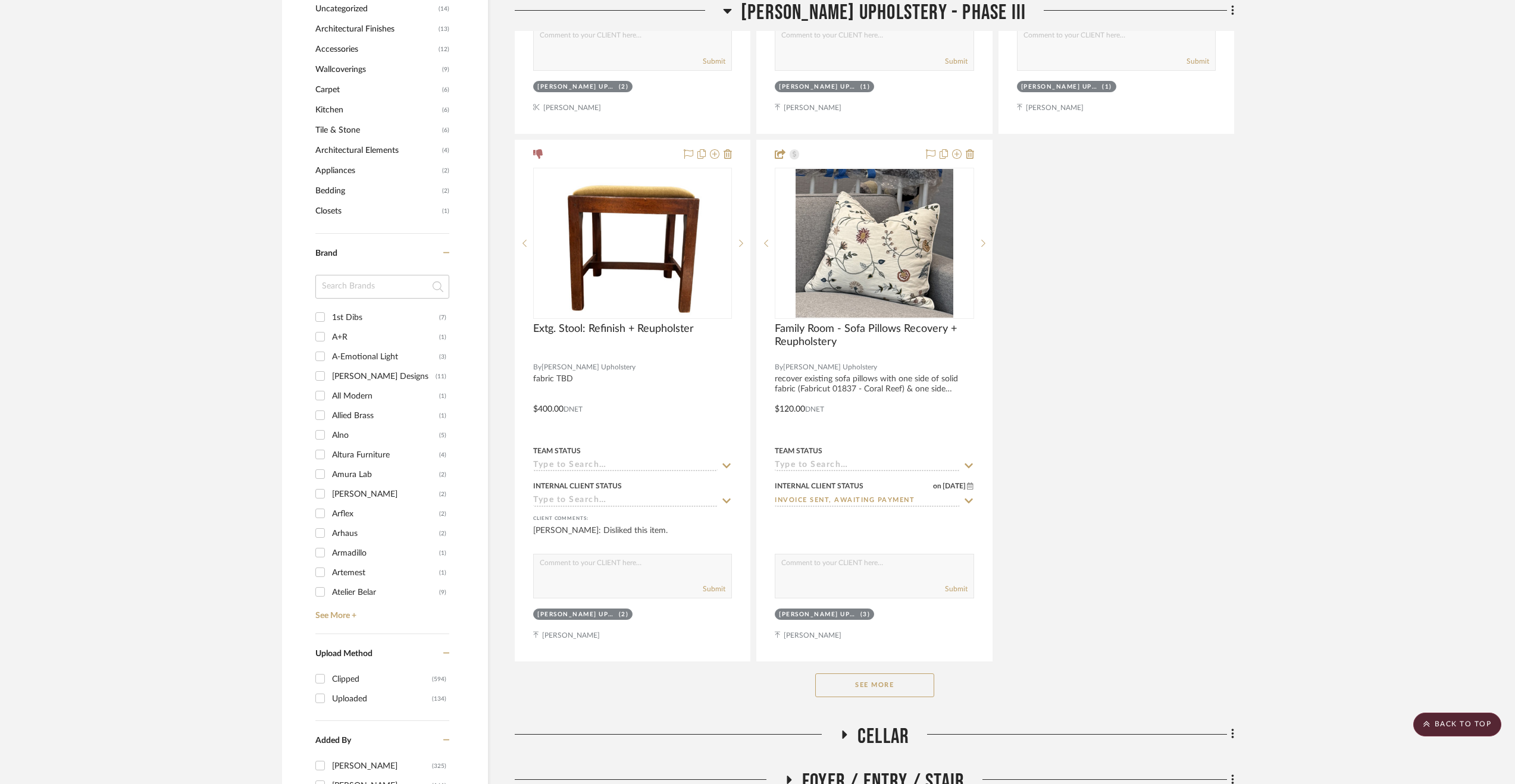
click at [868, 693] on button "See More" at bounding box center [874, 685] width 119 height 24
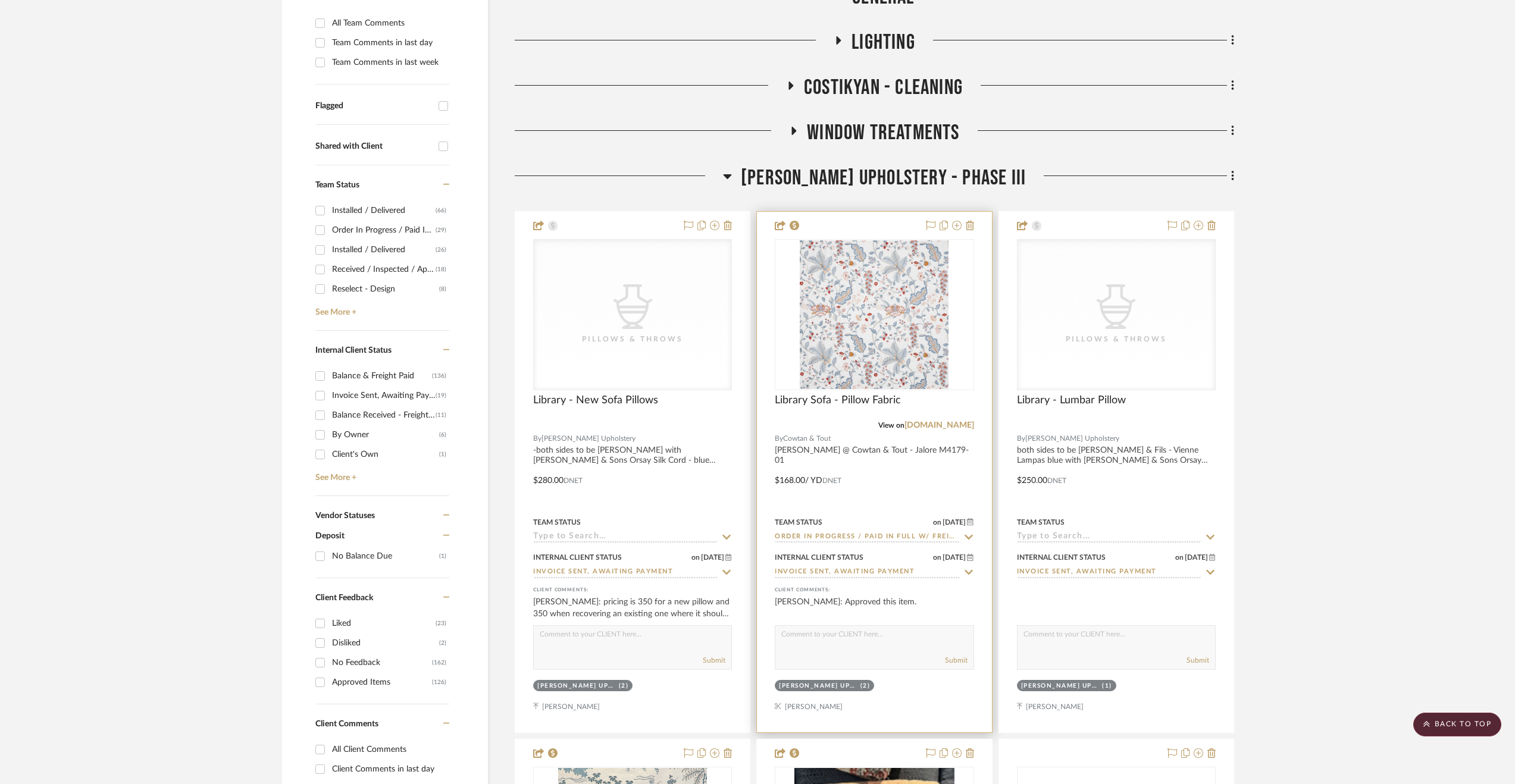
scroll to position [298, 0]
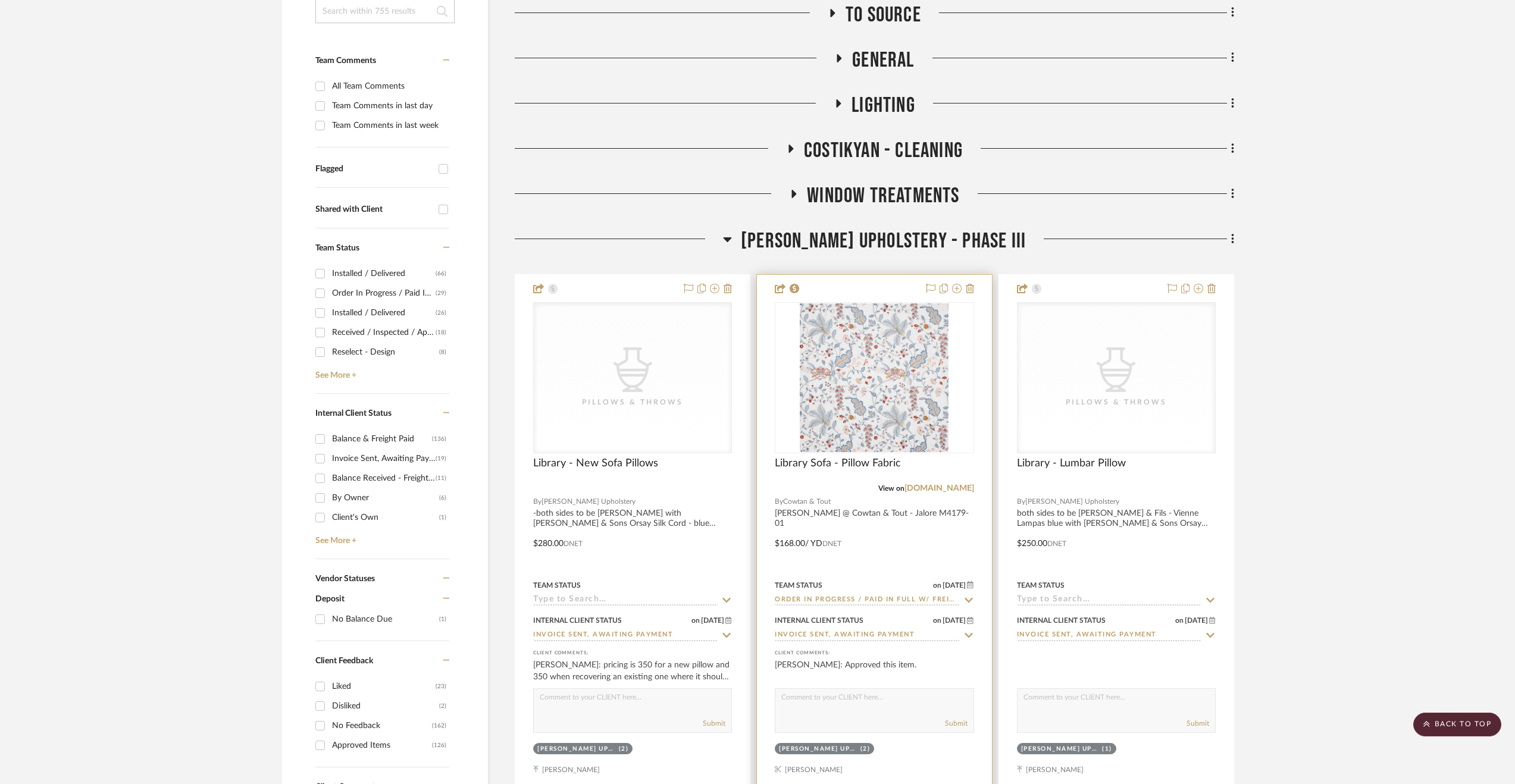
click at [924, 492] on div "View on designs.cowtan.com" at bounding box center [874, 488] width 199 height 11
click at [919, 492] on div "View on designs.cowtan.com" at bounding box center [874, 488] width 199 height 11
click at [916, 489] on link "designs.cowtan.com" at bounding box center [939, 488] width 69 height 8
click at [908, 243] on span "[PERSON_NAME] Upholstery - Phase III" at bounding box center [883, 241] width 285 height 26
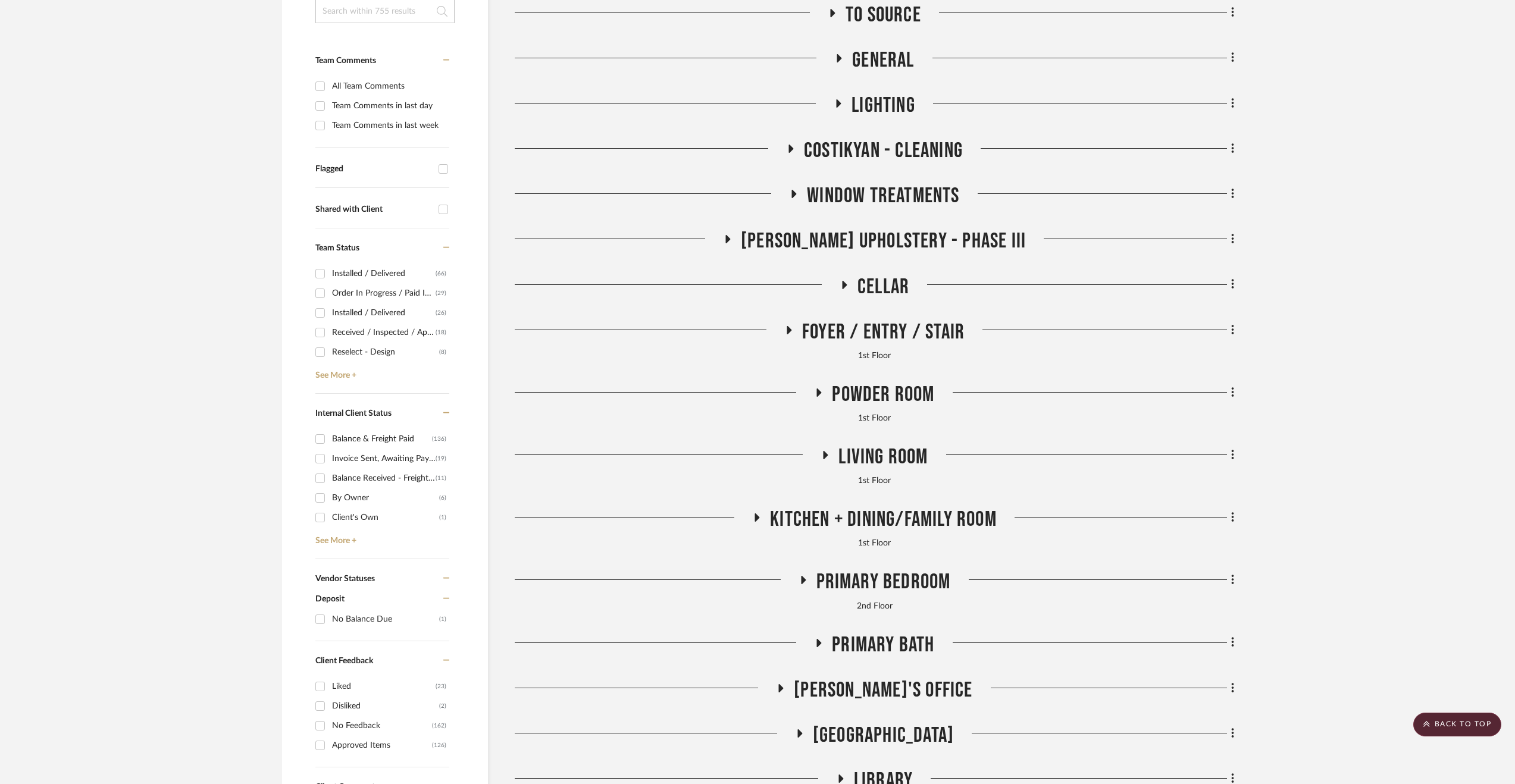
click at [866, 107] on span "Lighting" at bounding box center [883, 105] width 63 height 26
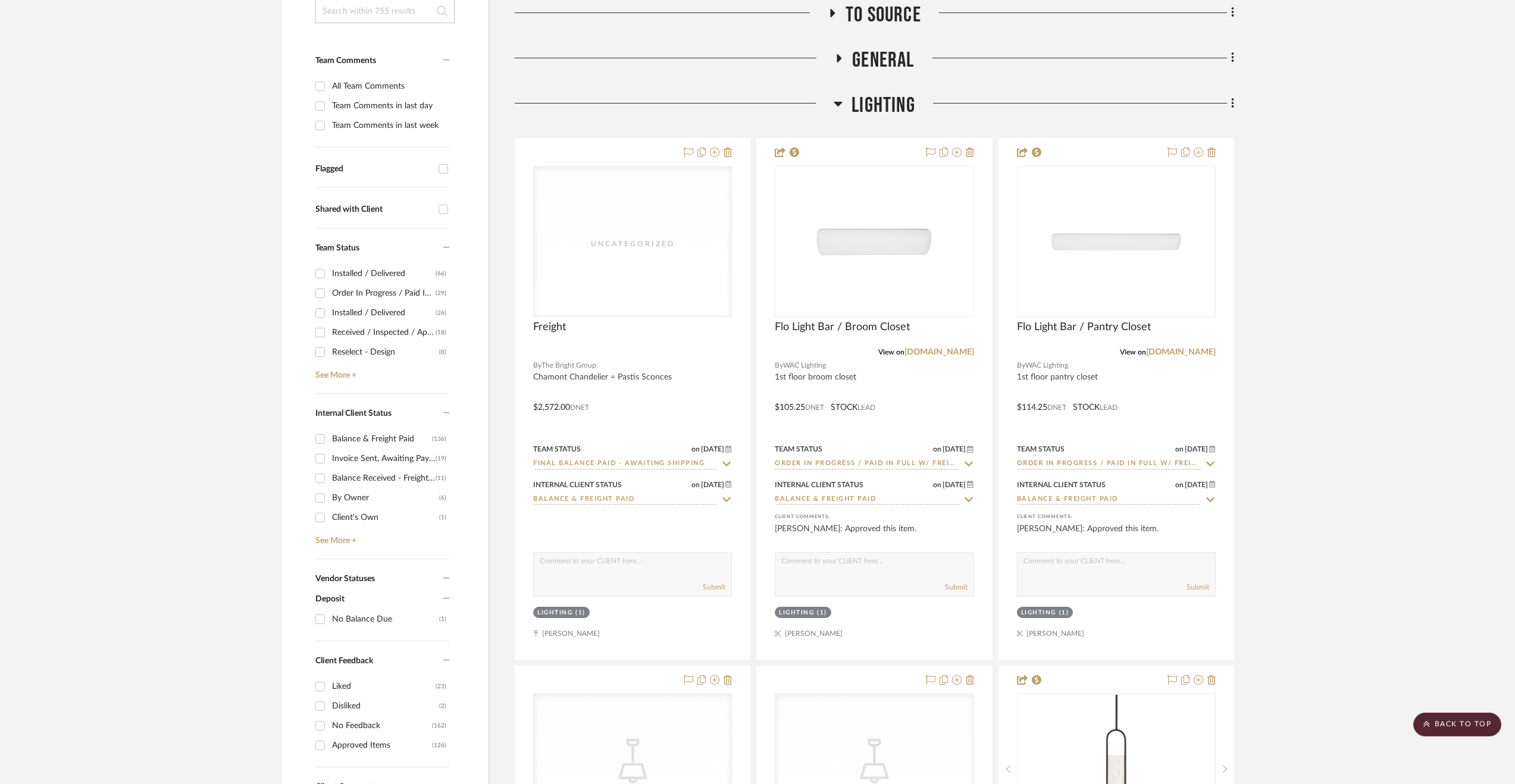
click at [854, 105] on span "Lighting" at bounding box center [883, 105] width 63 height 26
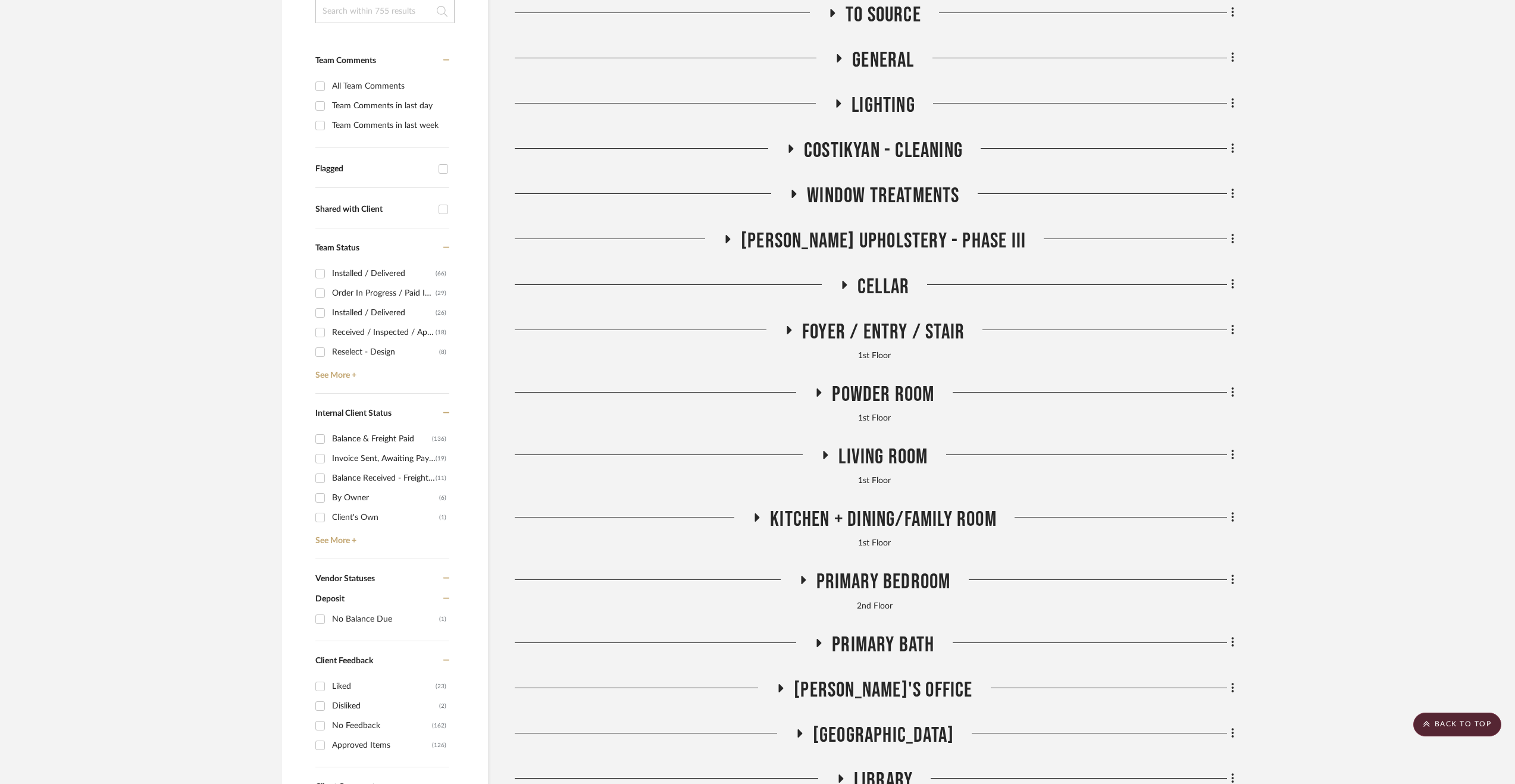
click at [867, 452] on span "Living Room" at bounding box center [882, 457] width 89 height 26
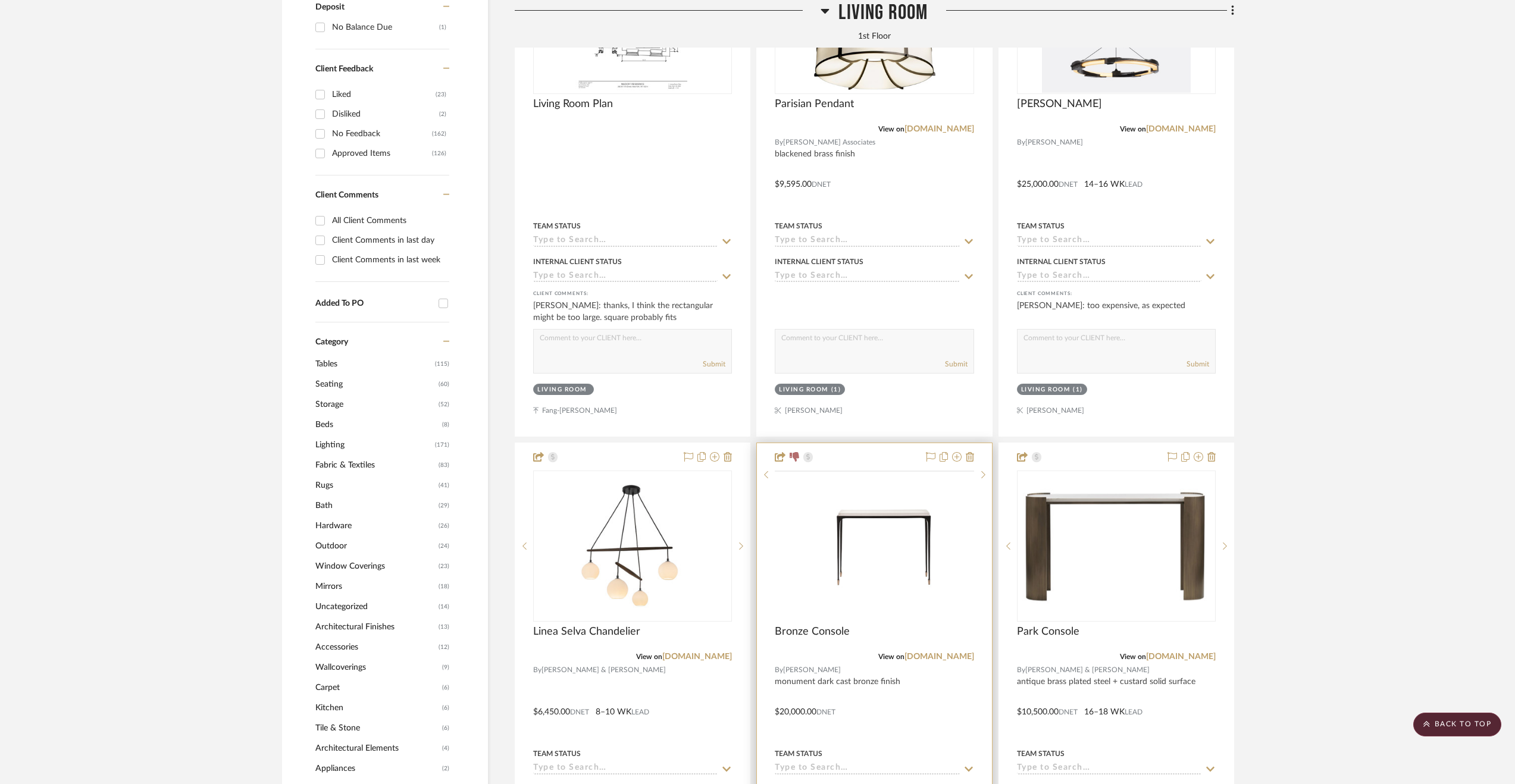
scroll to position [1071, 0]
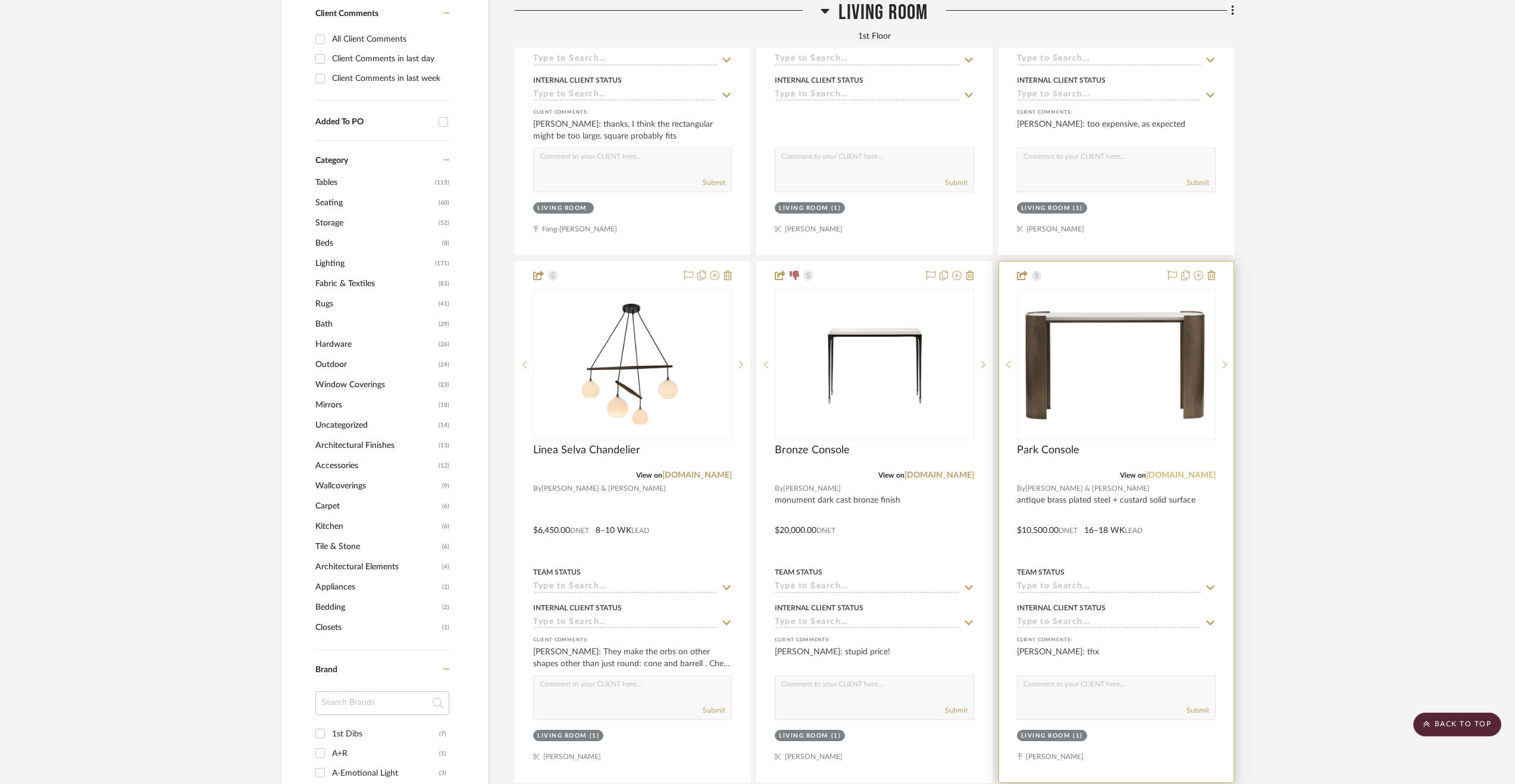
click at [1167, 477] on link "[DOMAIN_NAME]" at bounding box center [1181, 475] width 69 height 8
